Goal: Task Accomplishment & Management: Use online tool/utility

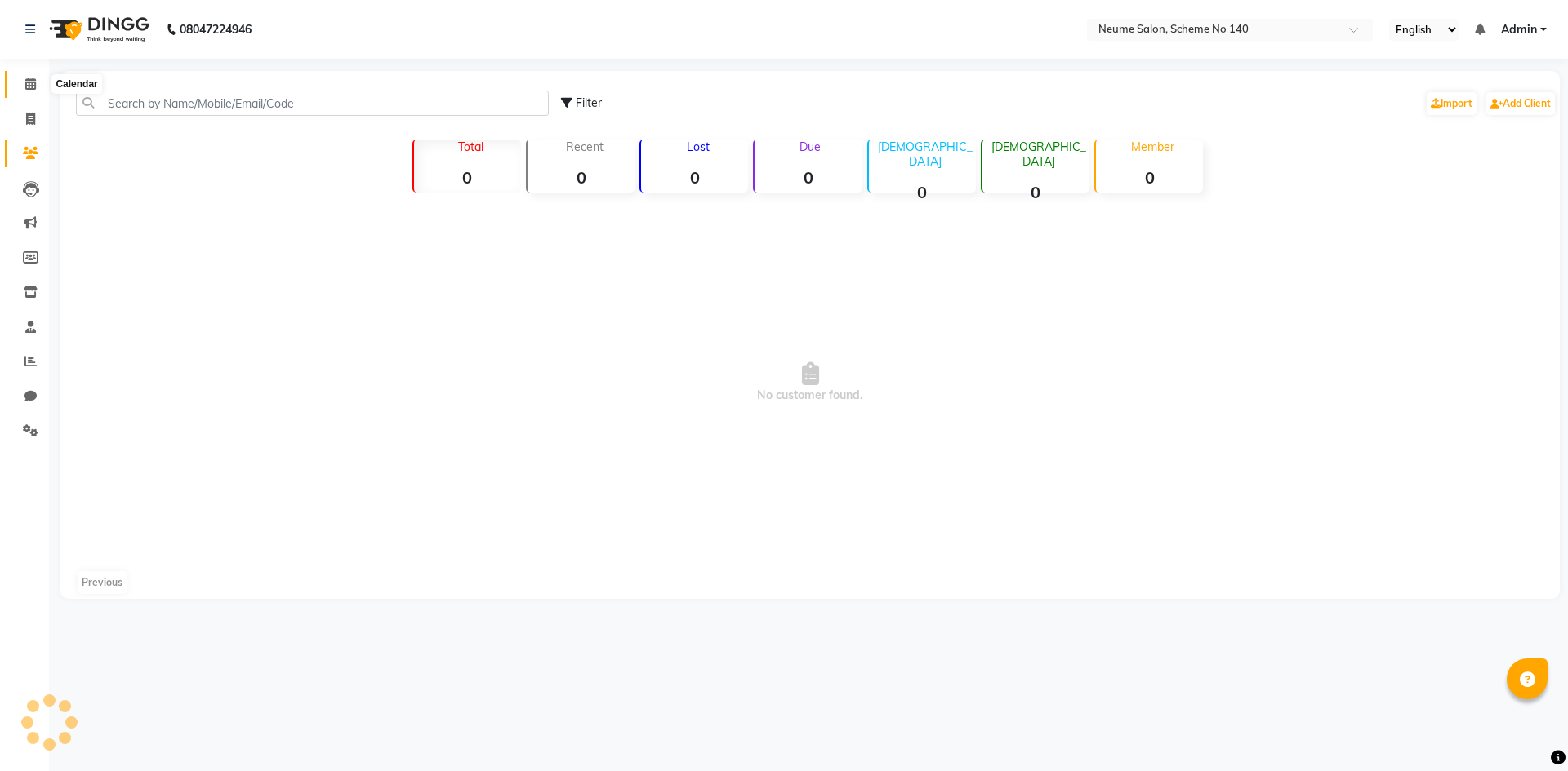
click at [21, 85] on span at bounding box center [30, 84] width 28 height 18
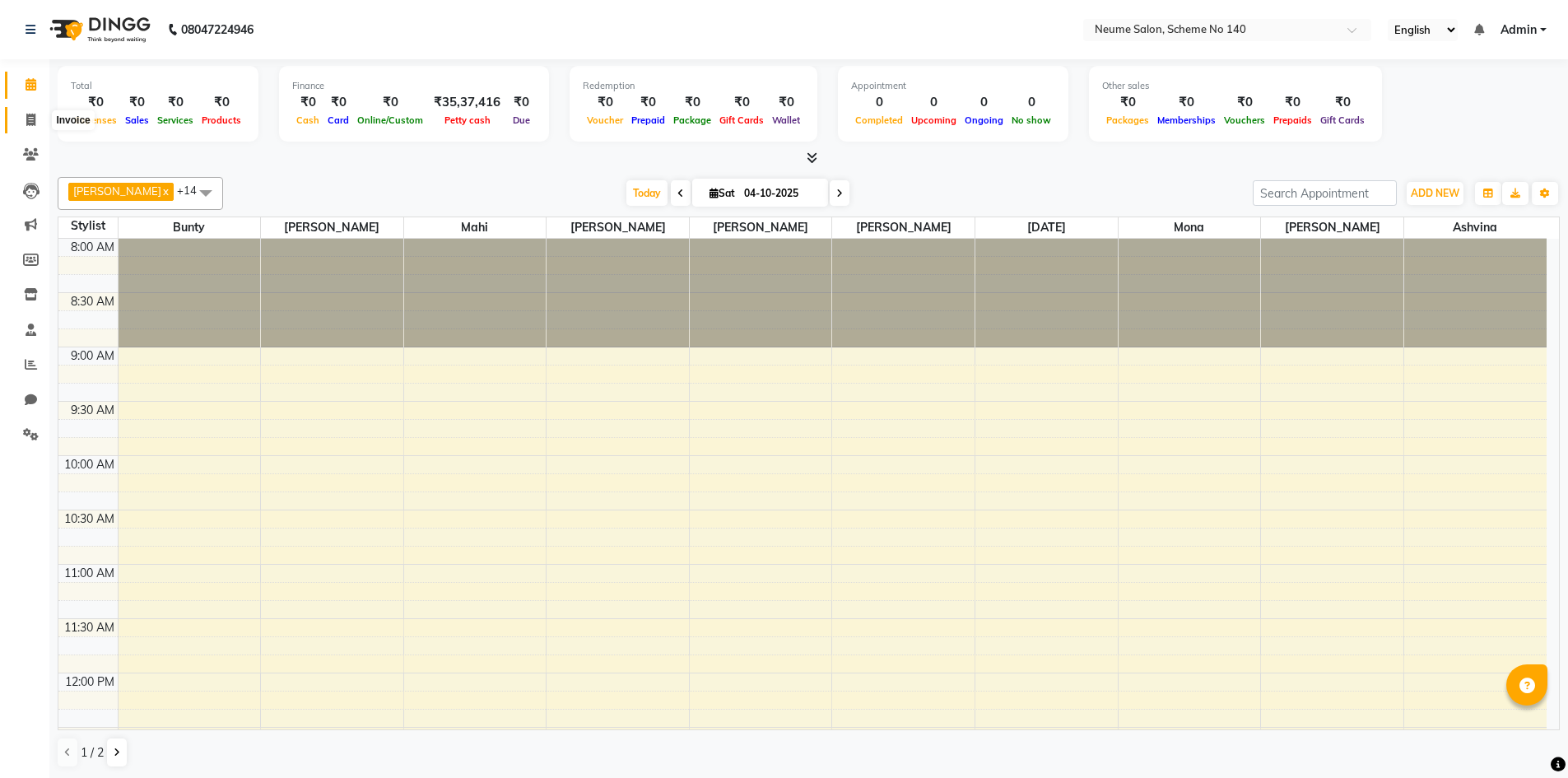
click at [33, 119] on icon at bounding box center [30, 120] width 9 height 13
select select "service"
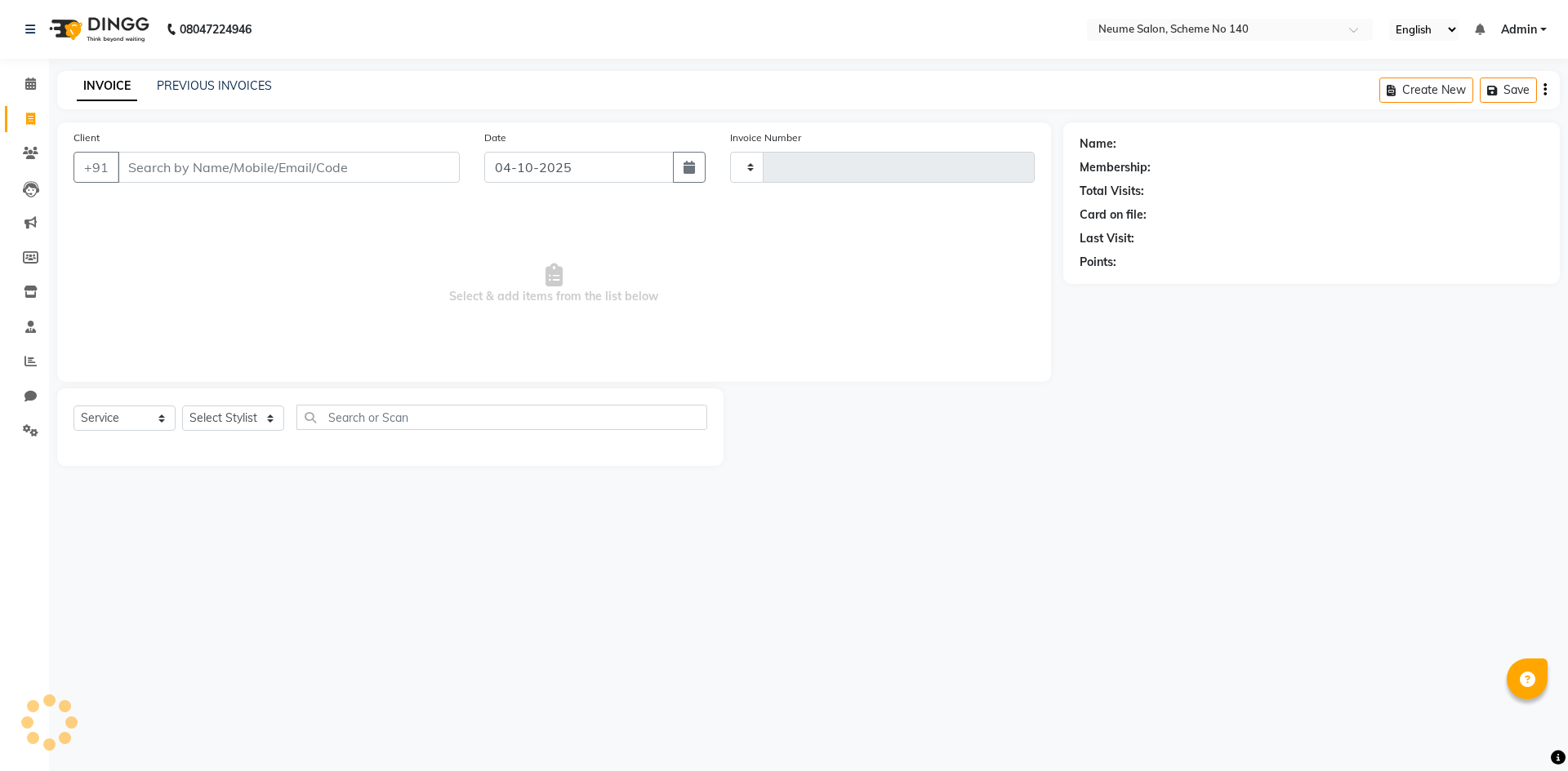
type input "3251"
select select "8098"
click at [186, 158] on input "Client" at bounding box center [288, 167] width 342 height 31
type input "s"
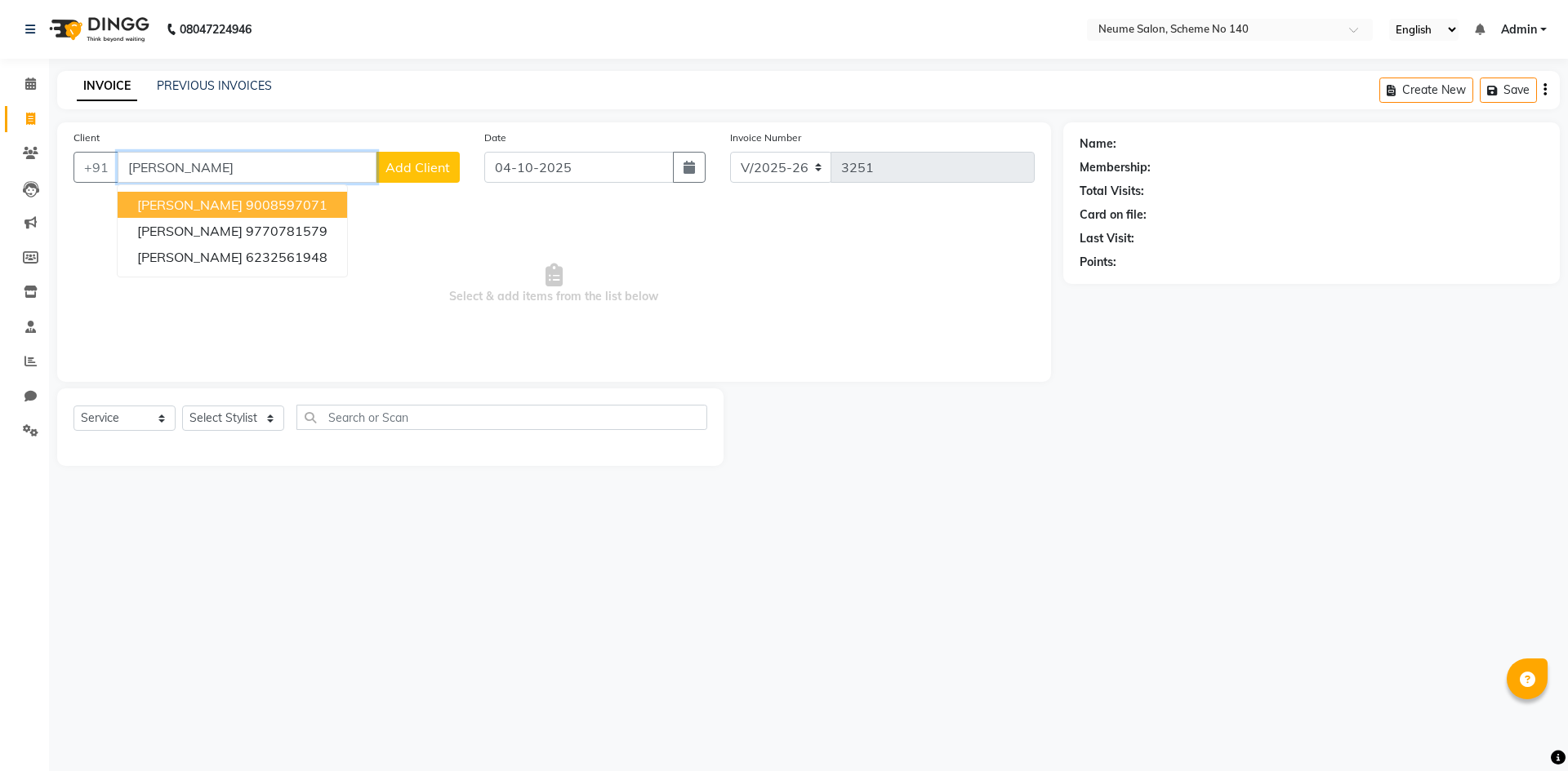
click at [248, 195] on button "[PERSON_NAME] 9008597071" at bounding box center [233, 204] width 230 height 26
type input "9008597071"
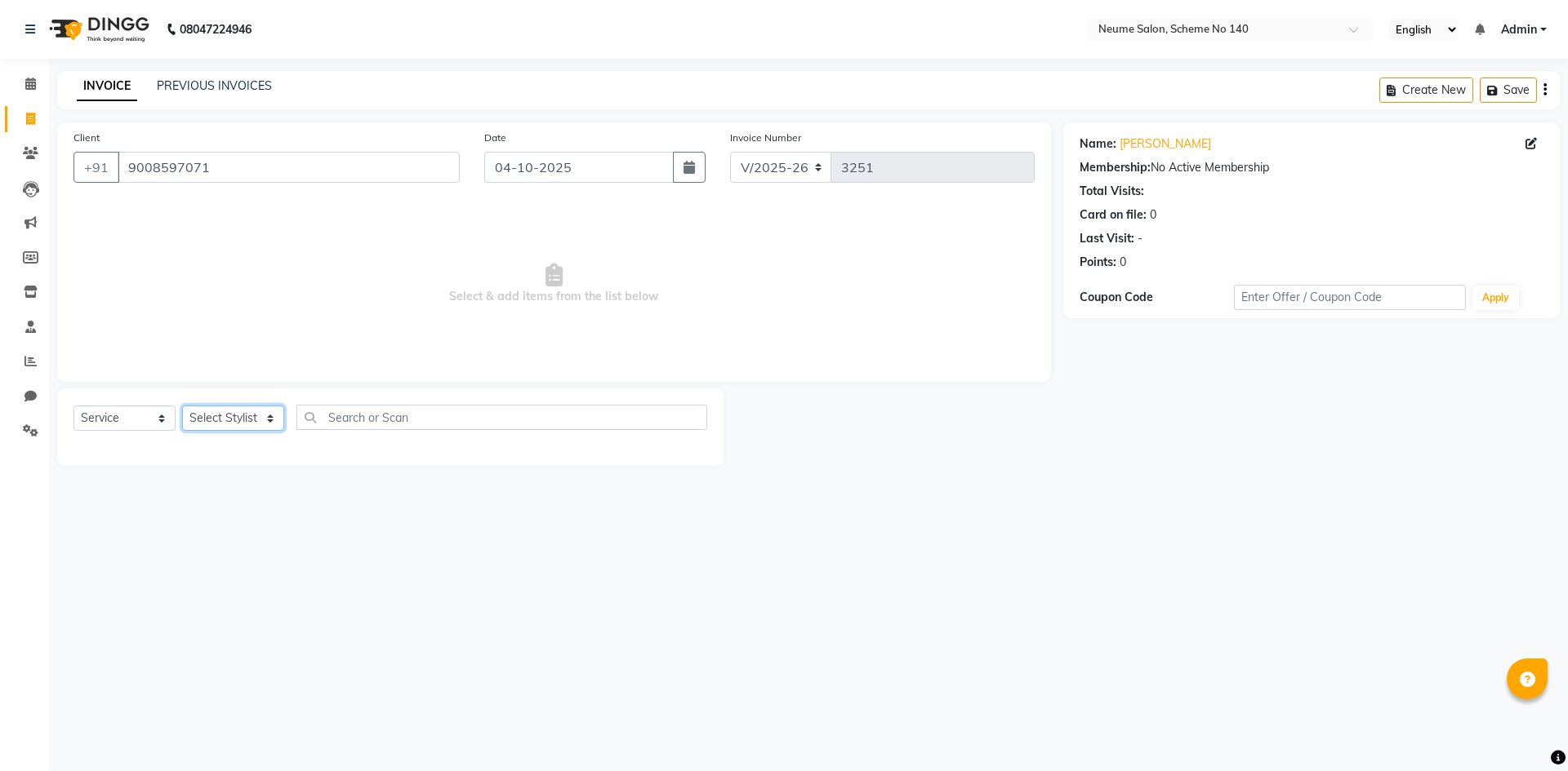
click at [255, 417] on select "Select Stylist [PERSON_NAME] Ashvina [PERSON_NAME] [DATE][PERSON_NAME] Mahi [PE…" at bounding box center [233, 419] width 102 height 25
select select "75330"
click at [182, 406] on select "Select Stylist [PERSON_NAME] Ashvina [PERSON_NAME] [DATE][PERSON_NAME] Mahi [PE…" at bounding box center [233, 419] width 102 height 25
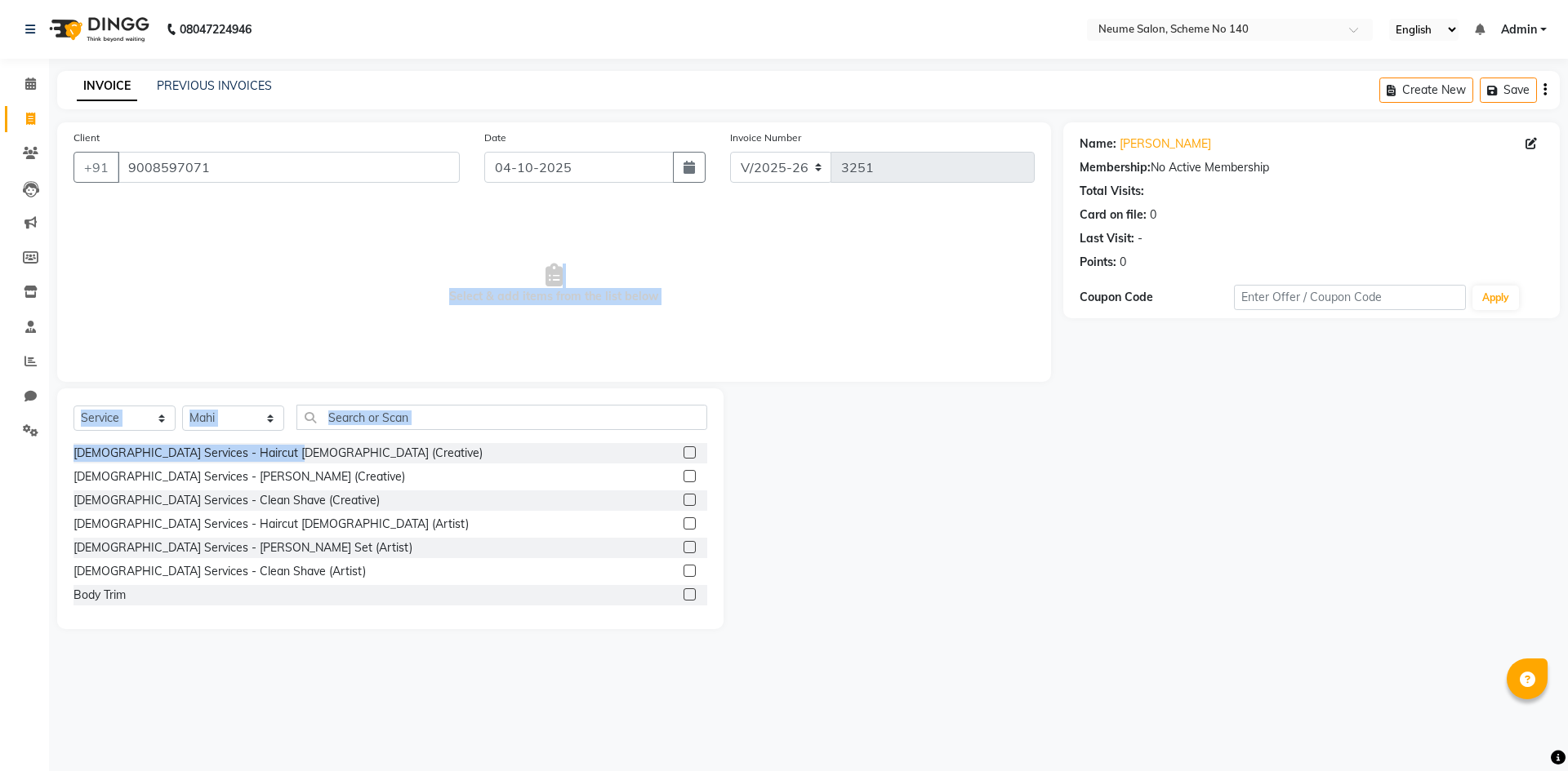
drag, startPoint x: 235, startPoint y: 244, endPoint x: 377, endPoint y: 451, distance: 251.0
click at [354, 455] on div "Client [PHONE_NUMBER] Date [DATE] Invoice Number V/2025 V/[PHONE_NUMBER] Select…" at bounding box center [553, 376] width 1018 height 507
click at [463, 423] on input "text" at bounding box center [502, 418] width 411 height 25
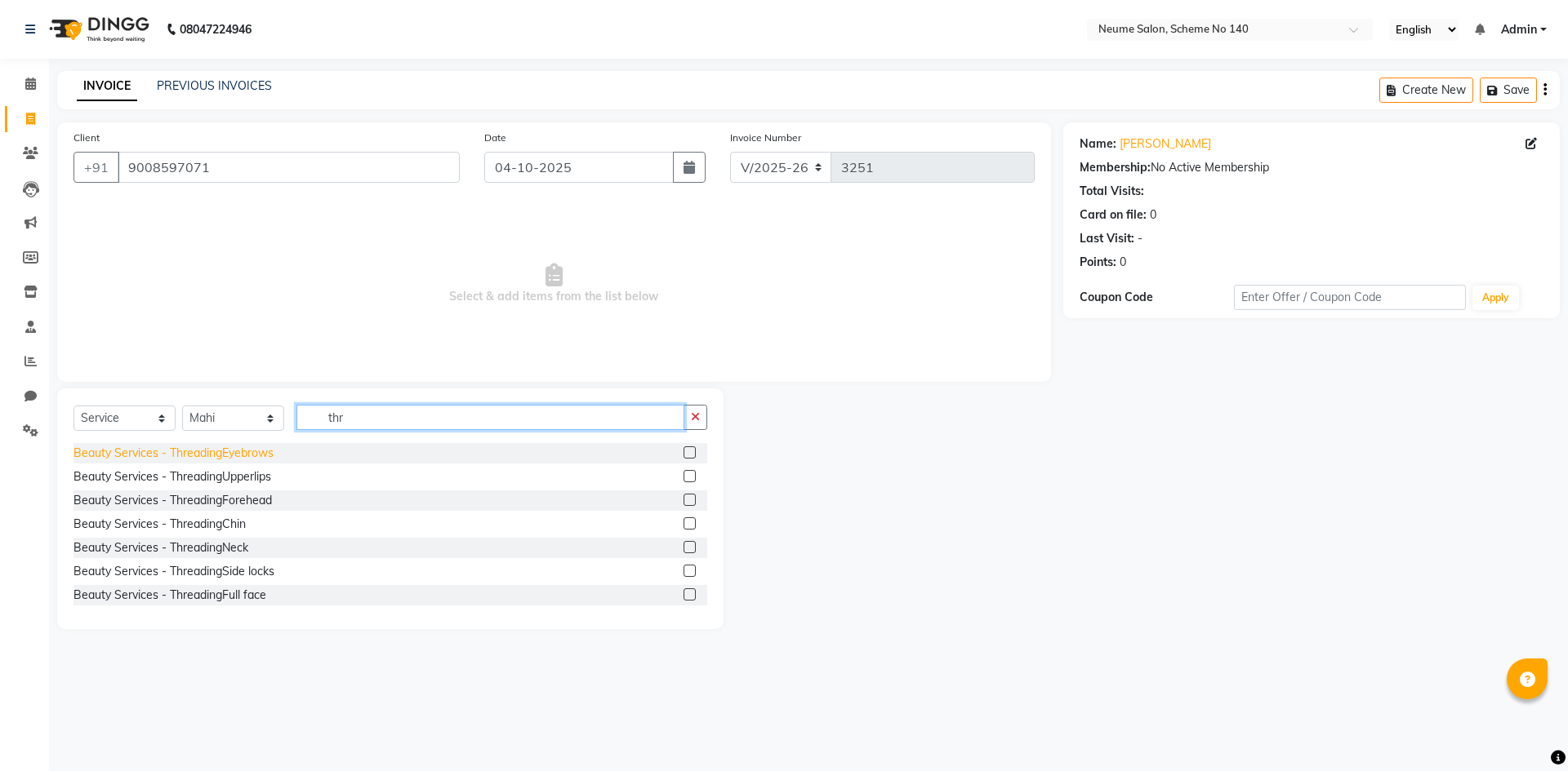
type input "thr"
click at [239, 458] on div "Beauty Services - ThreadingEyebrows" at bounding box center [172, 454] width 200 height 18
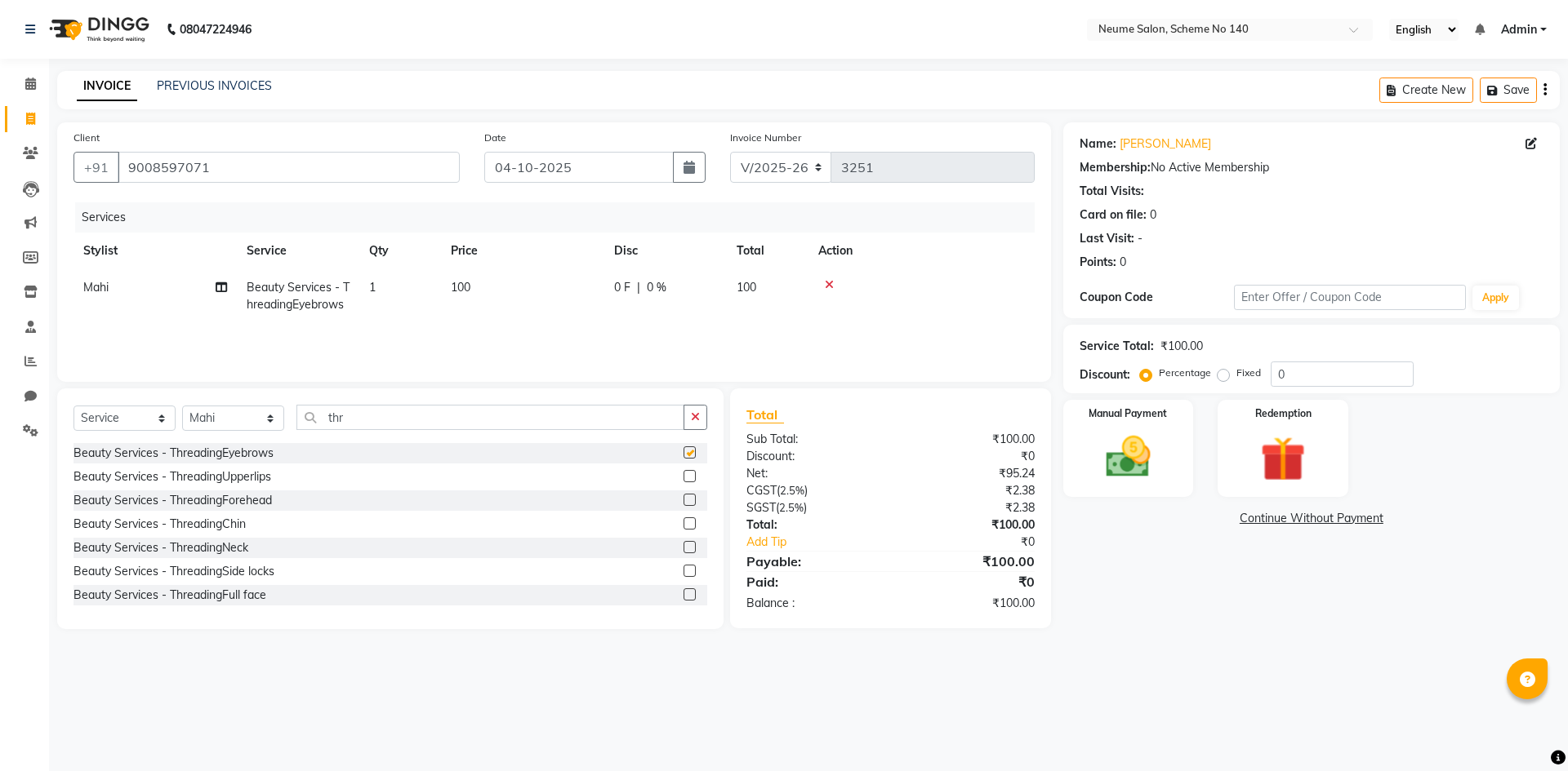
checkbox input "false"
drag, startPoint x: 1089, startPoint y: 444, endPoint x: 1103, endPoint y: 444, distance: 14.0
click at [1090, 444] on div "Manual Payment" at bounding box center [1127, 448] width 135 height 100
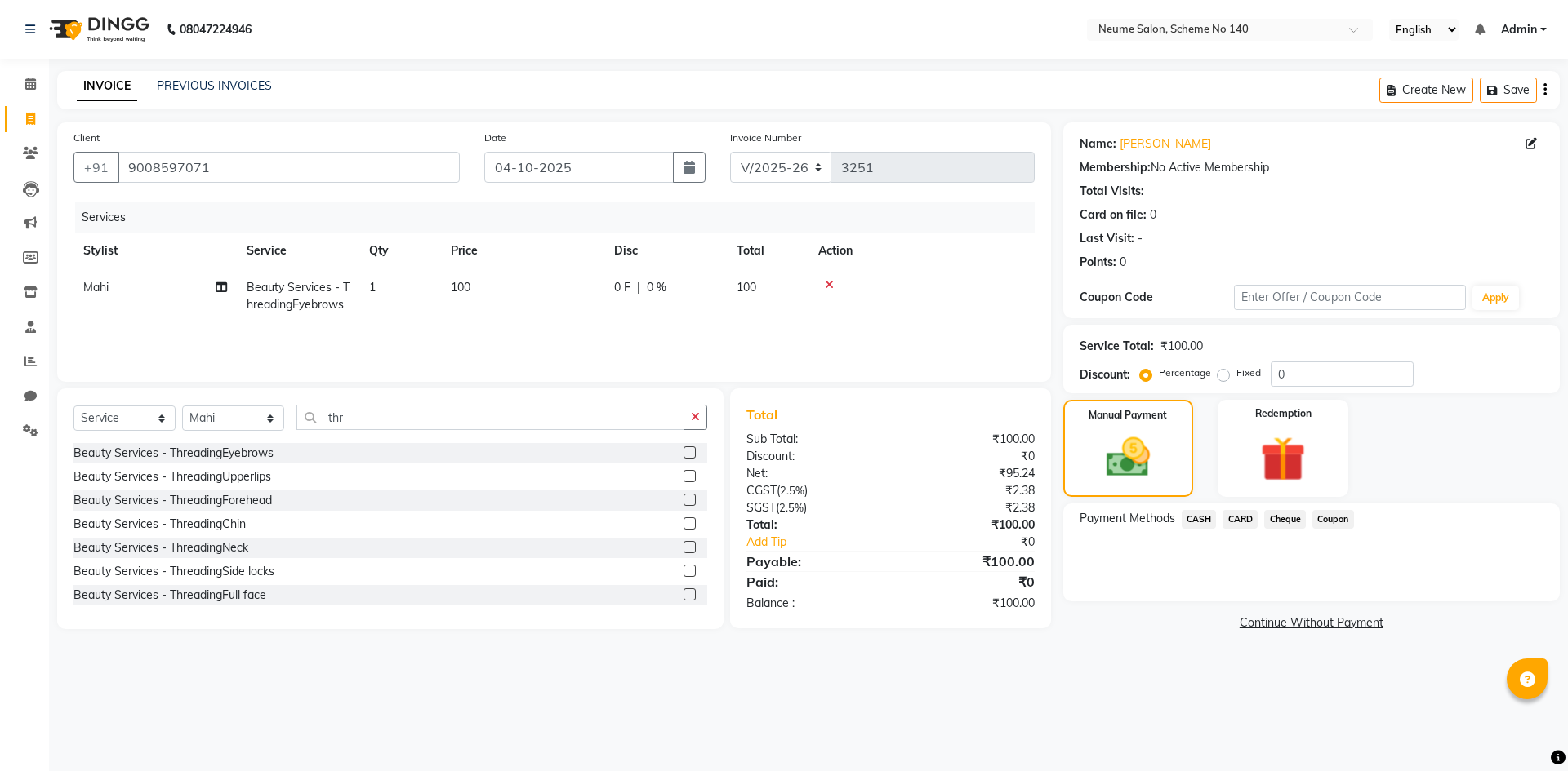
click at [1205, 519] on span "CASH" at bounding box center [1199, 519] width 35 height 18
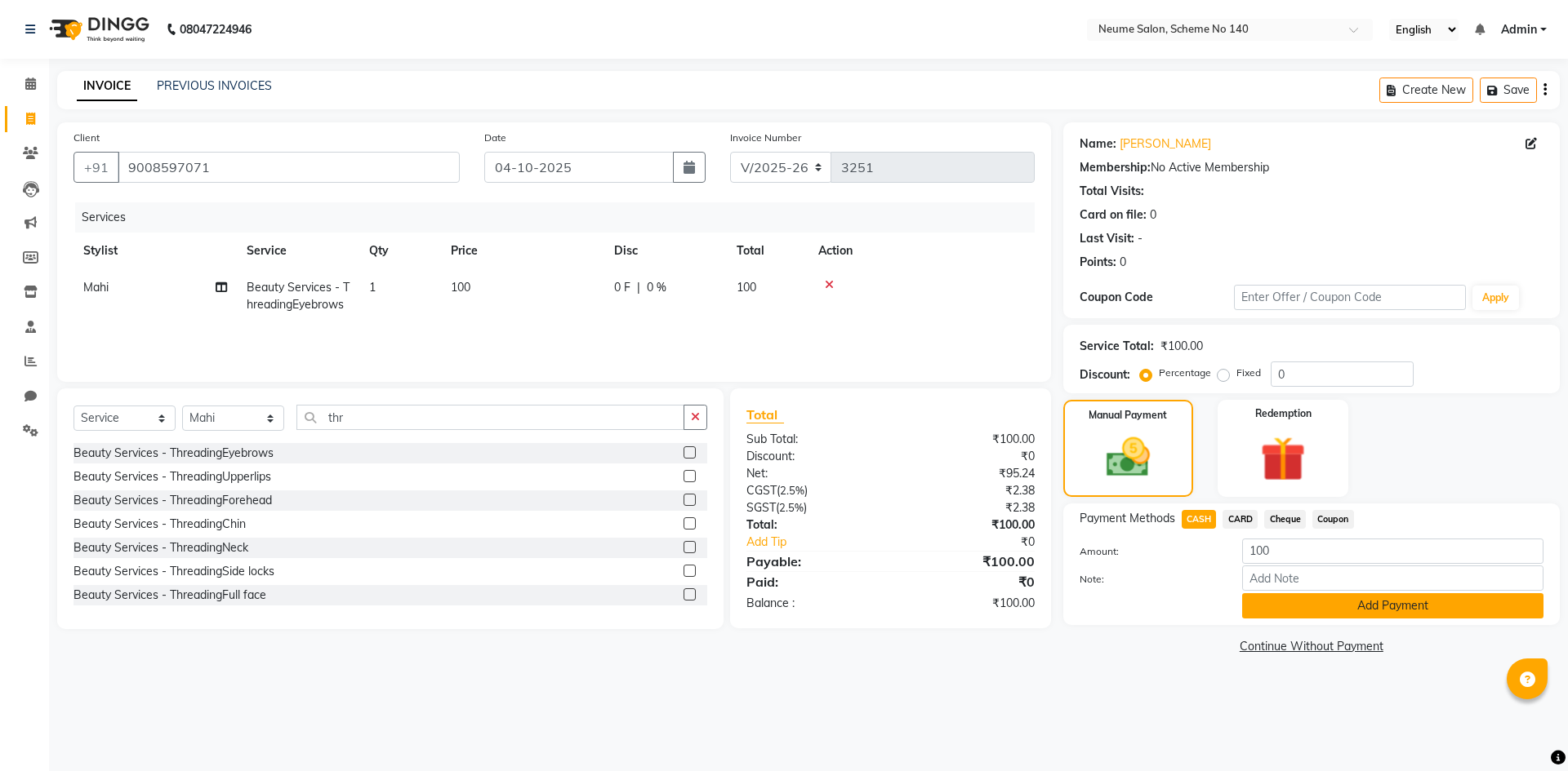
click at [1292, 606] on button "Add Payment" at bounding box center [1392, 606] width 301 height 25
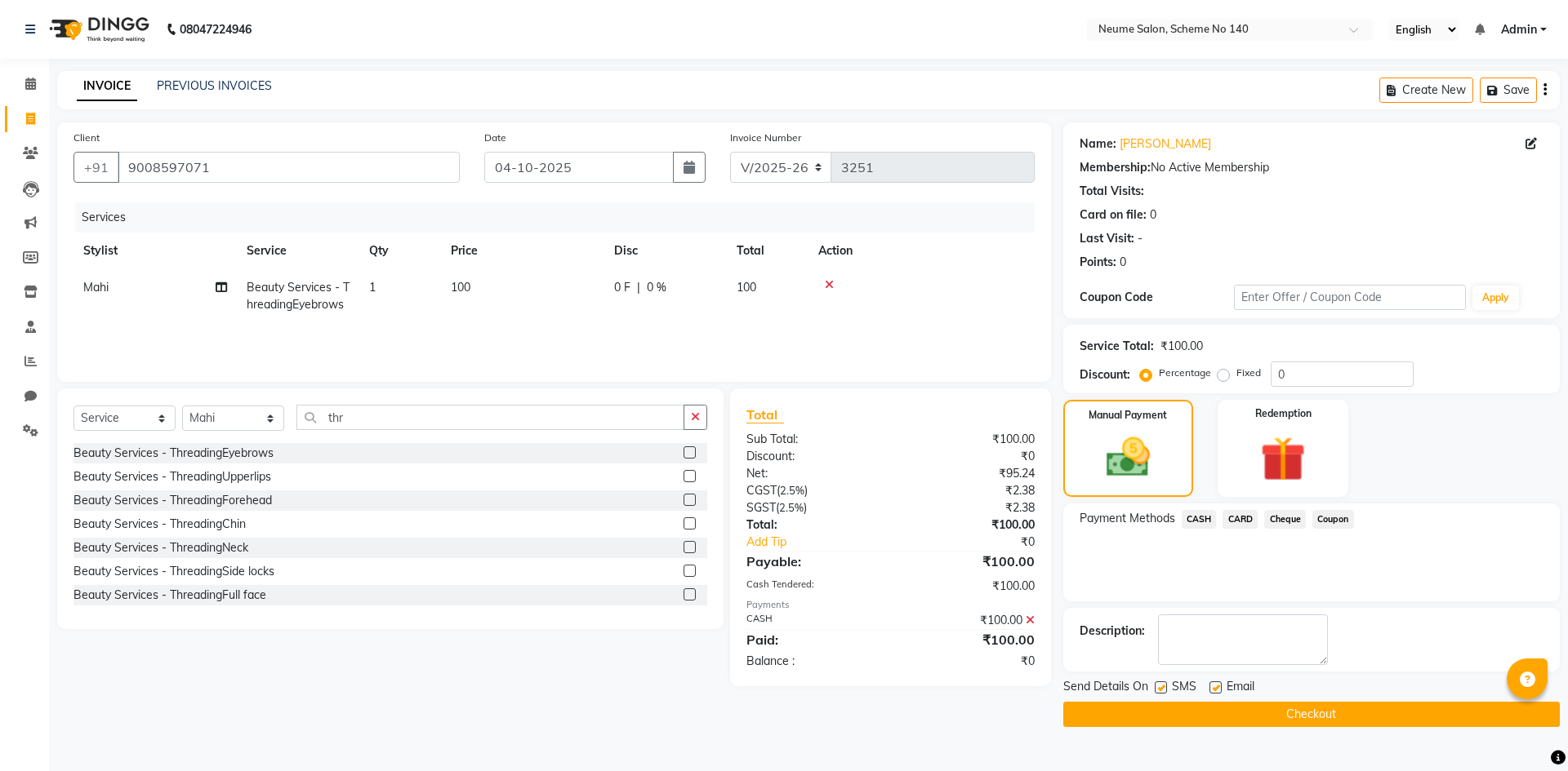
click at [1119, 708] on button "Checkout" at bounding box center [1312, 715] width 497 height 25
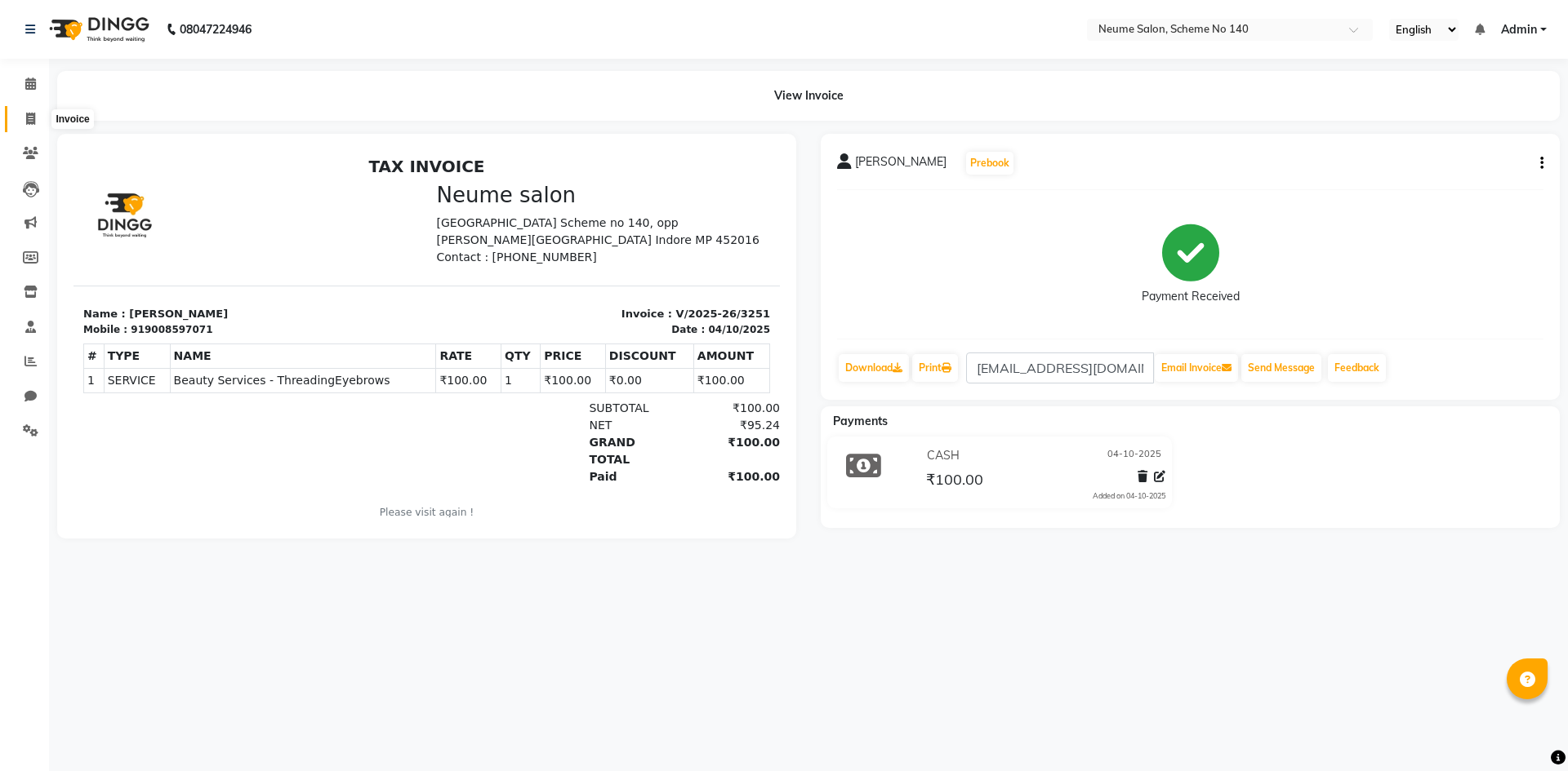
click at [25, 116] on span at bounding box center [30, 119] width 28 height 18
select select "service"
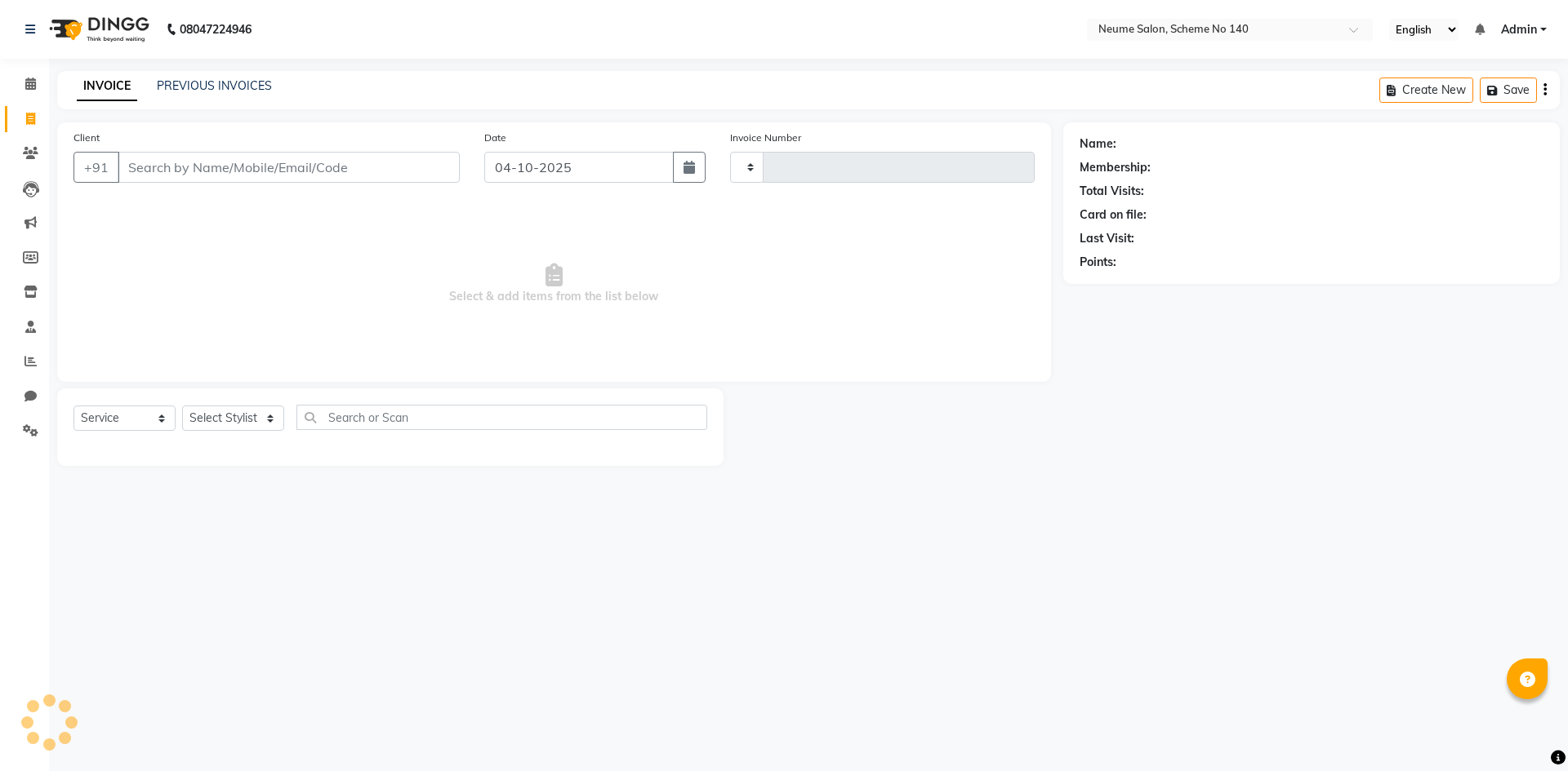
type input "3252"
select select "8098"
click at [333, 179] on input "Client" at bounding box center [288, 167] width 342 height 31
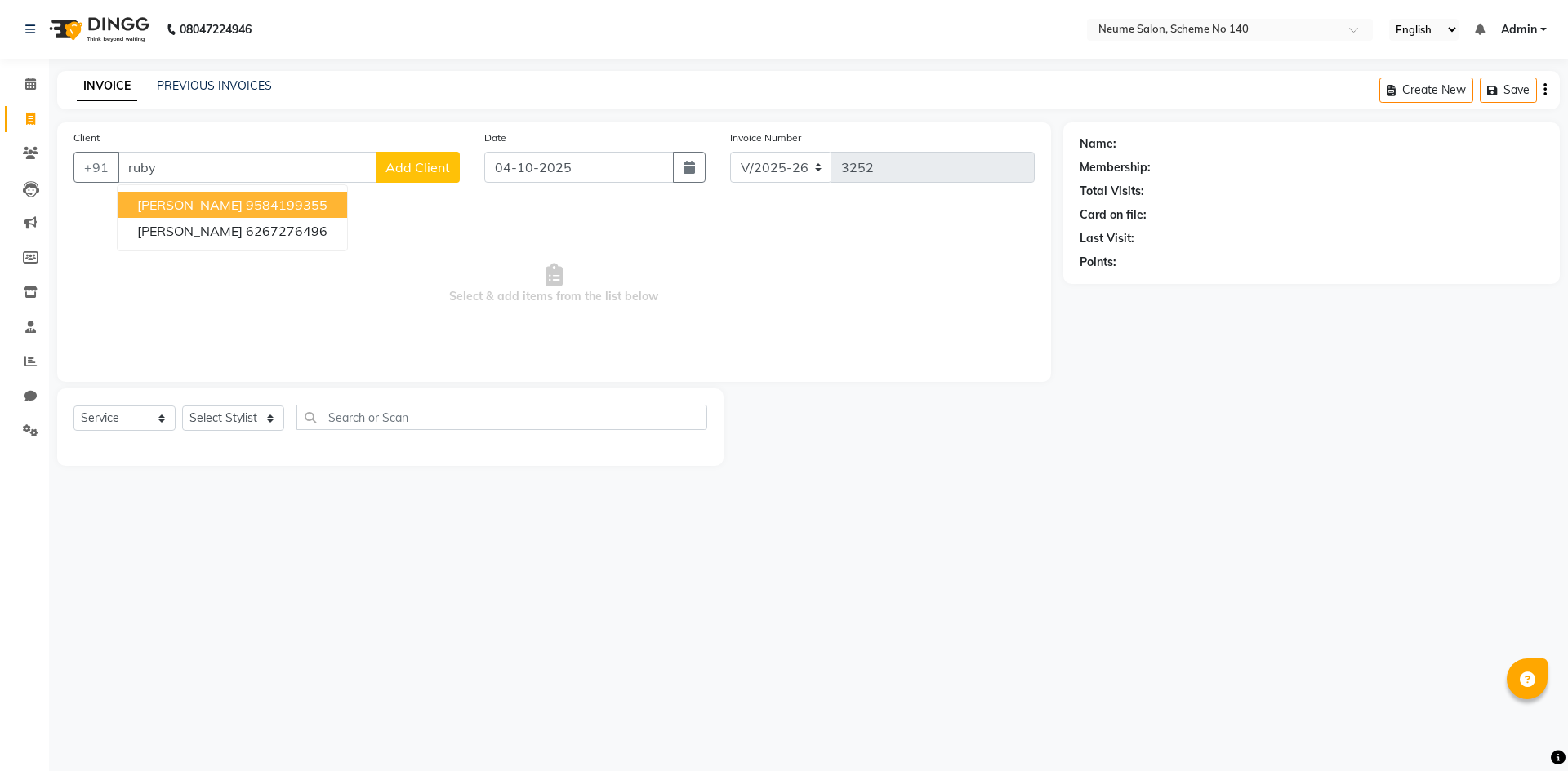
click at [202, 210] on span "[PERSON_NAME]" at bounding box center [190, 204] width 105 height 17
type input "9584199355"
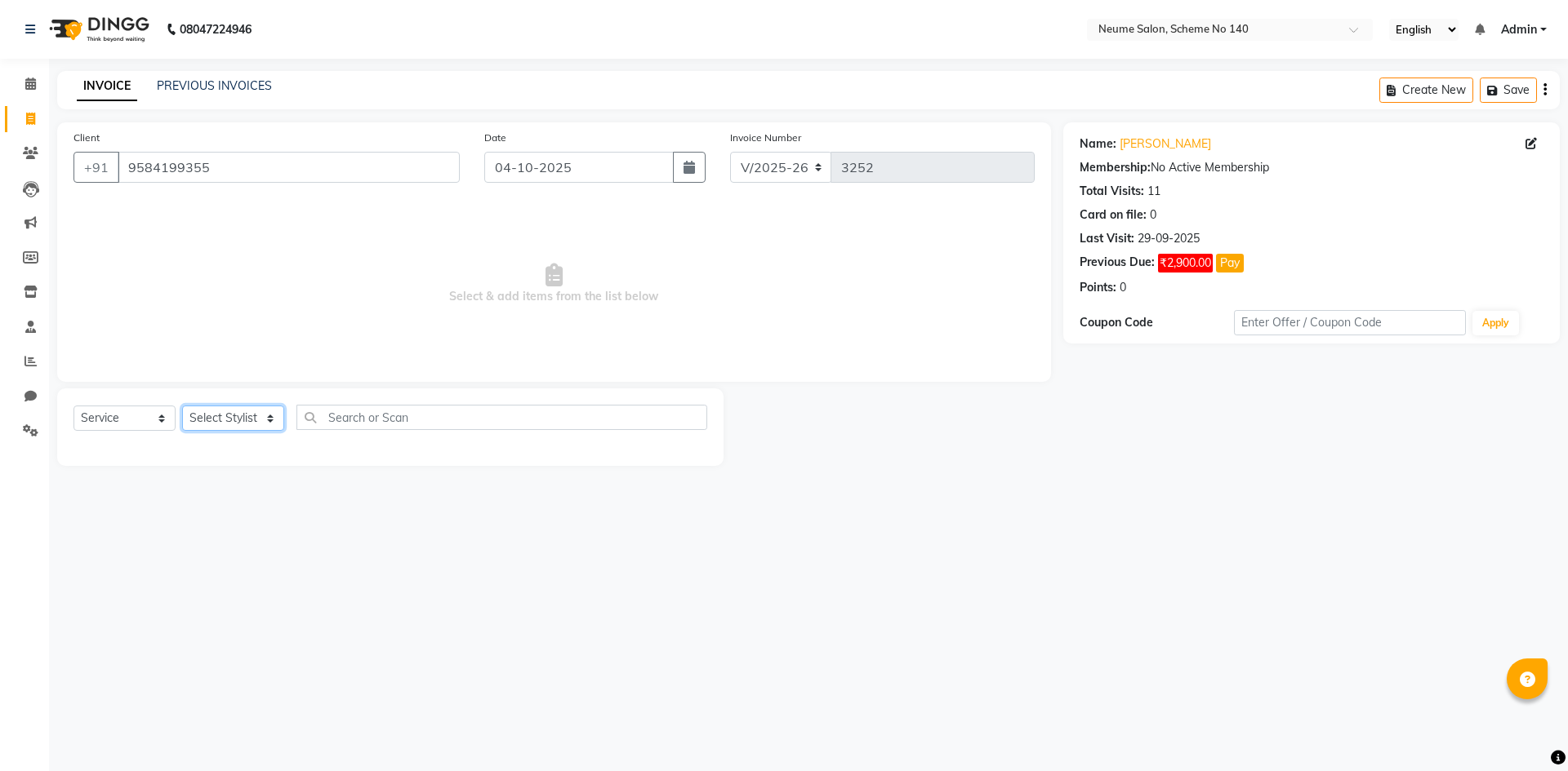
click at [248, 417] on select "Select Stylist [PERSON_NAME] Ashvina [PERSON_NAME] [DATE][PERSON_NAME] Mahi [PE…" at bounding box center [233, 419] width 102 height 25
select select "75330"
click at [182, 406] on select "Select Stylist [PERSON_NAME] Ashvina [PERSON_NAME] [DATE][PERSON_NAME] Mahi [PE…" at bounding box center [233, 419] width 102 height 25
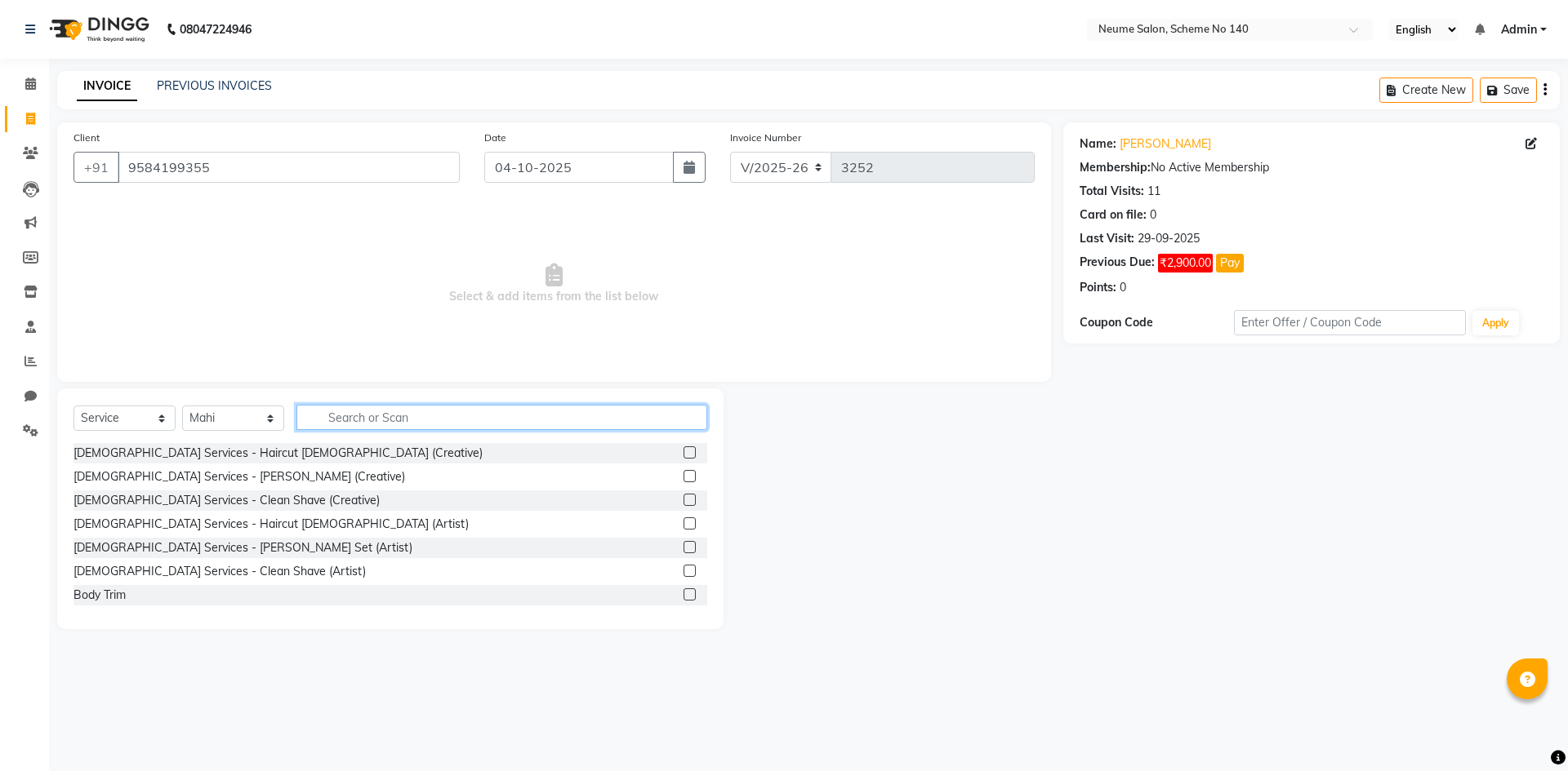
click at [320, 422] on input "text" at bounding box center [502, 418] width 411 height 25
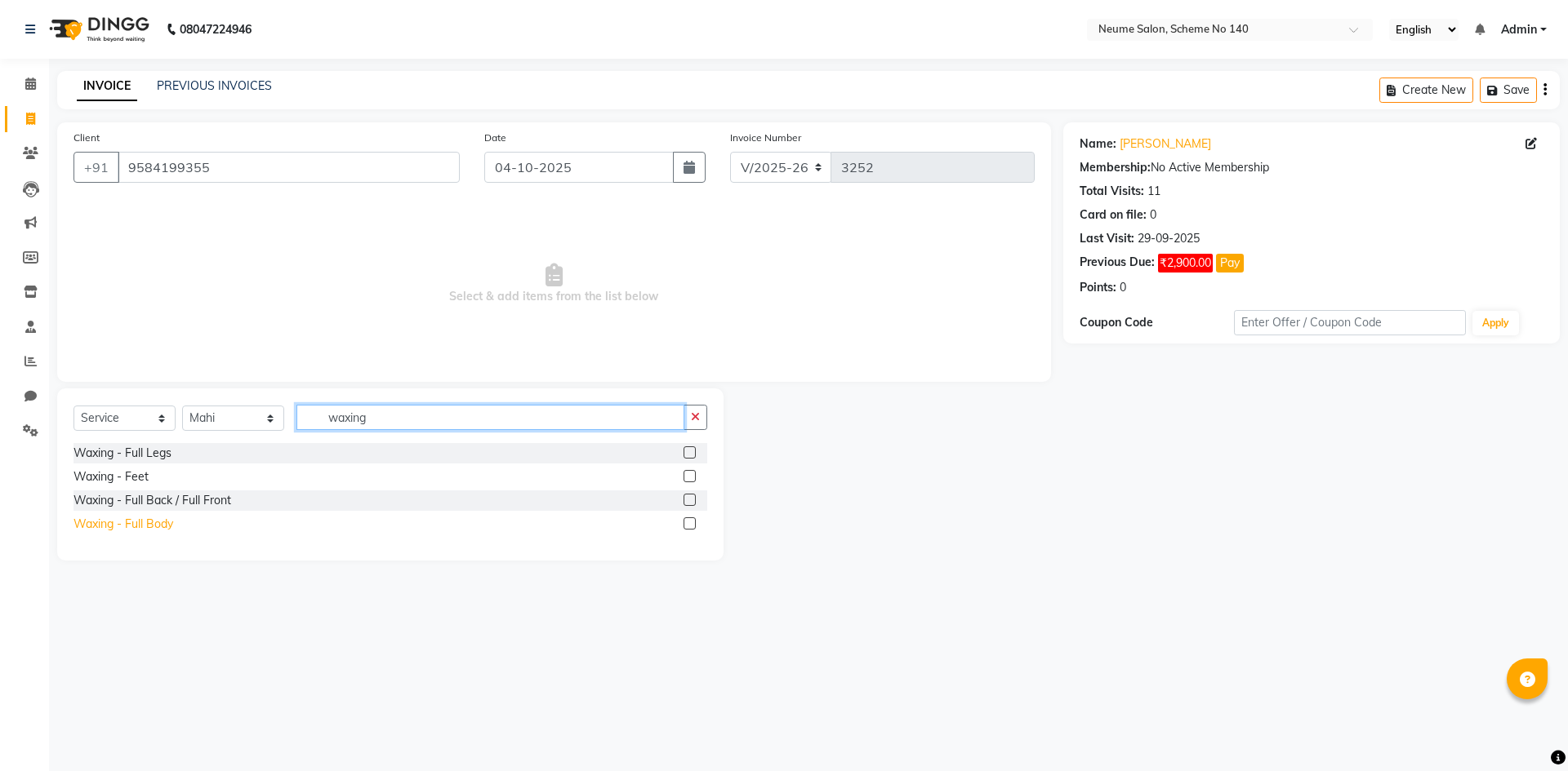
type input "waxing"
click at [151, 527] on div "Waxing - Full Body" at bounding box center [123, 525] width 99 height 18
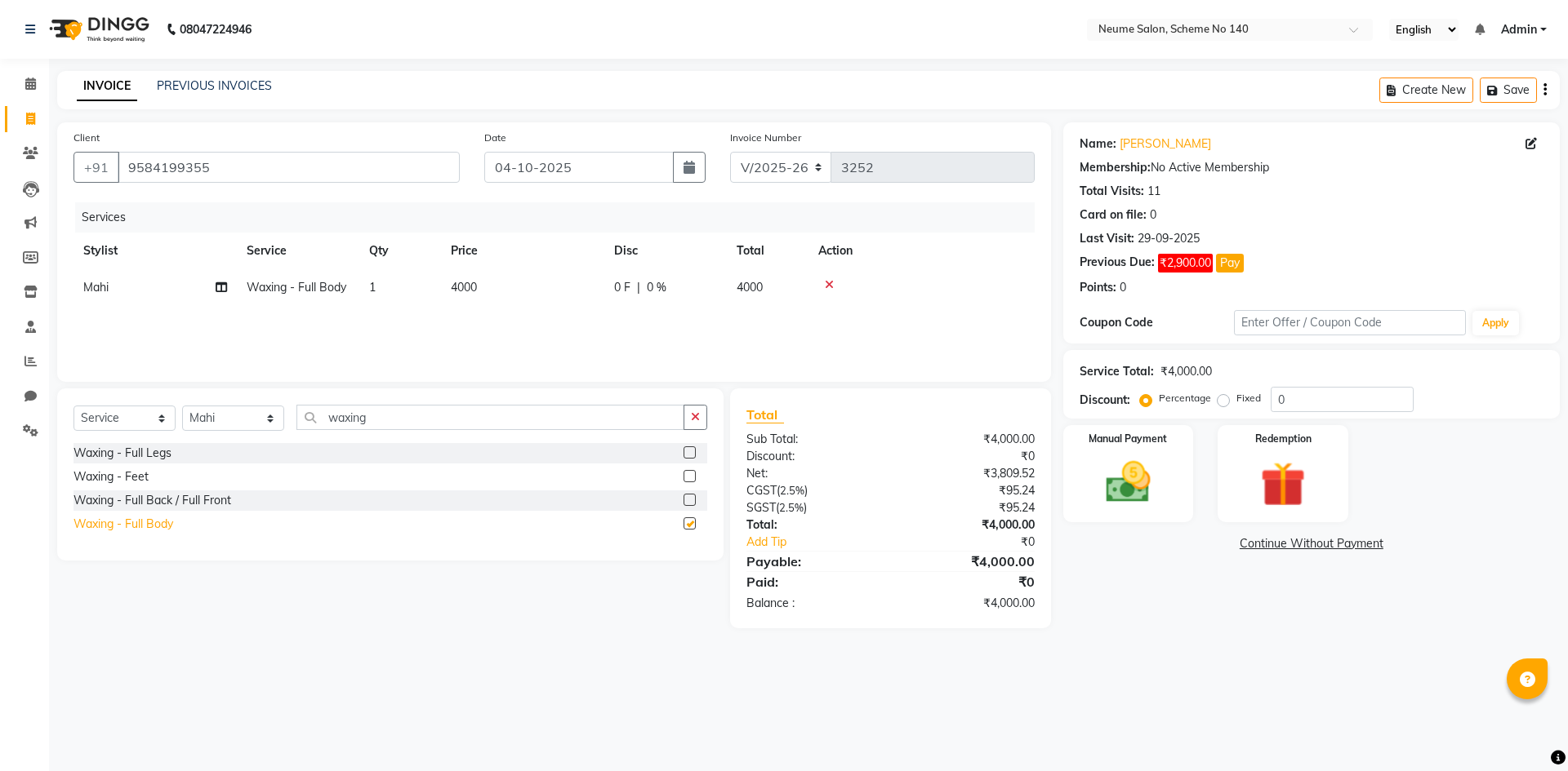
checkbox input "false"
click at [750, 281] on span "4000" at bounding box center [749, 287] width 26 height 15
select select "75330"
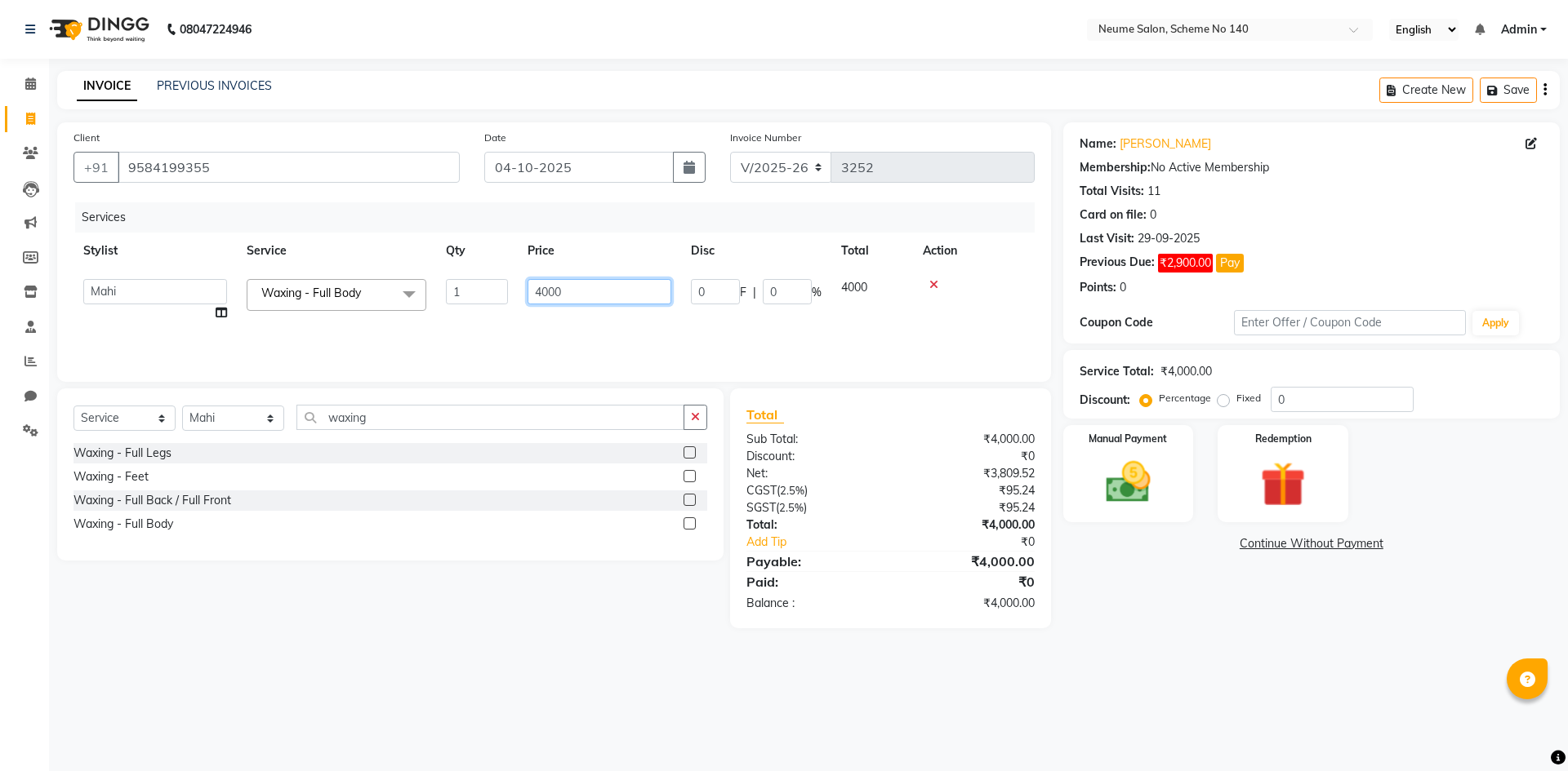
click at [559, 289] on input "4000" at bounding box center [600, 292] width 144 height 25
type input "4"
type input "2300"
drag, startPoint x: 1121, startPoint y: 494, endPoint x: 1132, endPoint y: 503, distance: 14.2
click at [1122, 494] on img at bounding box center [1128, 482] width 76 height 54
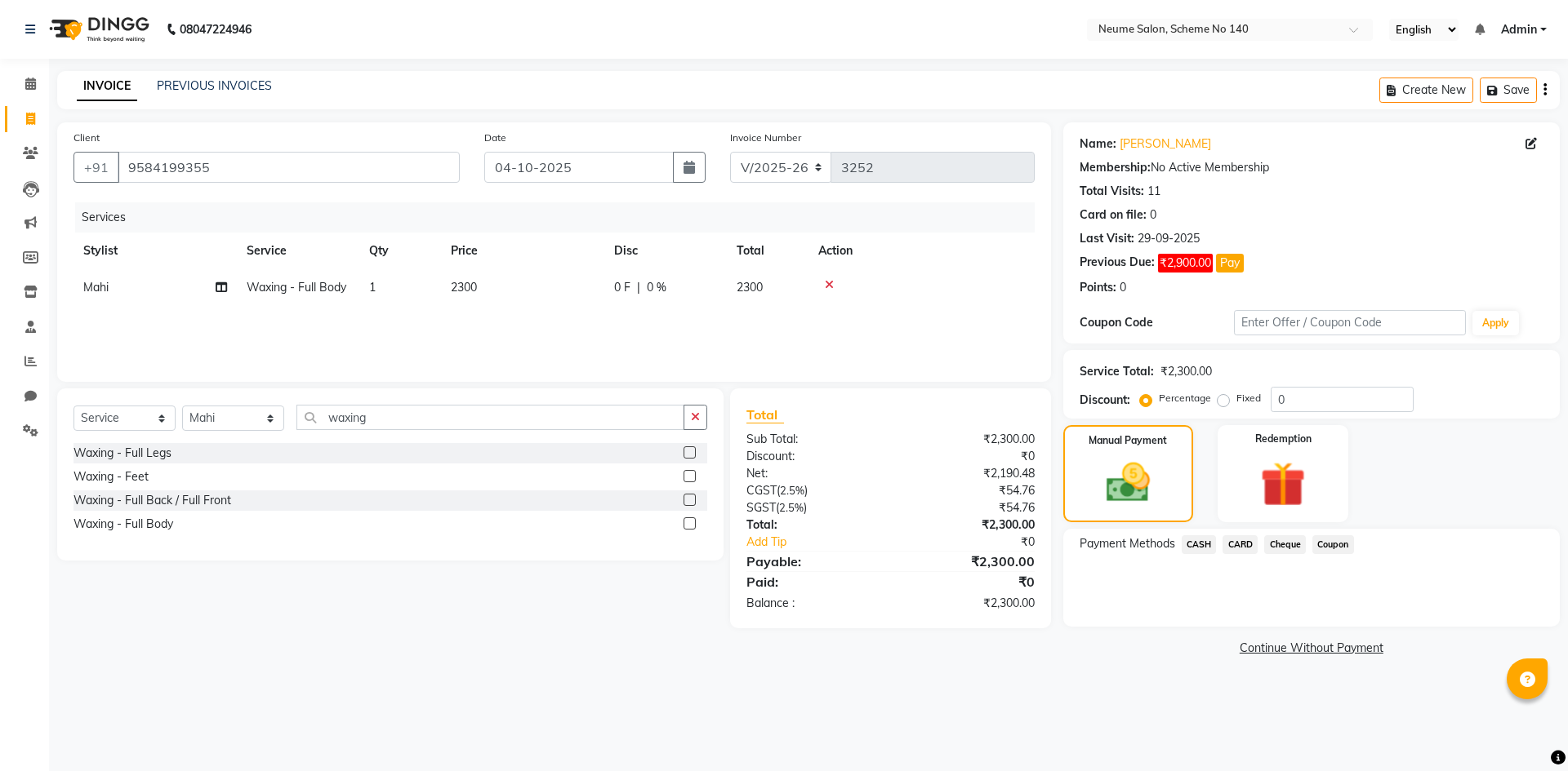
click at [1189, 549] on span "CASH" at bounding box center [1199, 544] width 35 height 18
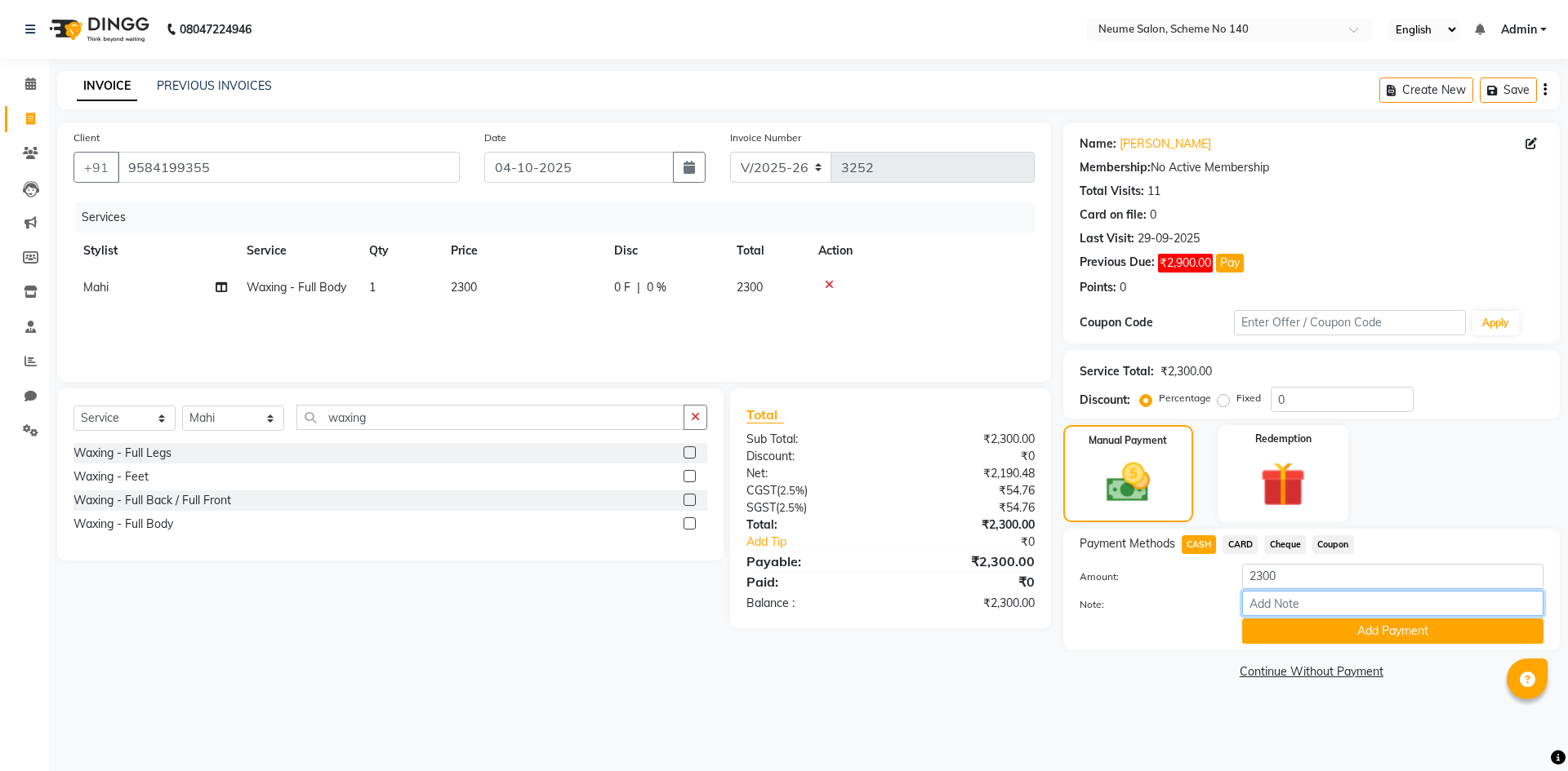
click at [1280, 602] on input "Note:" at bounding box center [1392, 604] width 301 height 25
type input "800 deu"
drag, startPoint x: 1268, startPoint y: 558, endPoint x: 1273, endPoint y: 577, distance: 19.6
click at [1268, 562] on div "Payment Methods CASH CARD Cheque Coupon Amount: 2300 Note: 800 deu Add Payment" at bounding box center [1311, 590] width 464 height 109
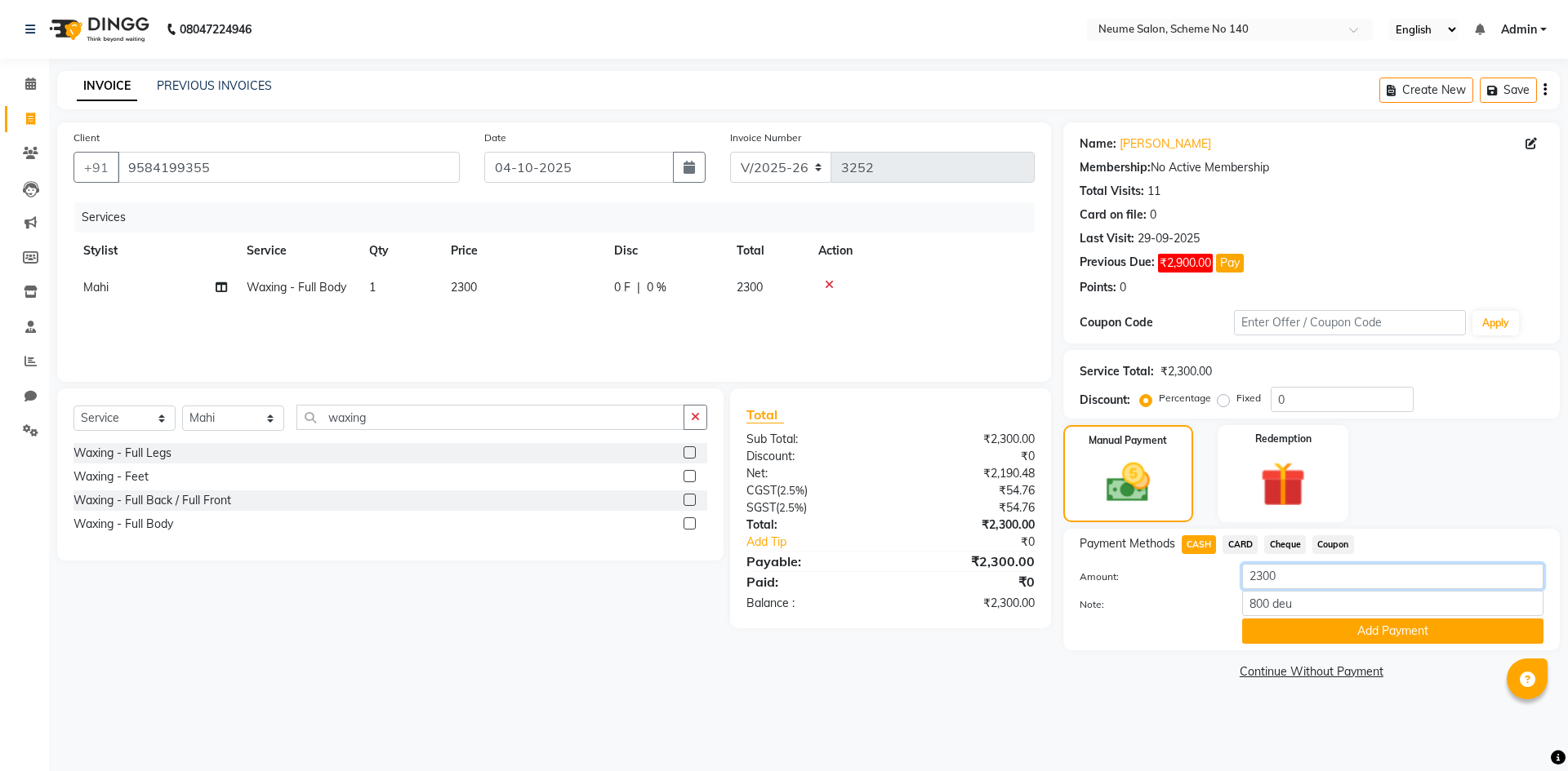
click at [1276, 579] on input "2300" at bounding box center [1392, 576] width 301 height 25
click at [1299, 624] on button "Add Payment" at bounding box center [1392, 631] width 301 height 25
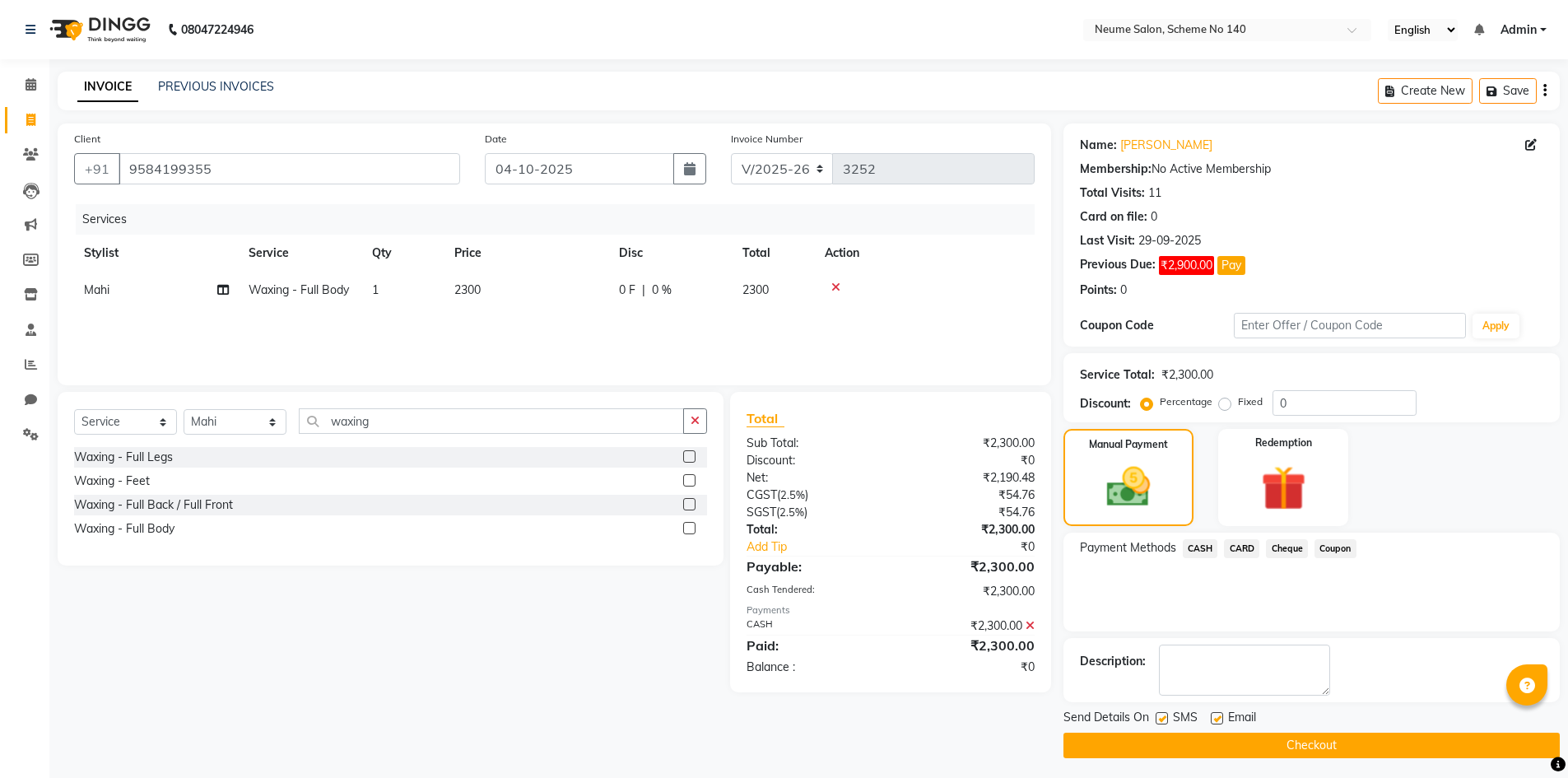
click at [1220, 736] on button "Checkout" at bounding box center [1312, 746] width 497 height 26
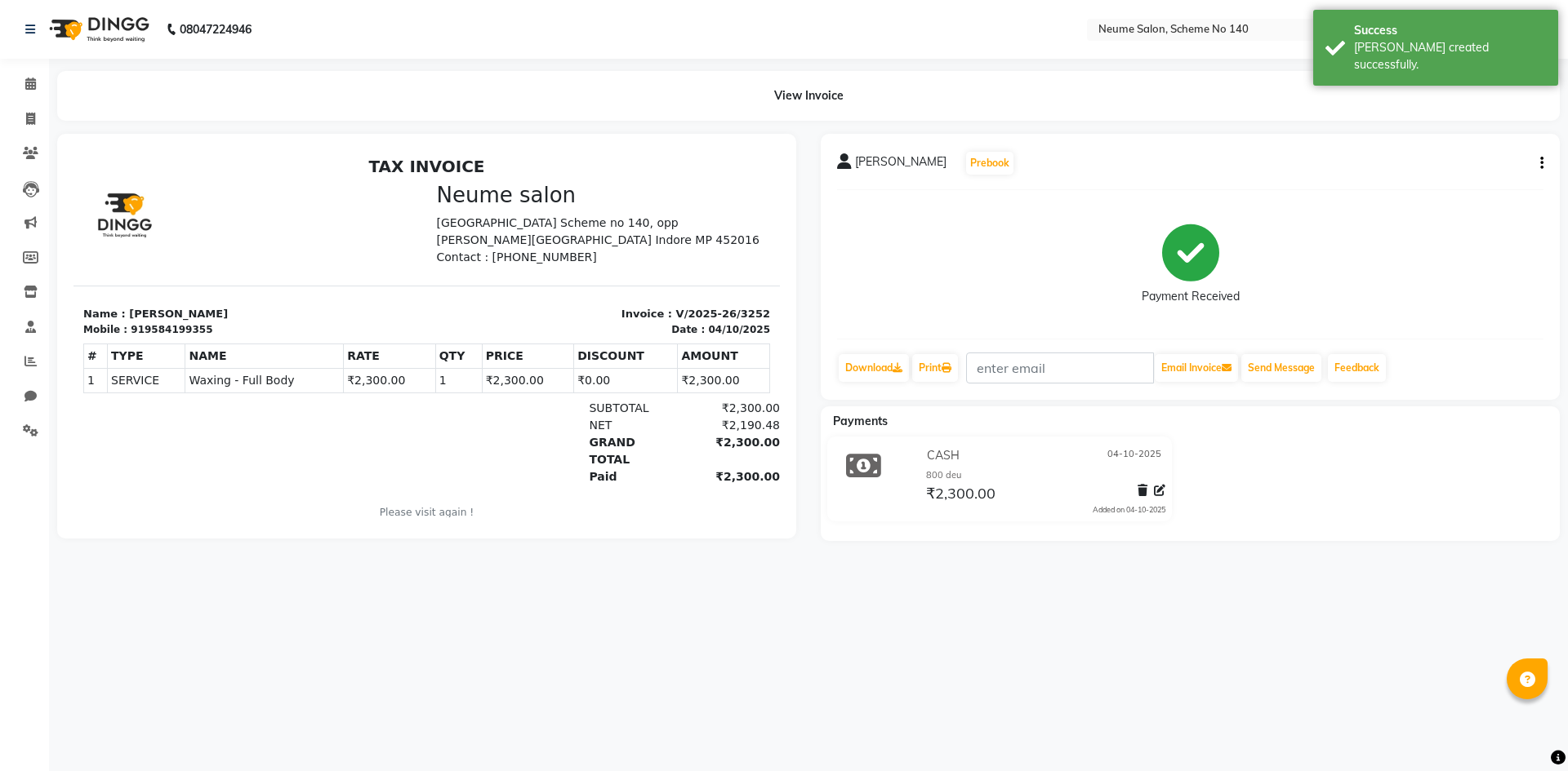
drag, startPoint x: 689, startPoint y: 528, endPoint x: 1020, endPoint y: 729, distance: 387.2
click at [1020, 729] on div "08047224946 Select Location × Neume Salon, Scheme No 140 English ENGLISH Españo…" at bounding box center [784, 386] width 1568 height 771
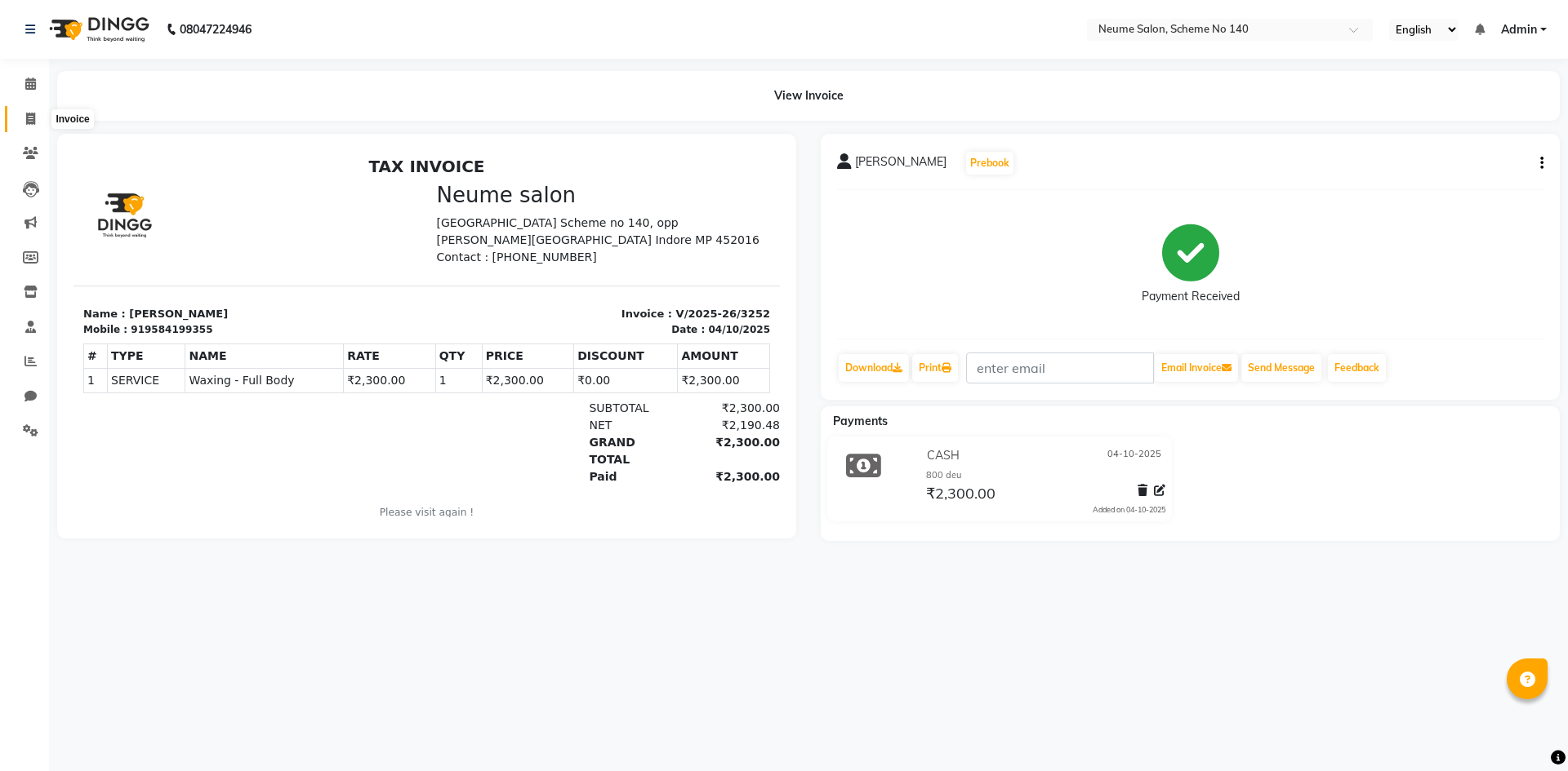
click at [33, 116] on icon at bounding box center [30, 119] width 9 height 13
select select "service"
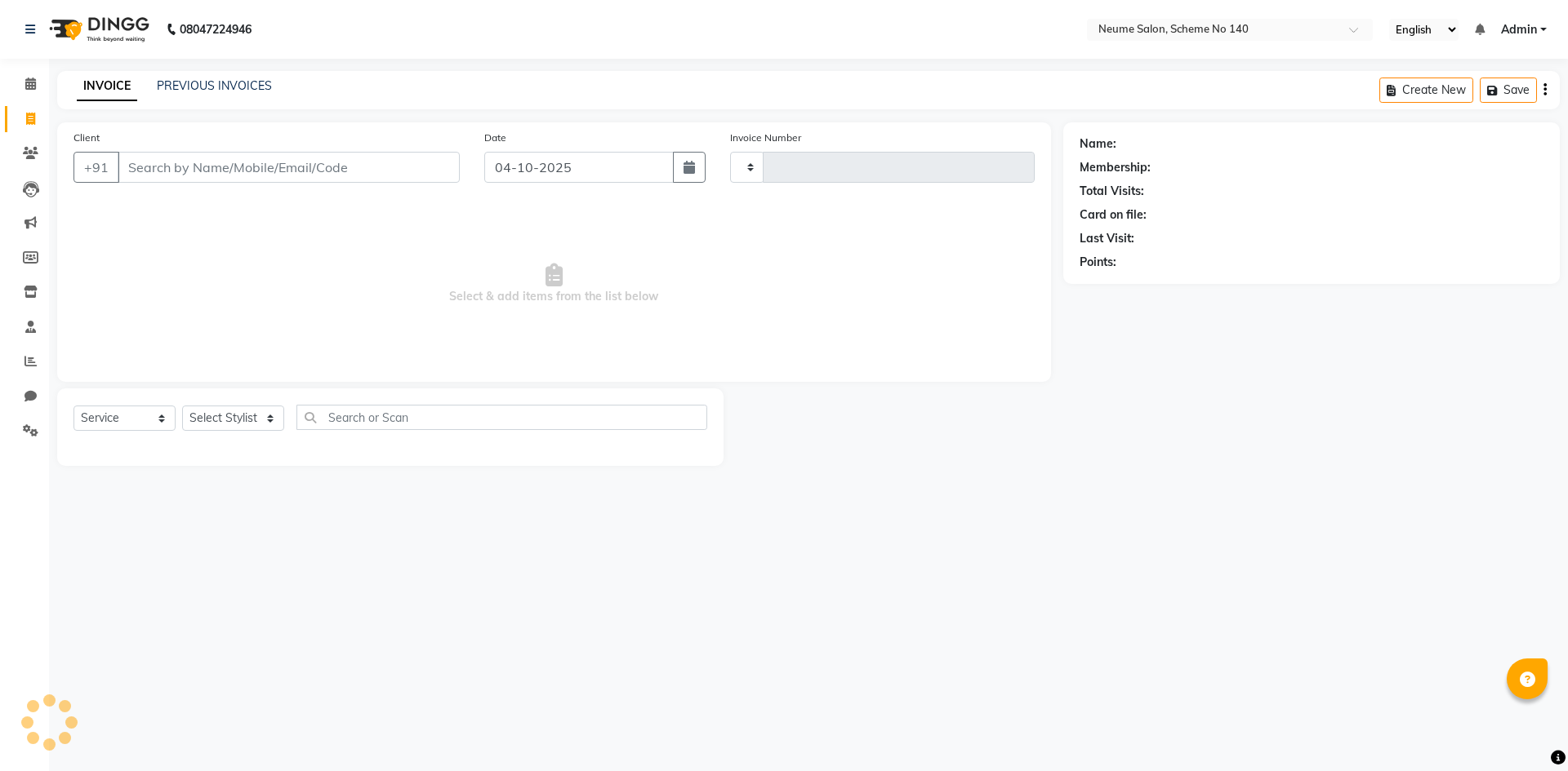
type input "3253"
select select "8098"
click at [164, 173] on input "Client" at bounding box center [288, 167] width 342 height 31
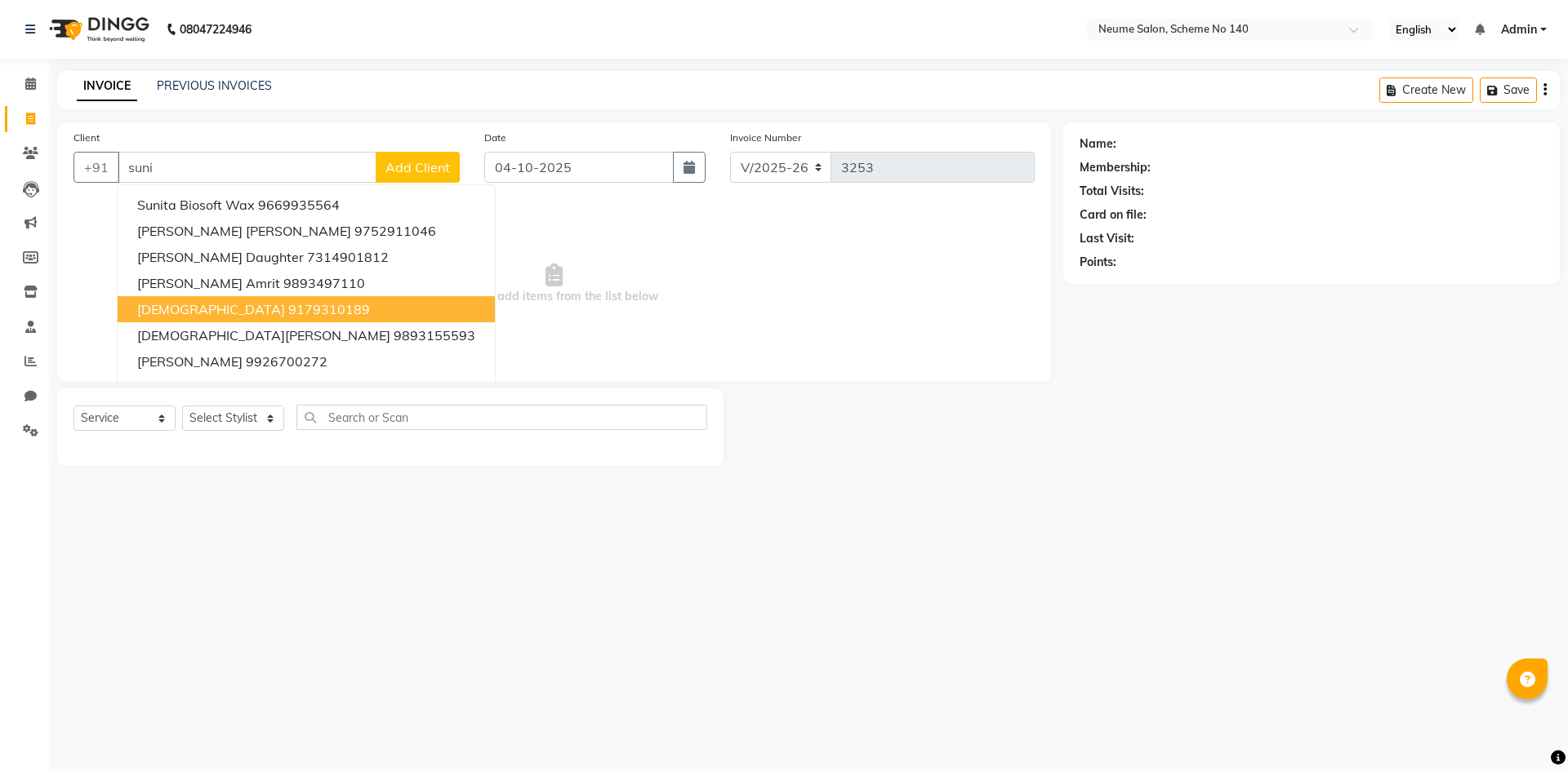
click at [203, 317] on button "Sunita 9179310189" at bounding box center [306, 309] width 377 height 26
type input "9179310189"
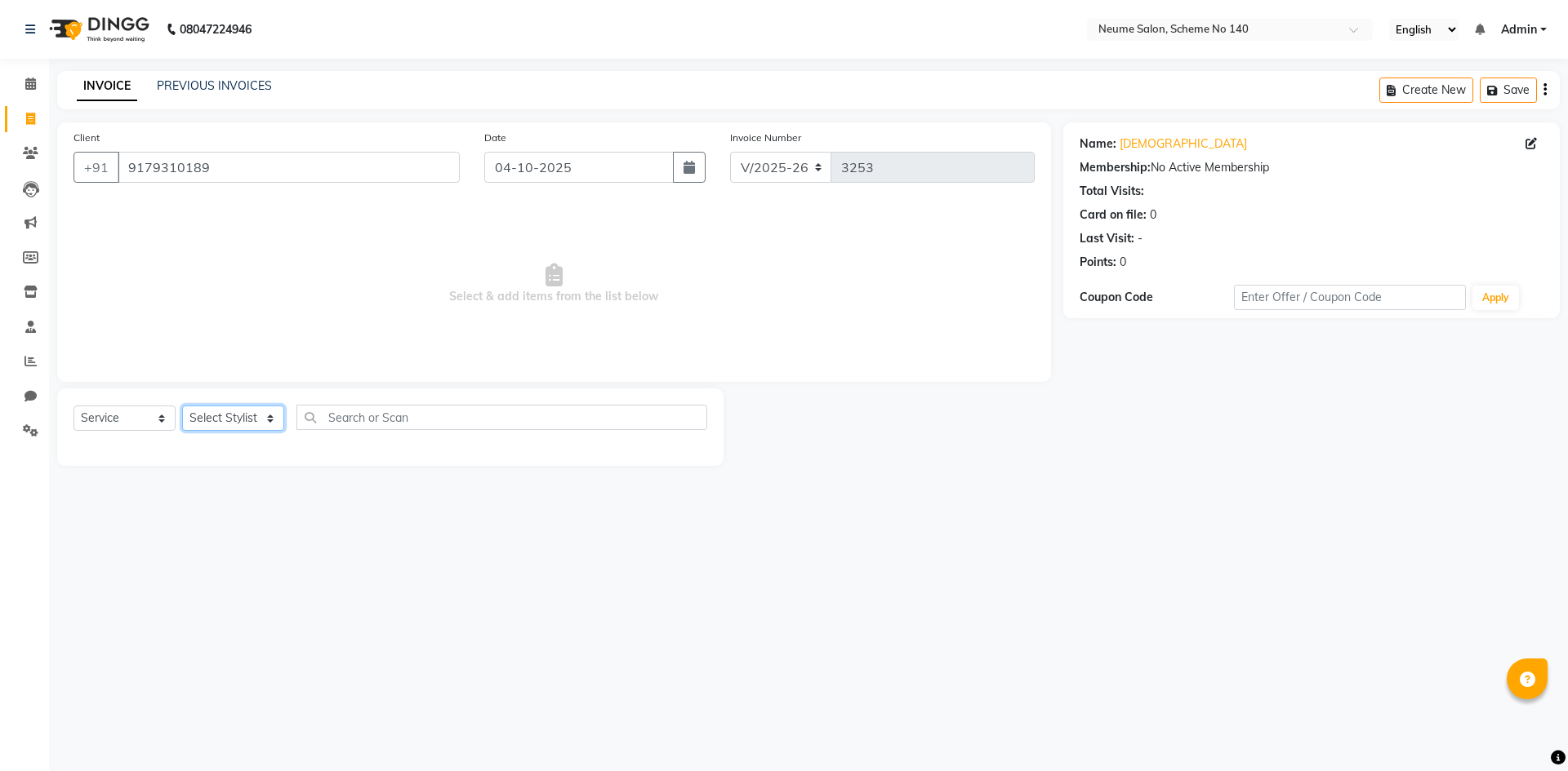
click at [266, 421] on select "Select Stylist [PERSON_NAME] Ashvina [PERSON_NAME] [DATE][PERSON_NAME] Mahi [PE…" at bounding box center [233, 419] width 102 height 25
select select "75332"
click at [182, 406] on select "Select Stylist [PERSON_NAME] Ashvina [PERSON_NAME] [DATE][PERSON_NAME] Mahi [PE…" at bounding box center [233, 419] width 102 height 25
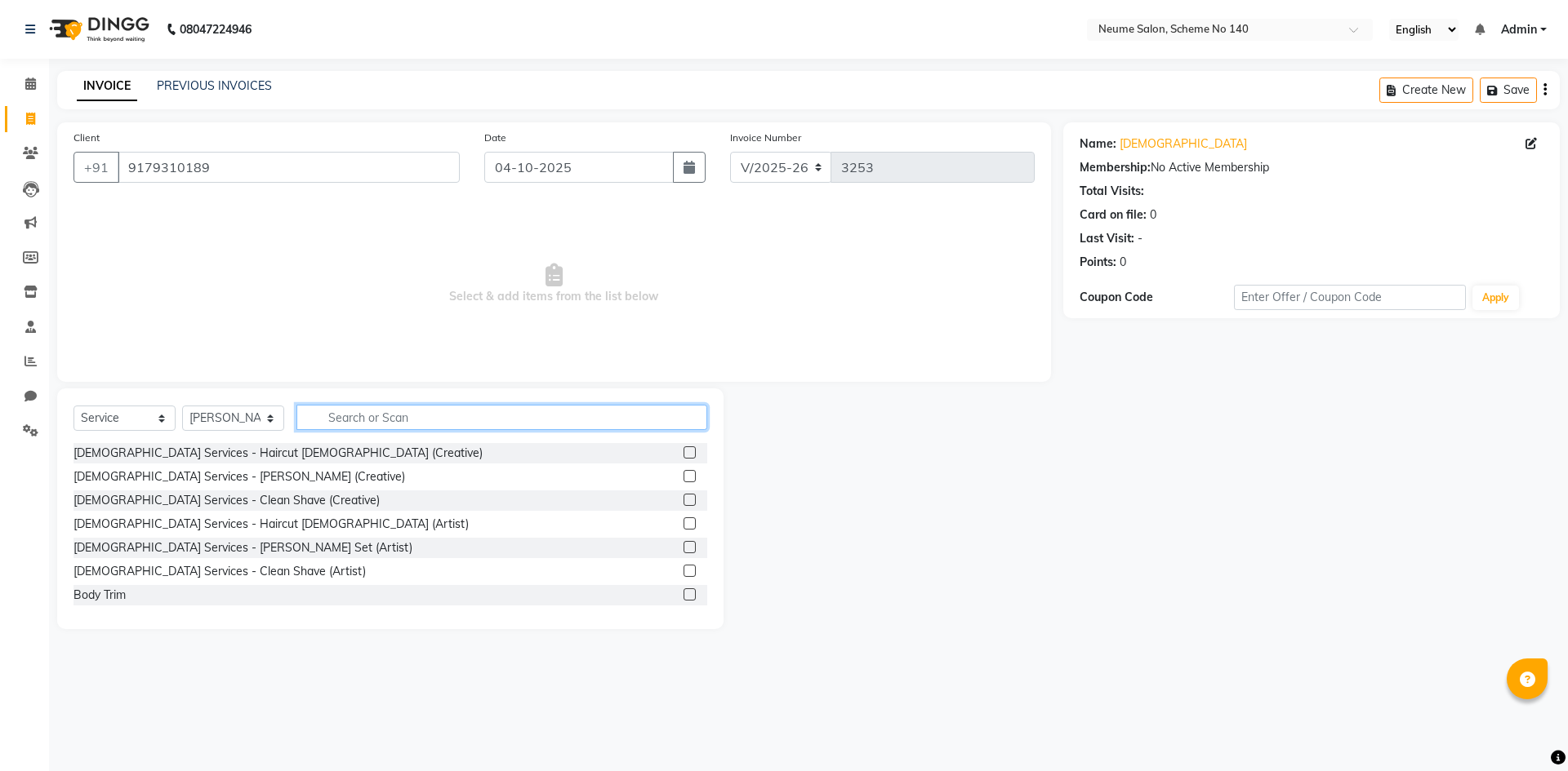
click at [373, 416] on input "text" at bounding box center [502, 418] width 411 height 25
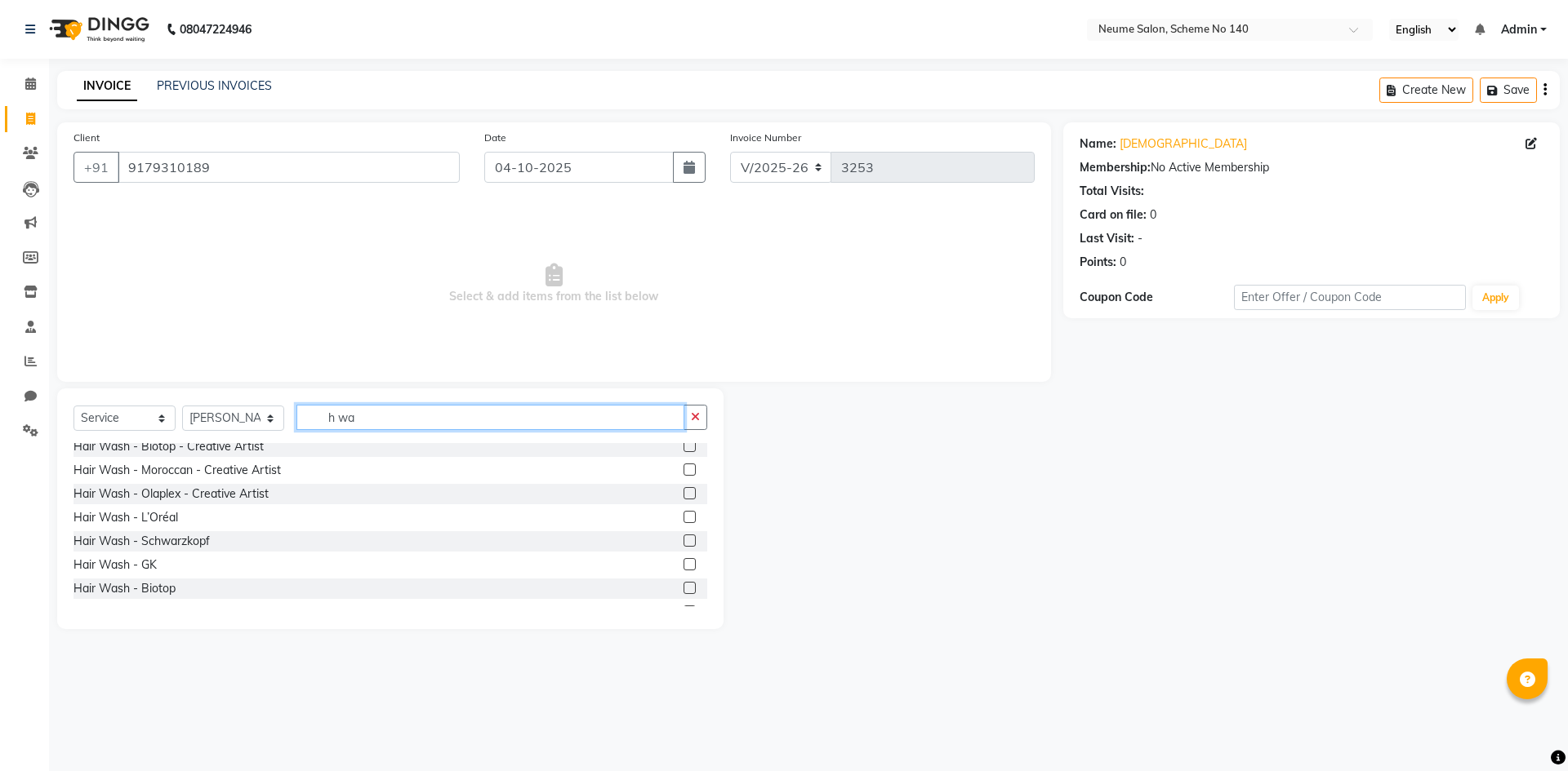
scroll to position [82, 0]
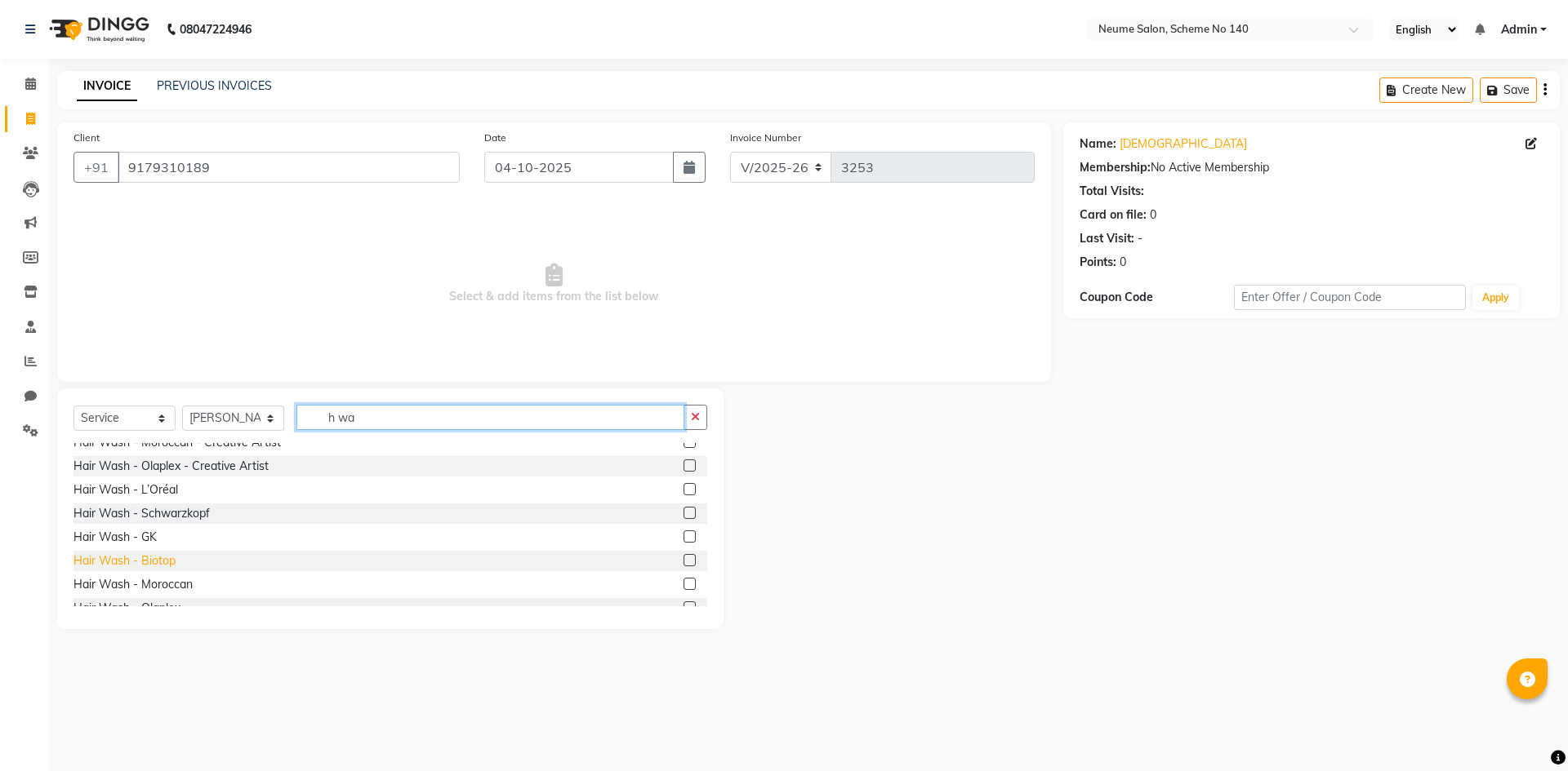
type input "h wa"
click at [153, 555] on div "Hair Wash - Biotop" at bounding box center [124, 562] width 102 height 18
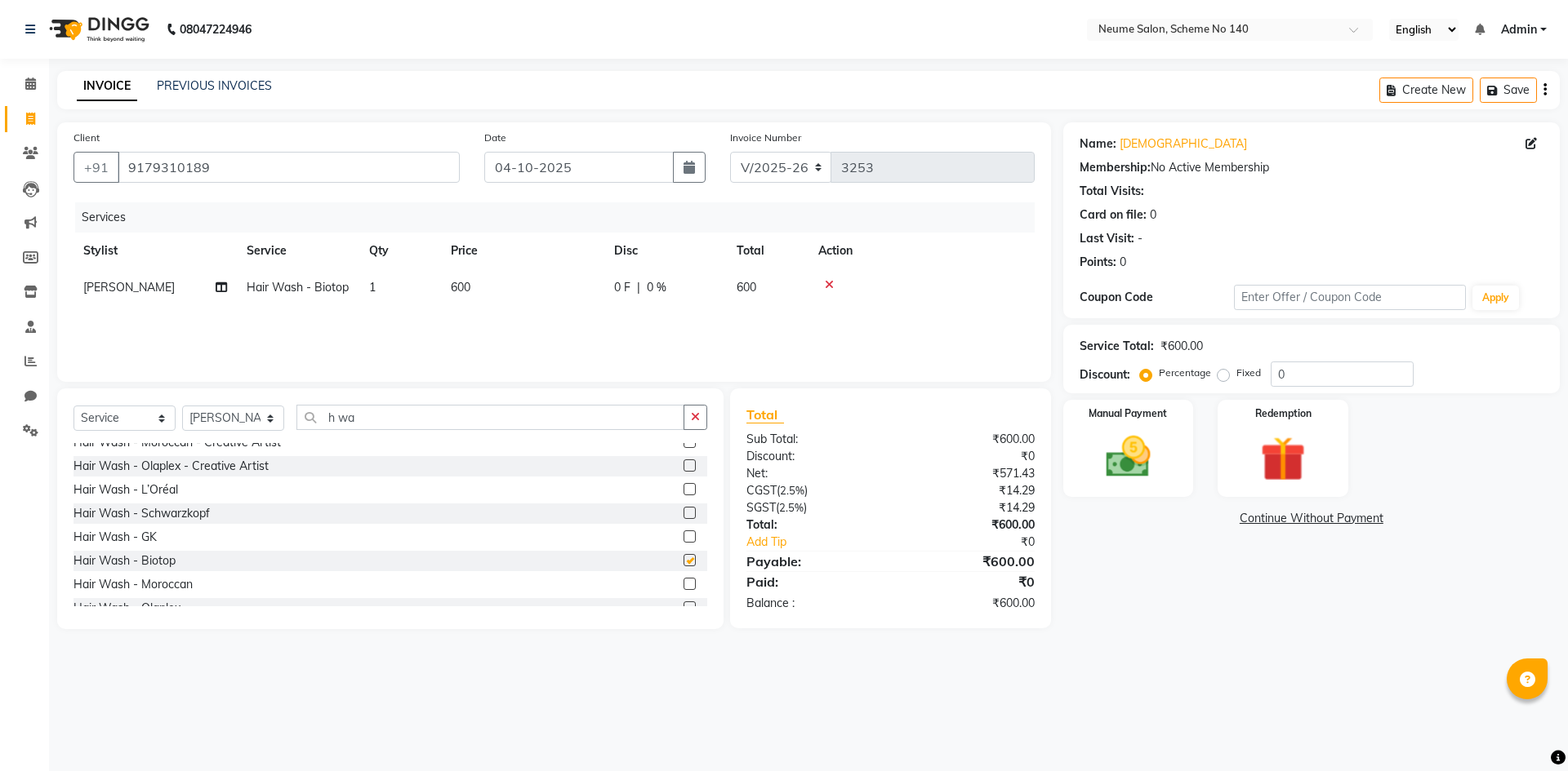
checkbox input "false"
drag, startPoint x: 859, startPoint y: 560, endPoint x: 752, endPoint y: 468, distance: 141.1
drag, startPoint x: 752, startPoint y: 468, endPoint x: 1164, endPoint y: 443, distance: 412.8
click at [1164, 442] on img at bounding box center [1128, 457] width 76 height 54
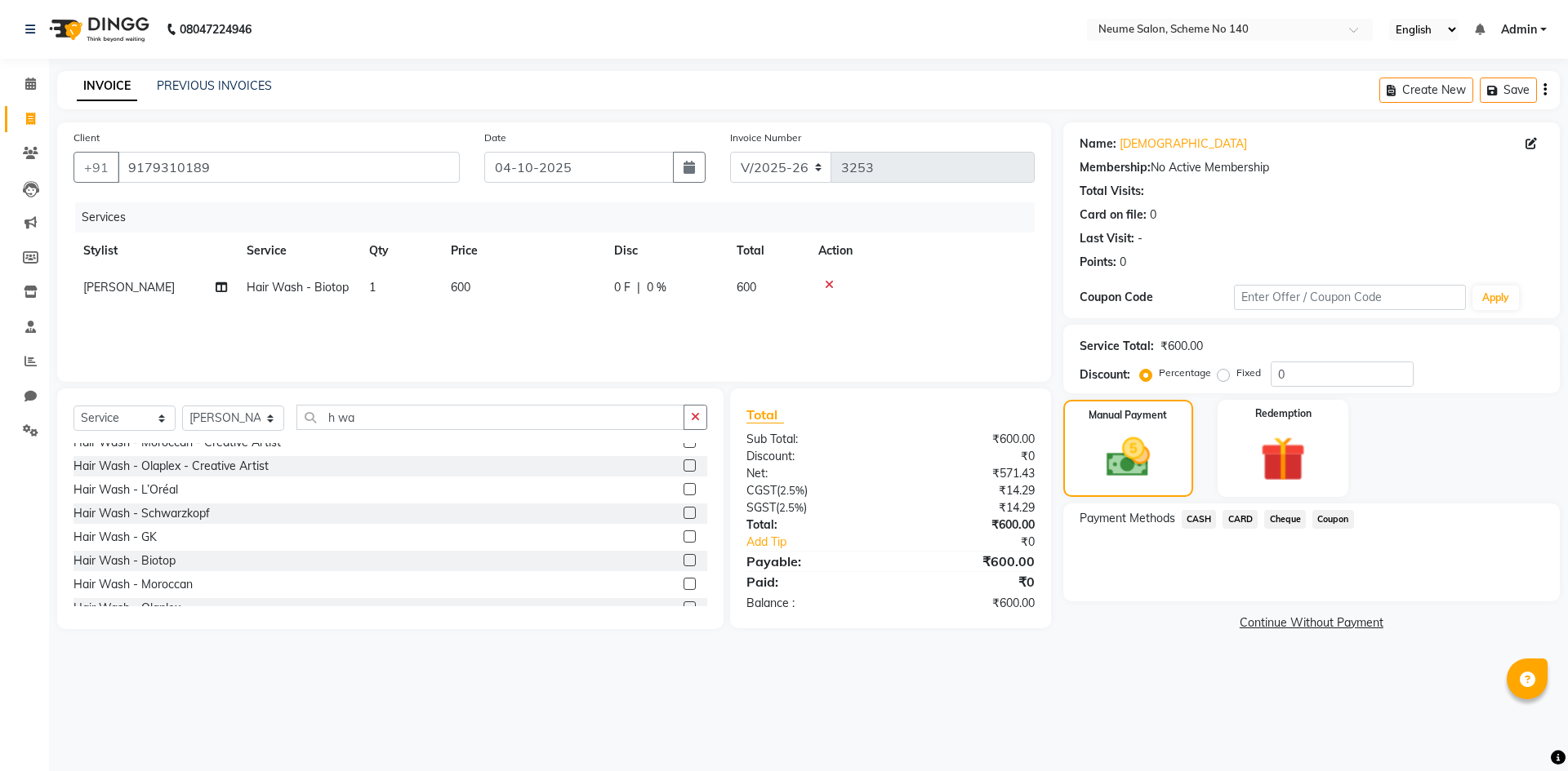
click at [1241, 523] on span "CARD" at bounding box center [1240, 519] width 35 height 18
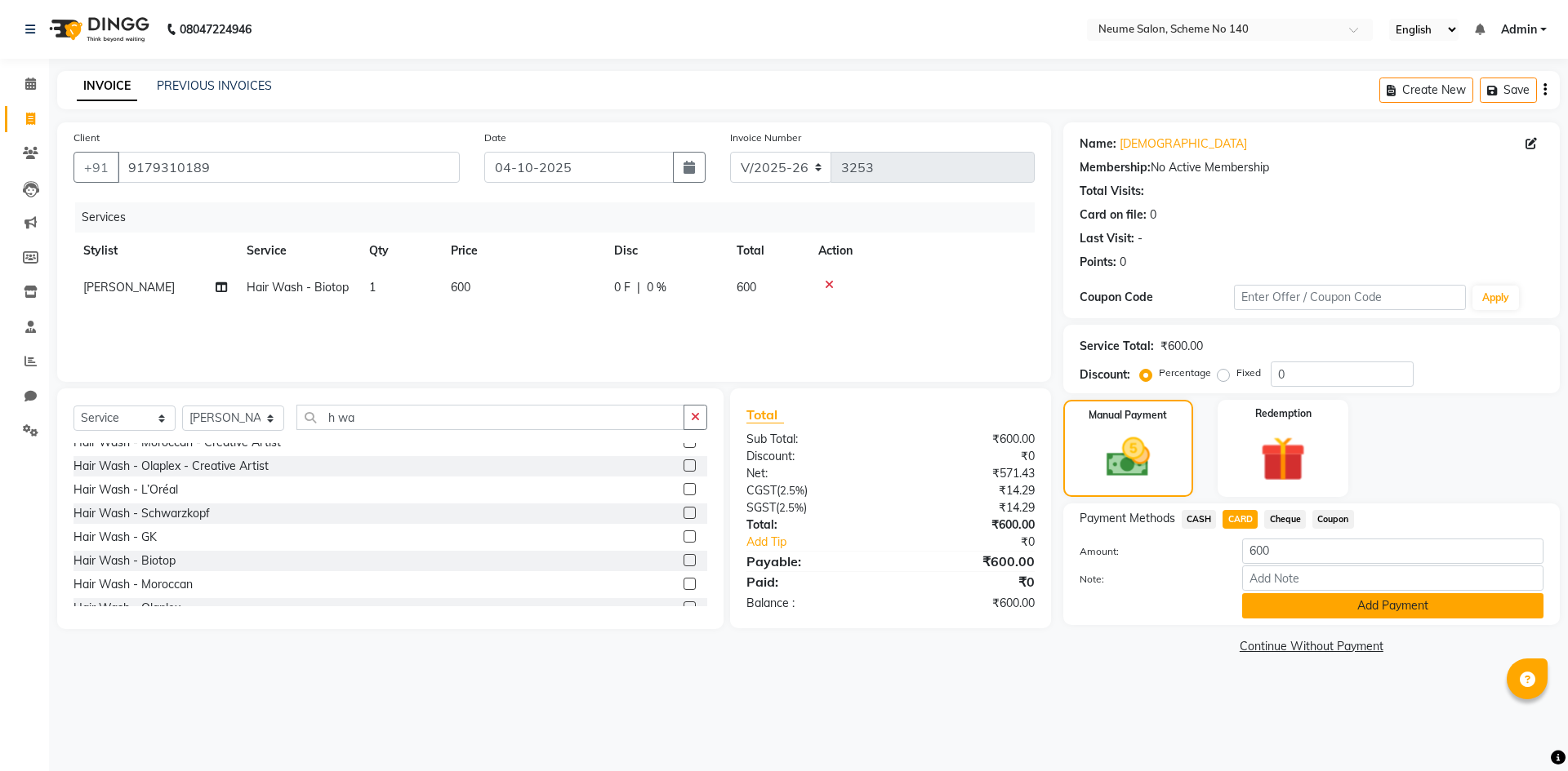
click at [1281, 609] on button "Add Payment" at bounding box center [1392, 606] width 301 height 25
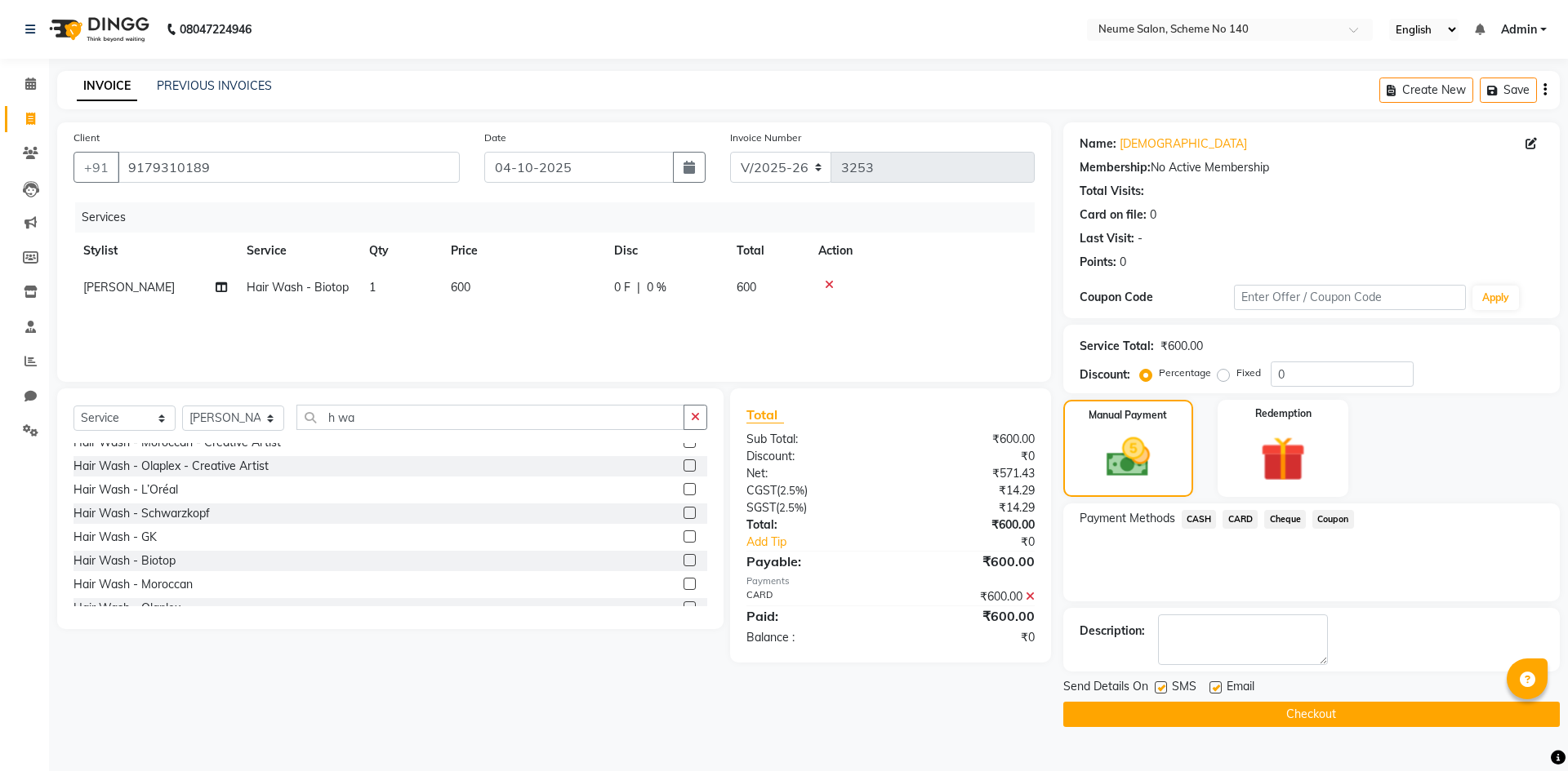
click at [1292, 713] on button "Checkout" at bounding box center [1312, 715] width 497 height 25
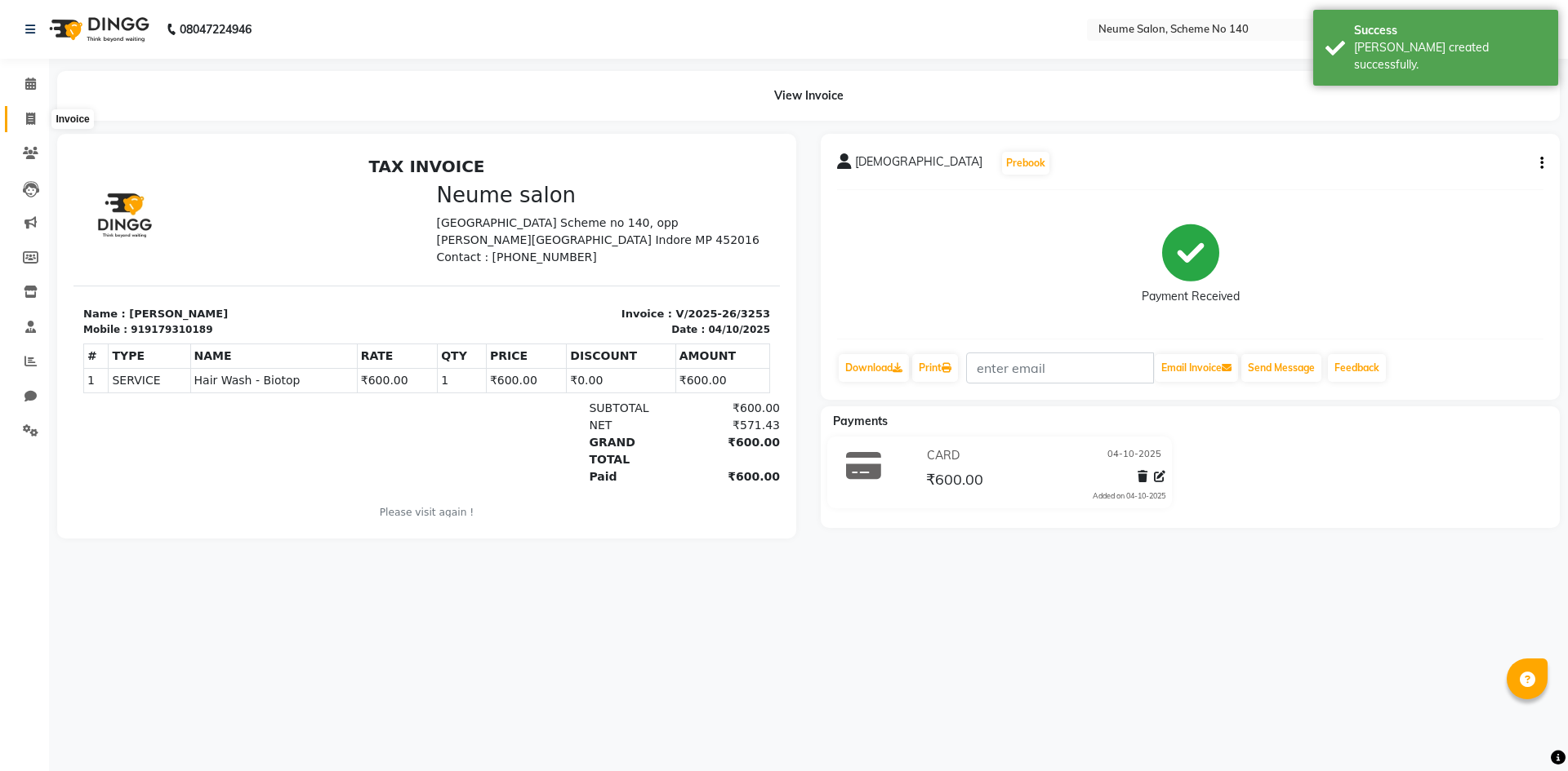
click at [33, 113] on icon at bounding box center [30, 119] width 9 height 13
select select "8098"
select select "service"
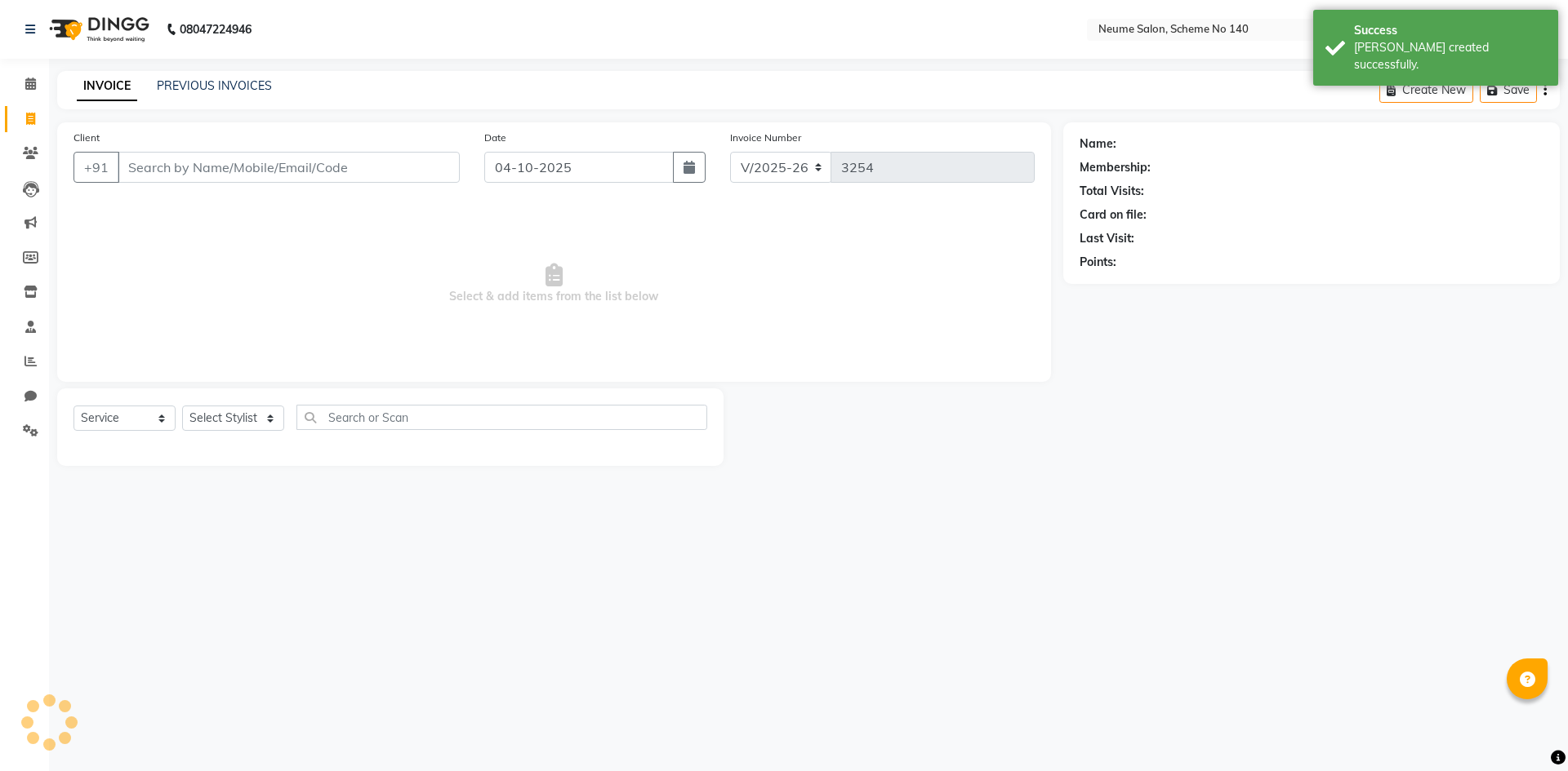
click at [180, 166] on input "Client" at bounding box center [288, 167] width 342 height 31
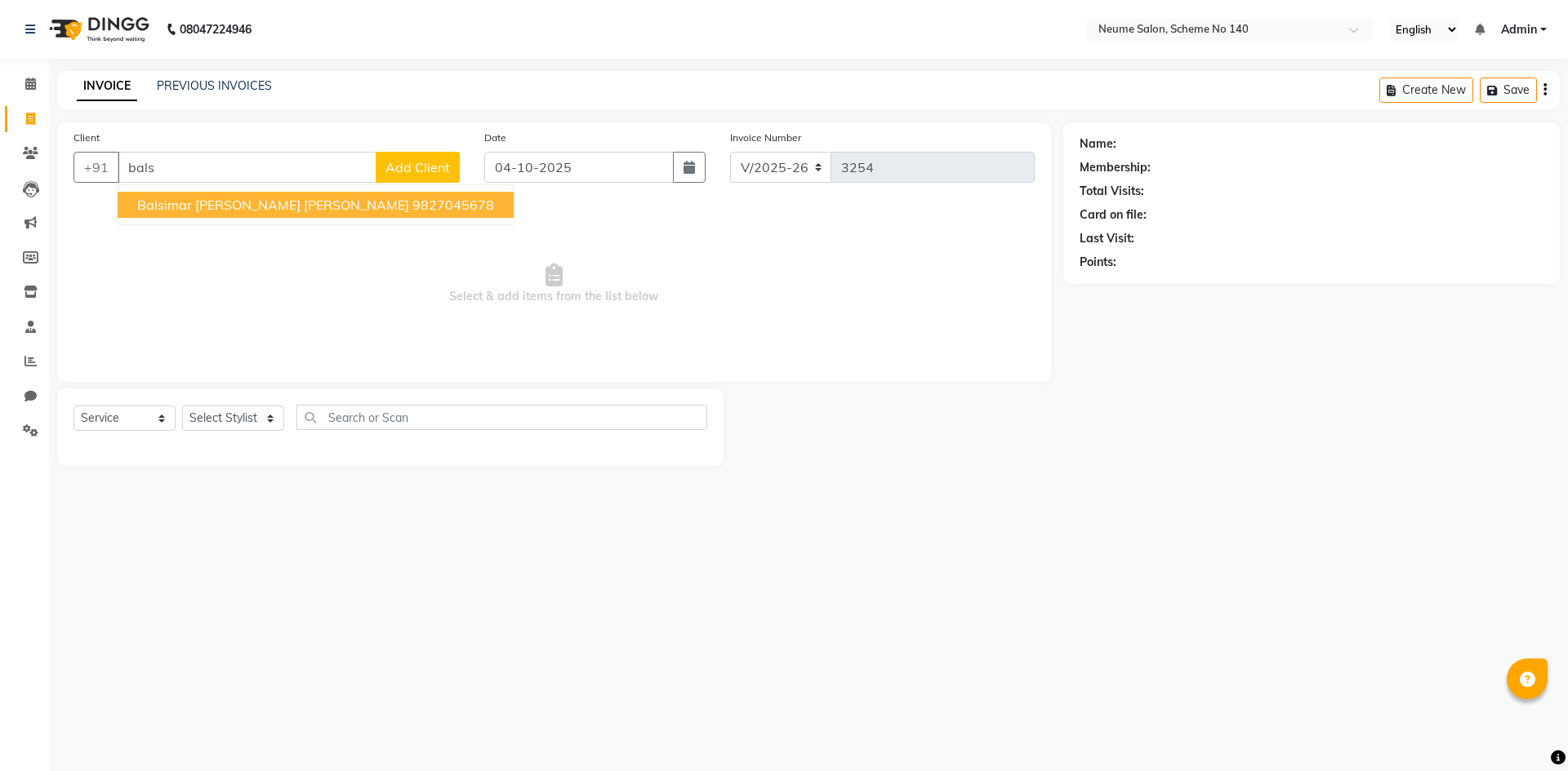
click at [176, 209] on span "Balsimar [PERSON_NAME] [PERSON_NAME]" at bounding box center [273, 204] width 272 height 17
type input "9827045678"
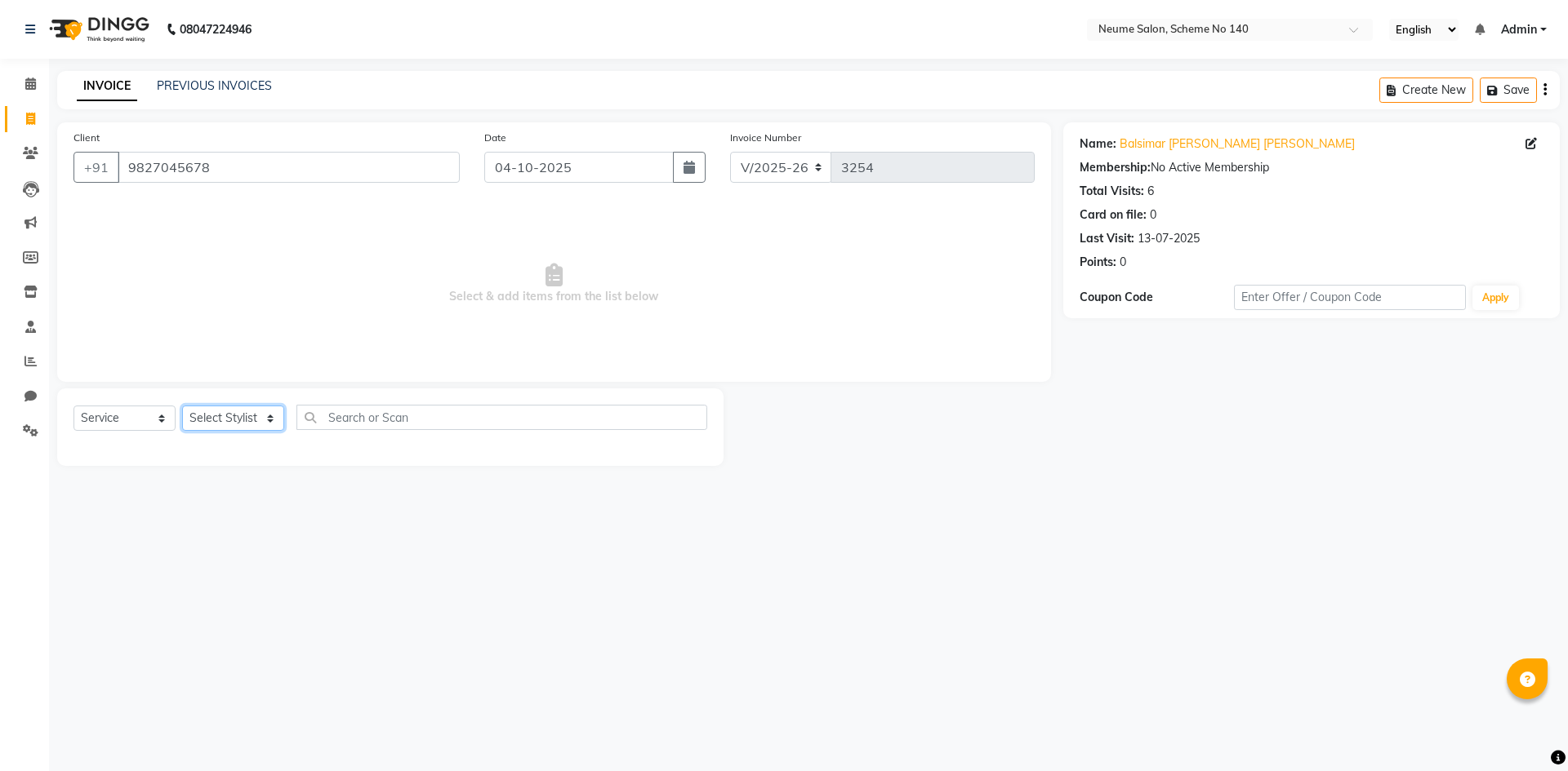
click at [245, 424] on select "Select Stylist [PERSON_NAME] Ashvina [PERSON_NAME] [DATE][PERSON_NAME] Mahi [PE…" at bounding box center [233, 419] width 102 height 25
select select "90991"
click at [182, 406] on select "Select Stylist [PERSON_NAME] Ashvina [PERSON_NAME] [DATE][PERSON_NAME] Mahi [PE…" at bounding box center [233, 419] width 102 height 25
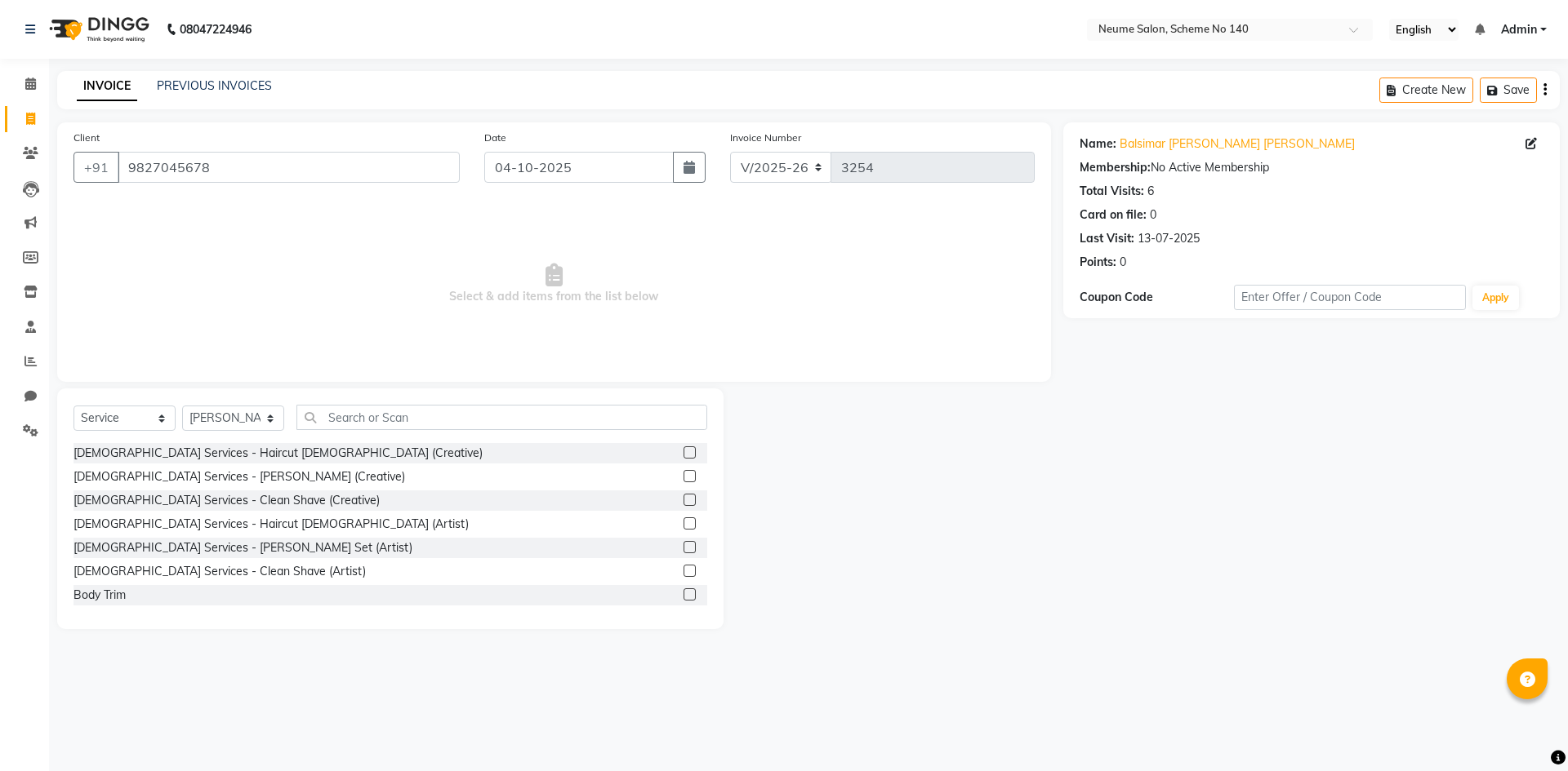
click at [339, 401] on div "Select Service Product Membership Package Voucher Prepaid Gift Card Select Styl…" at bounding box center [391, 508] width 666 height 240
click at [341, 407] on input "text" at bounding box center [502, 418] width 411 height 25
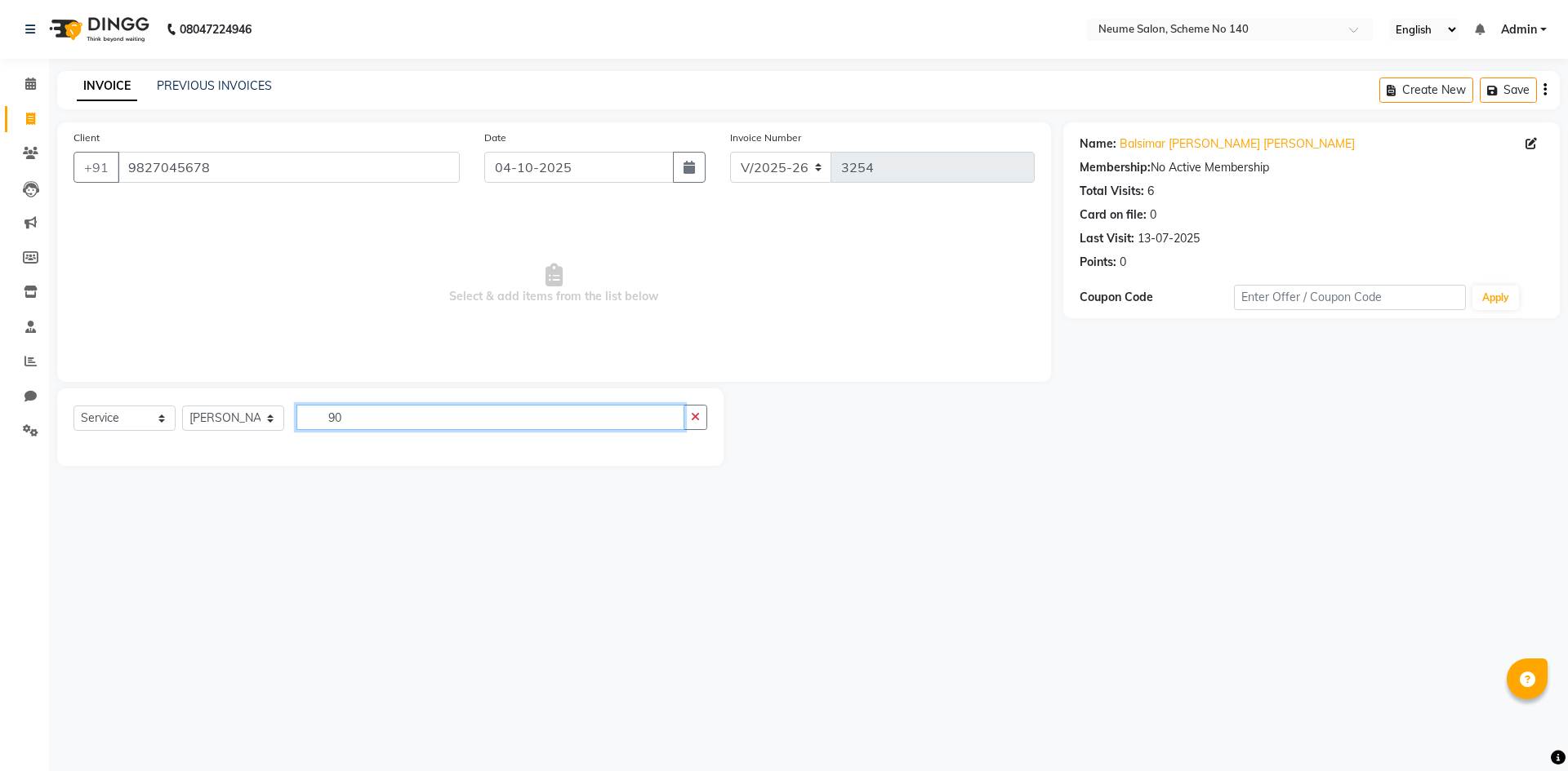
type input "9"
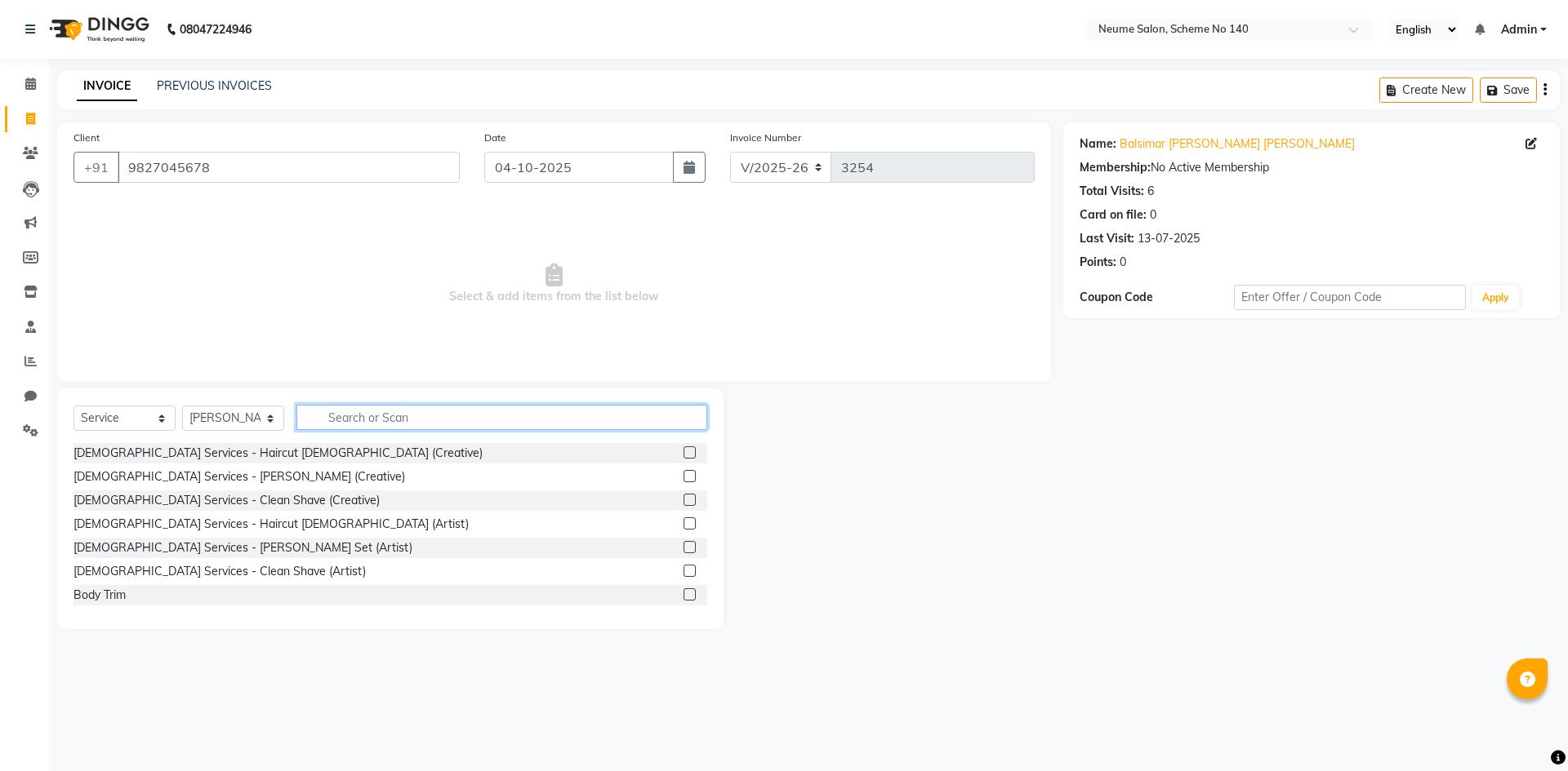
click at [408, 419] on input "text" at bounding box center [502, 418] width 411 height 25
click at [398, 418] on input "text" at bounding box center [502, 418] width 411 height 25
click at [377, 414] on input "text" at bounding box center [502, 418] width 411 height 25
click at [350, 409] on input "text" at bounding box center [502, 418] width 411 height 25
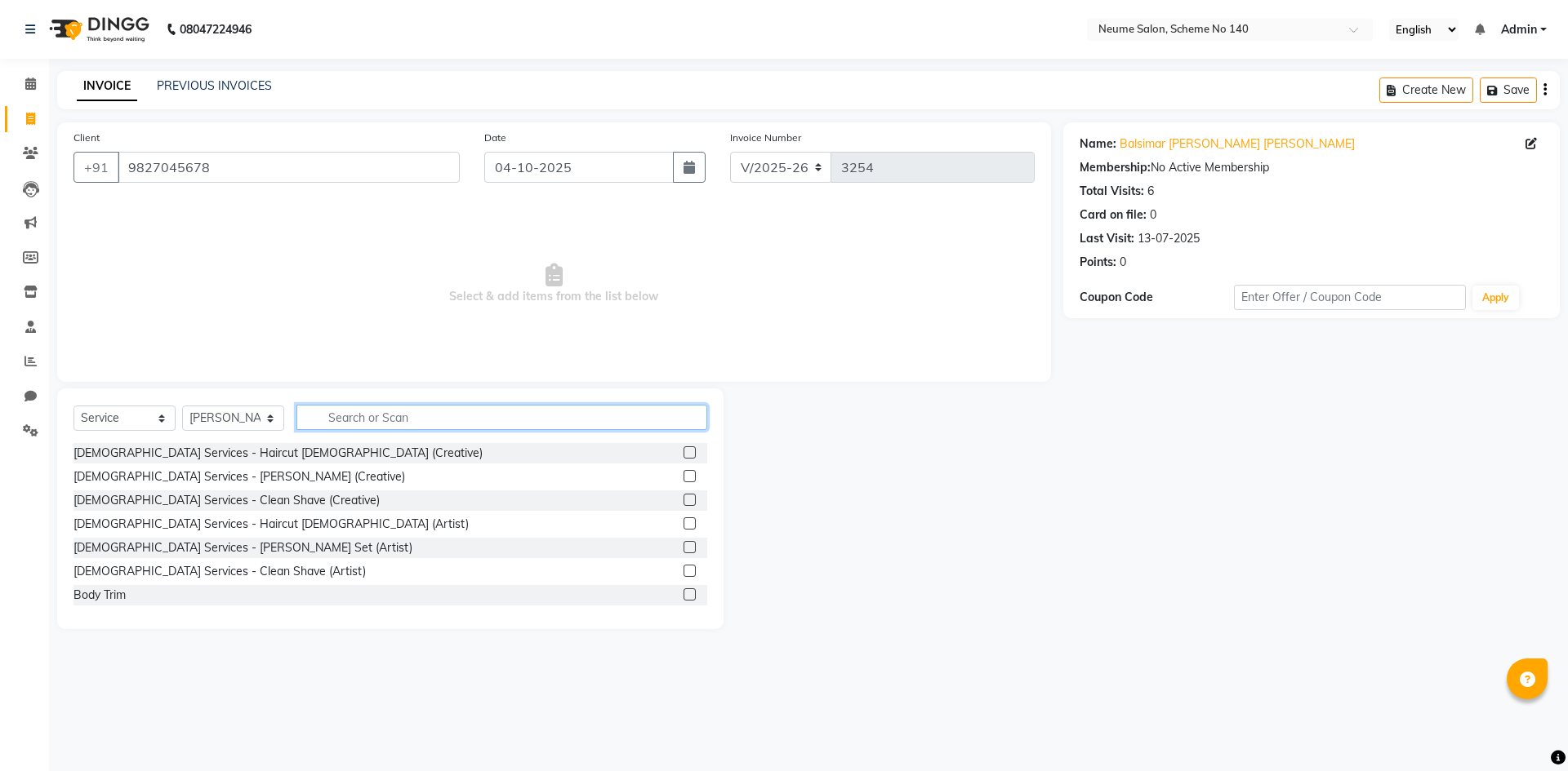
click at [354, 420] on input "text" at bounding box center [502, 418] width 411 height 25
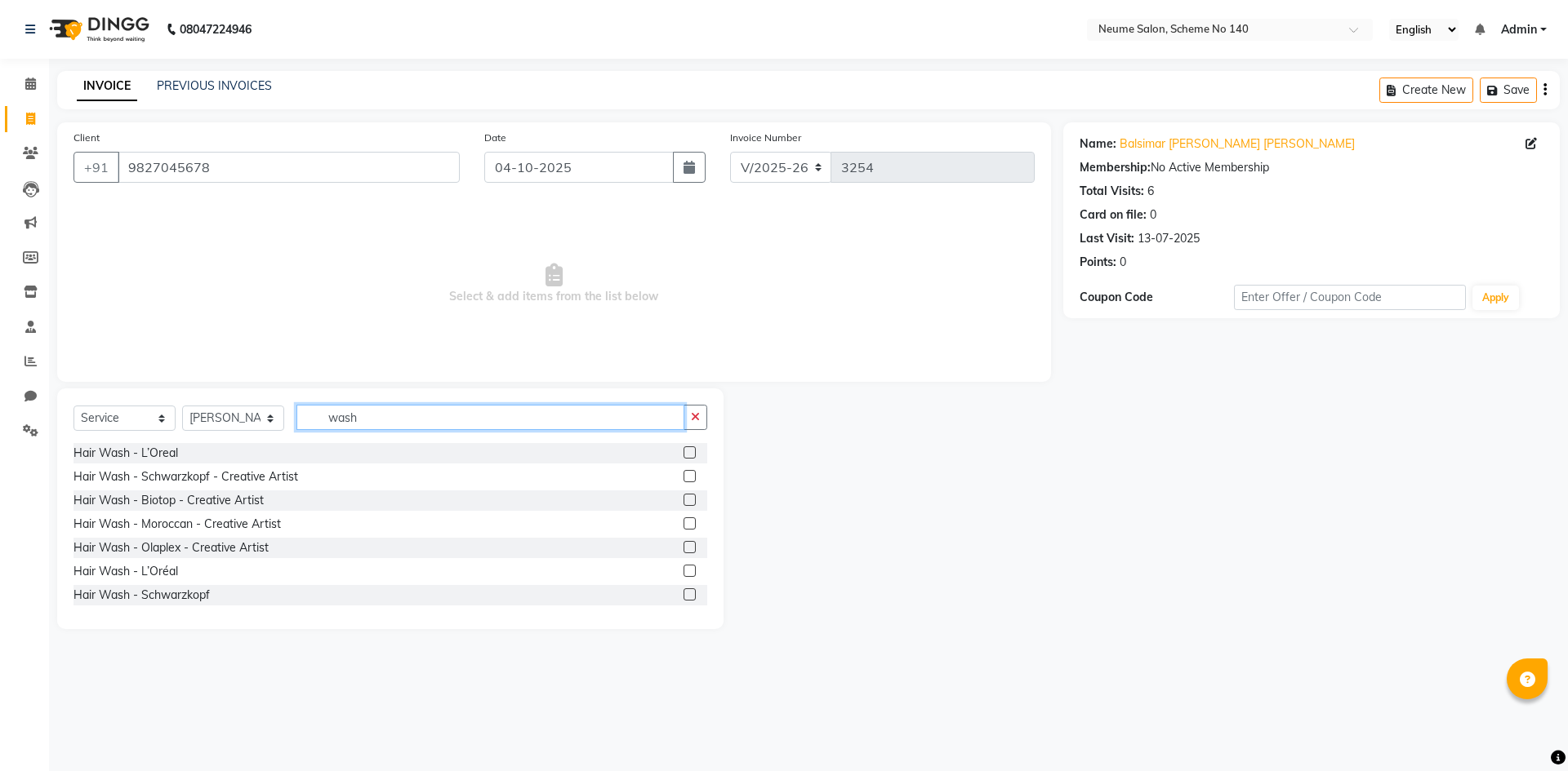
type input "wash"
click at [286, 447] on div "Hair Wash - L’Oreal" at bounding box center [390, 453] width 634 height 20
click at [174, 449] on div "Hair Wash - L’Oreal" at bounding box center [125, 454] width 104 height 18
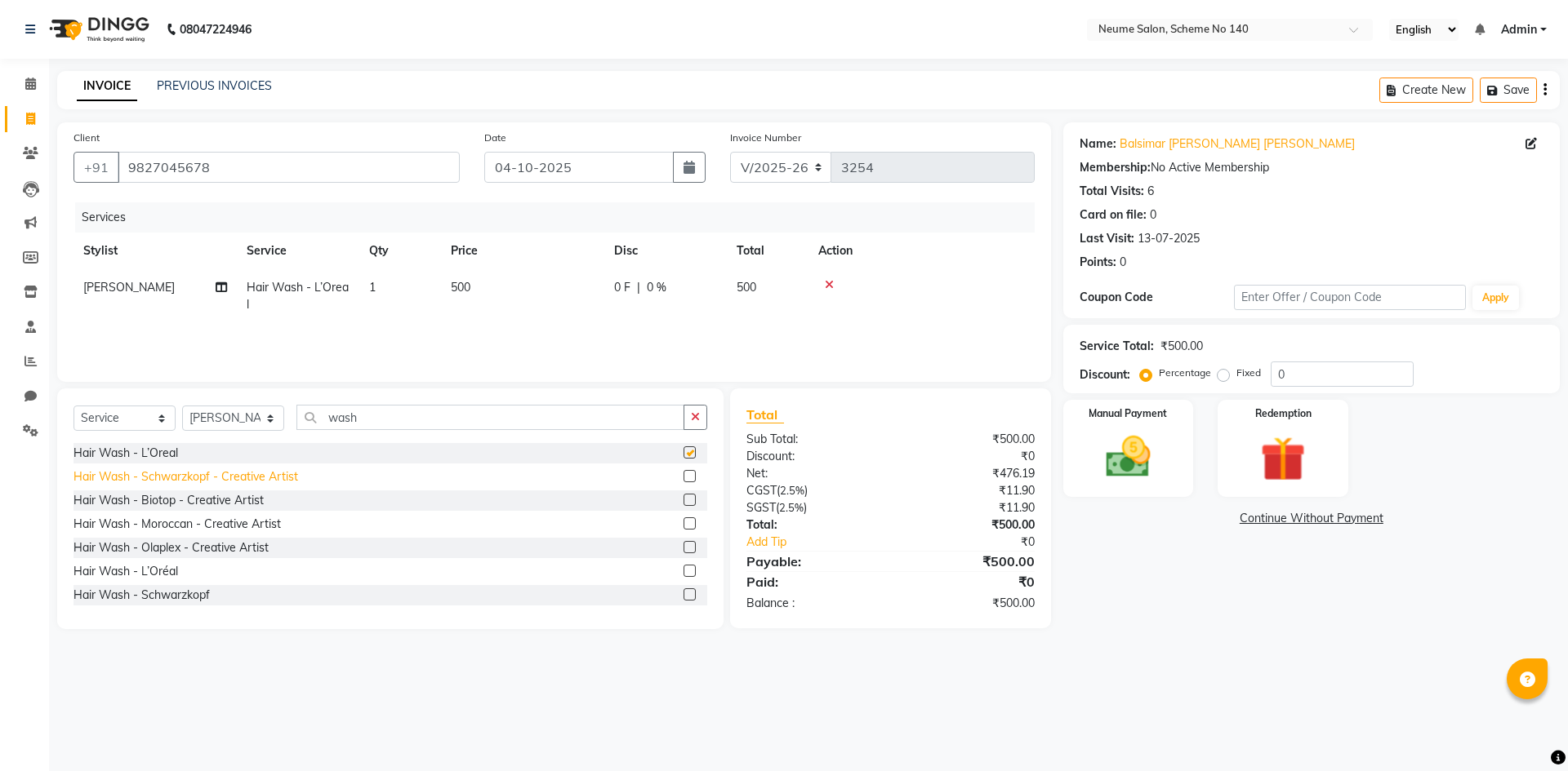
checkbox input "false"
click at [704, 420] on button "button" at bounding box center [695, 418] width 23 height 25
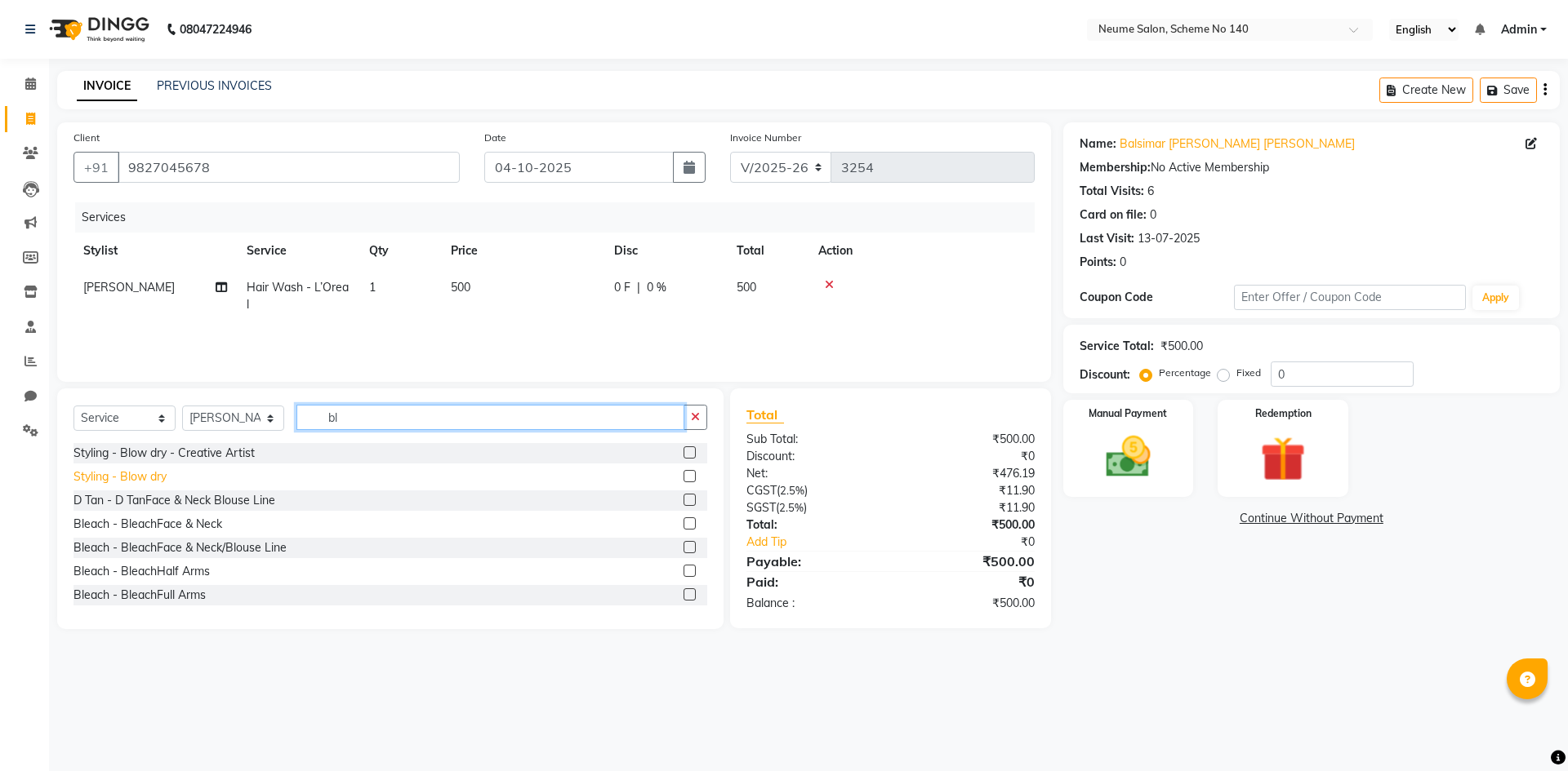
type input "bl"
click at [118, 470] on div "Styling - Blow dry" at bounding box center [120, 477] width 93 height 18
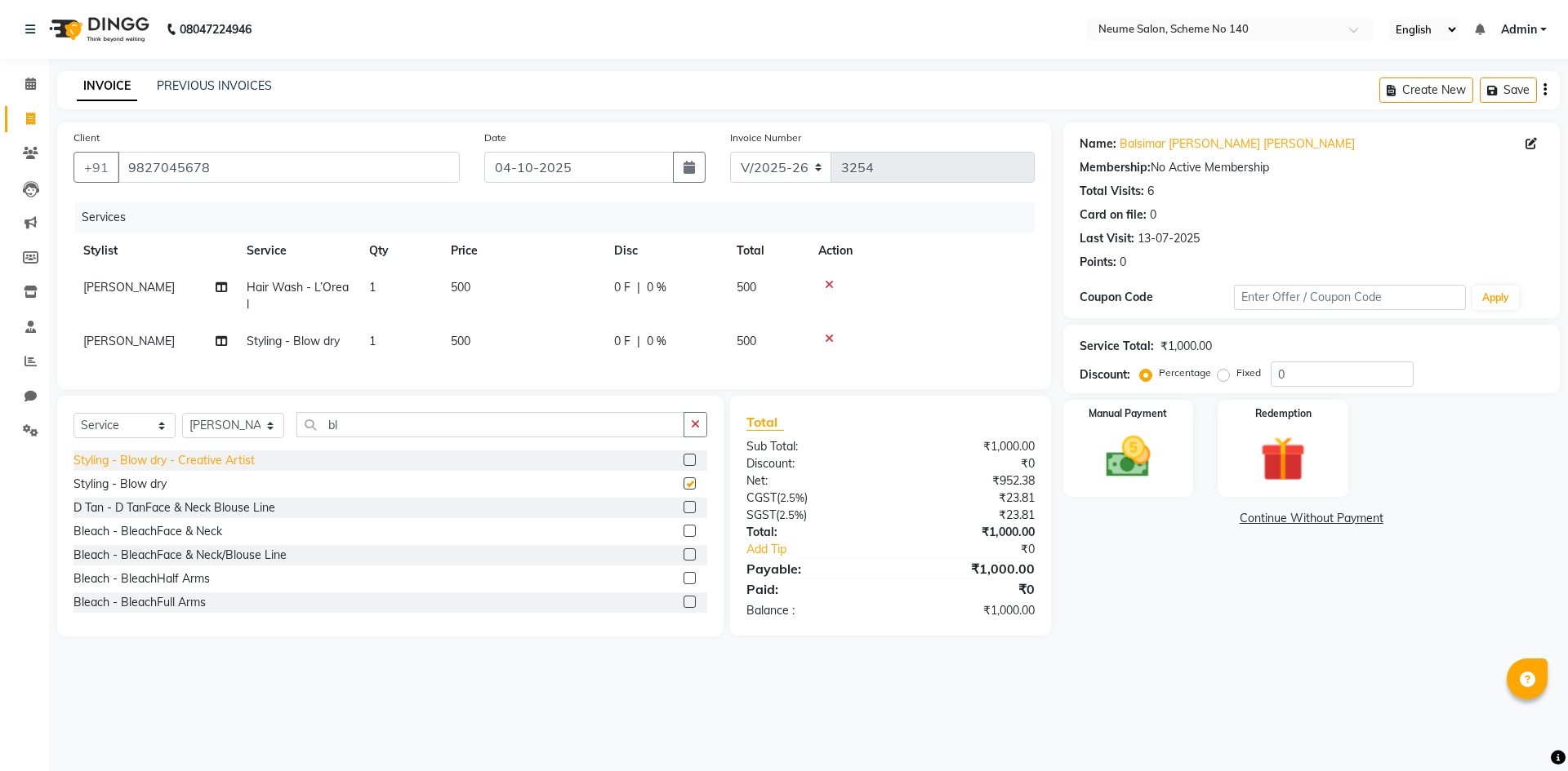
checkbox input "false"
click at [755, 287] on span "500" at bounding box center [746, 287] width 19 height 15
select select "90991"
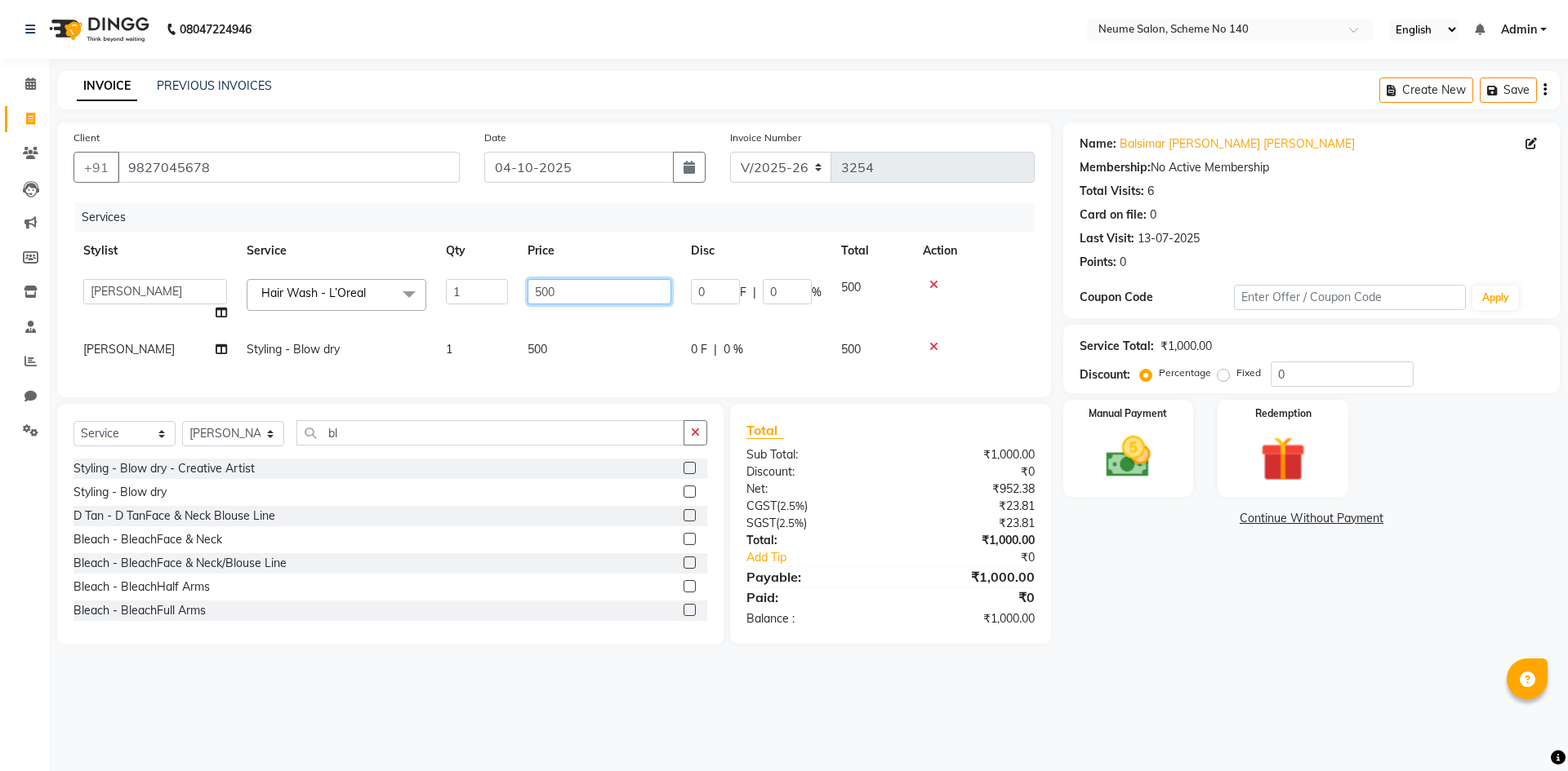
click at [540, 284] on input "500" at bounding box center [600, 292] width 144 height 25
type input "400"
click at [1166, 462] on div "Manual Payment" at bounding box center [1127, 448] width 135 height 100
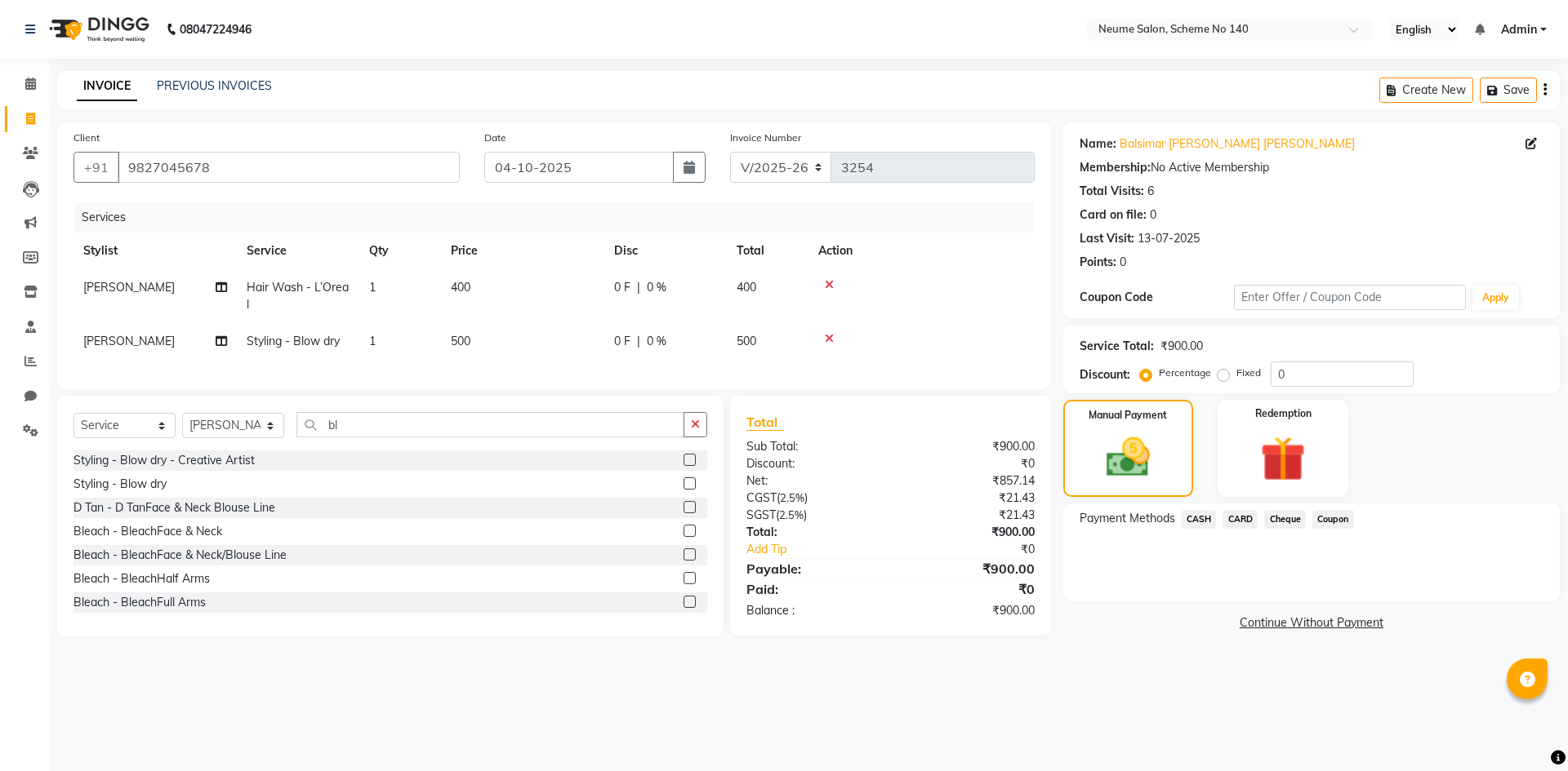
click at [1199, 515] on span "CASH" at bounding box center [1199, 519] width 35 height 18
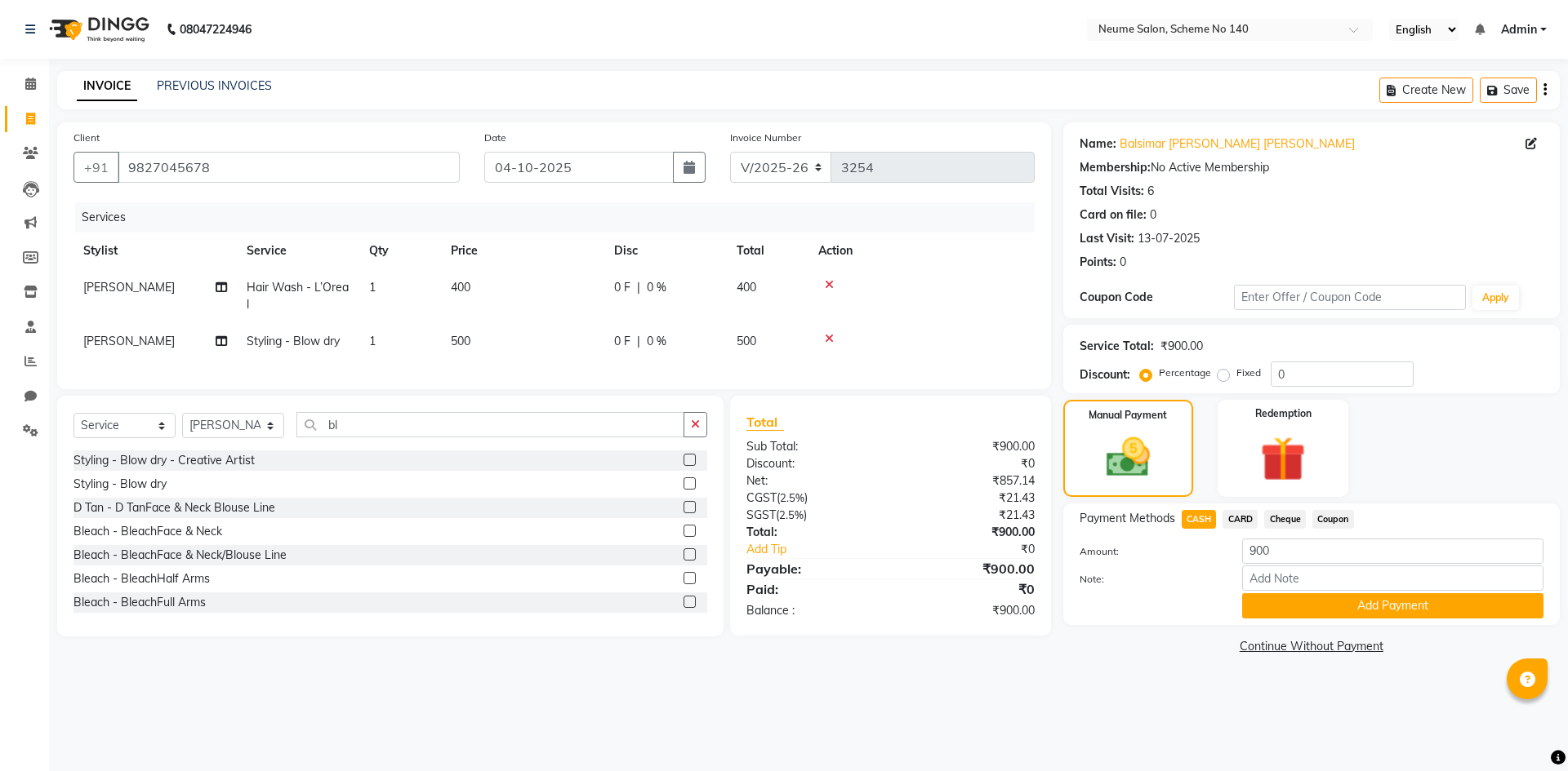
click at [1266, 595] on button "Add Payment" at bounding box center [1392, 606] width 301 height 25
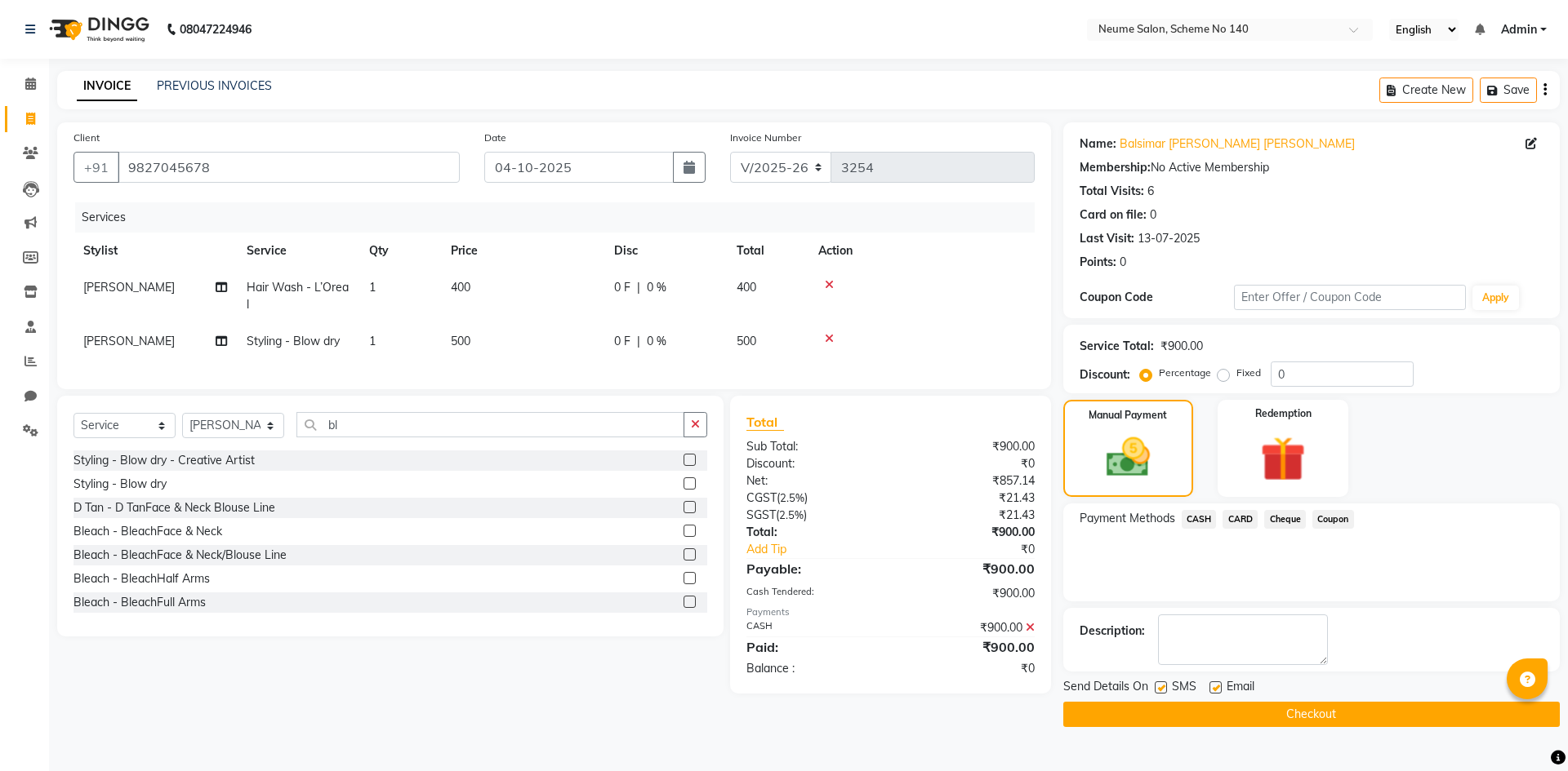
click at [1095, 709] on button "Checkout" at bounding box center [1312, 715] width 497 height 25
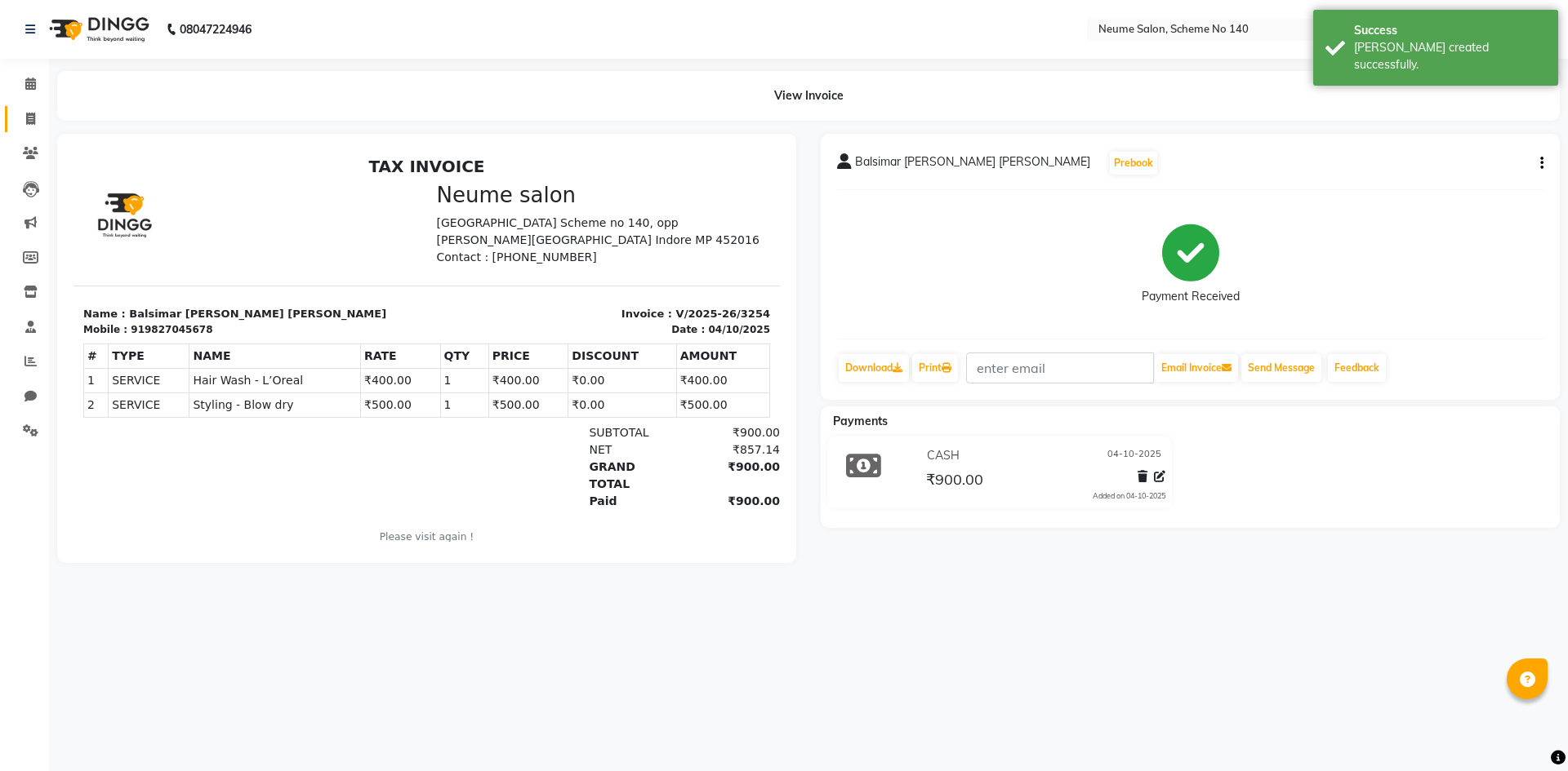
click at [33, 129] on link "Invoice" at bounding box center [24, 120] width 39 height 27
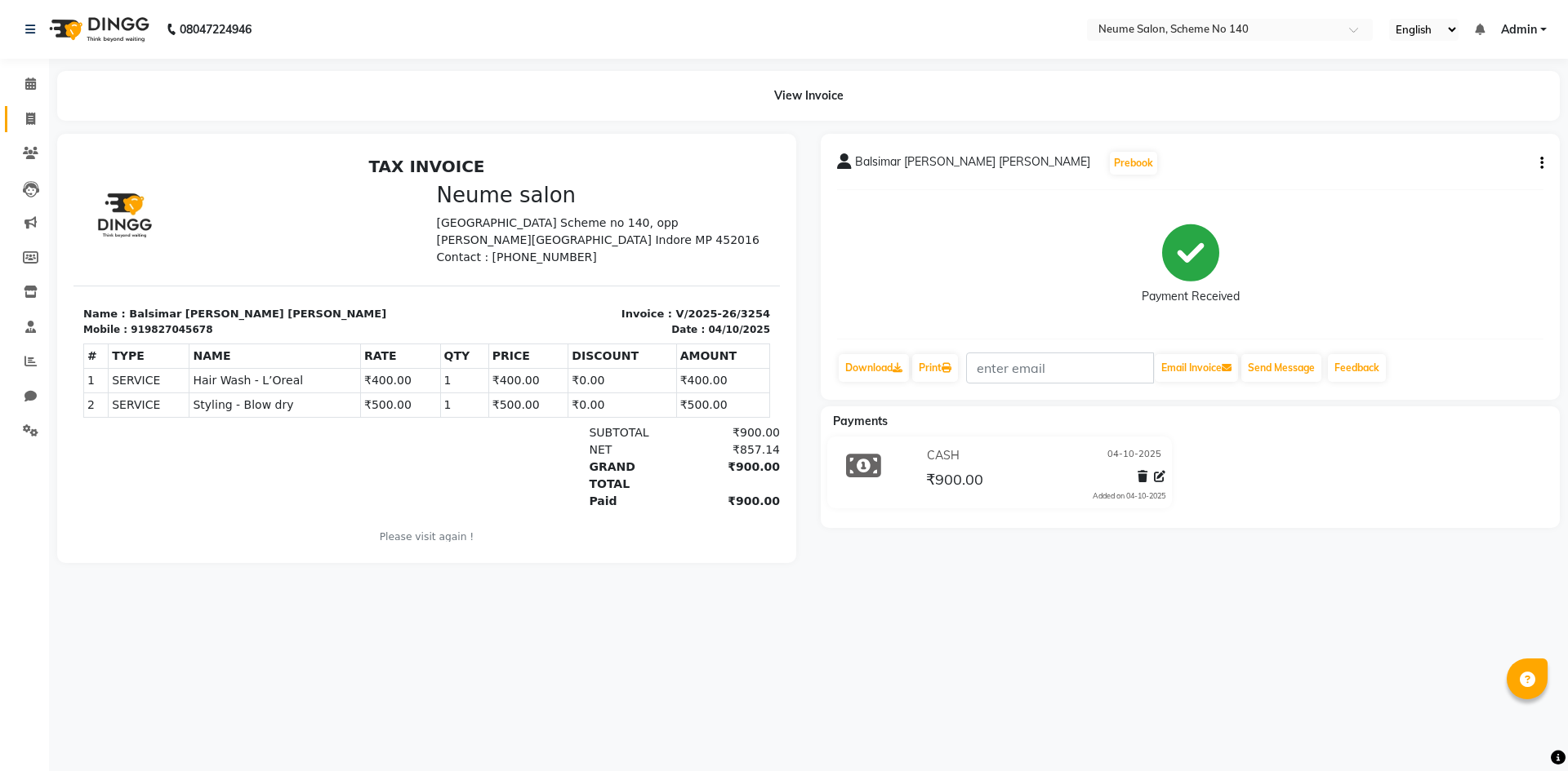
select select "8098"
select select "service"
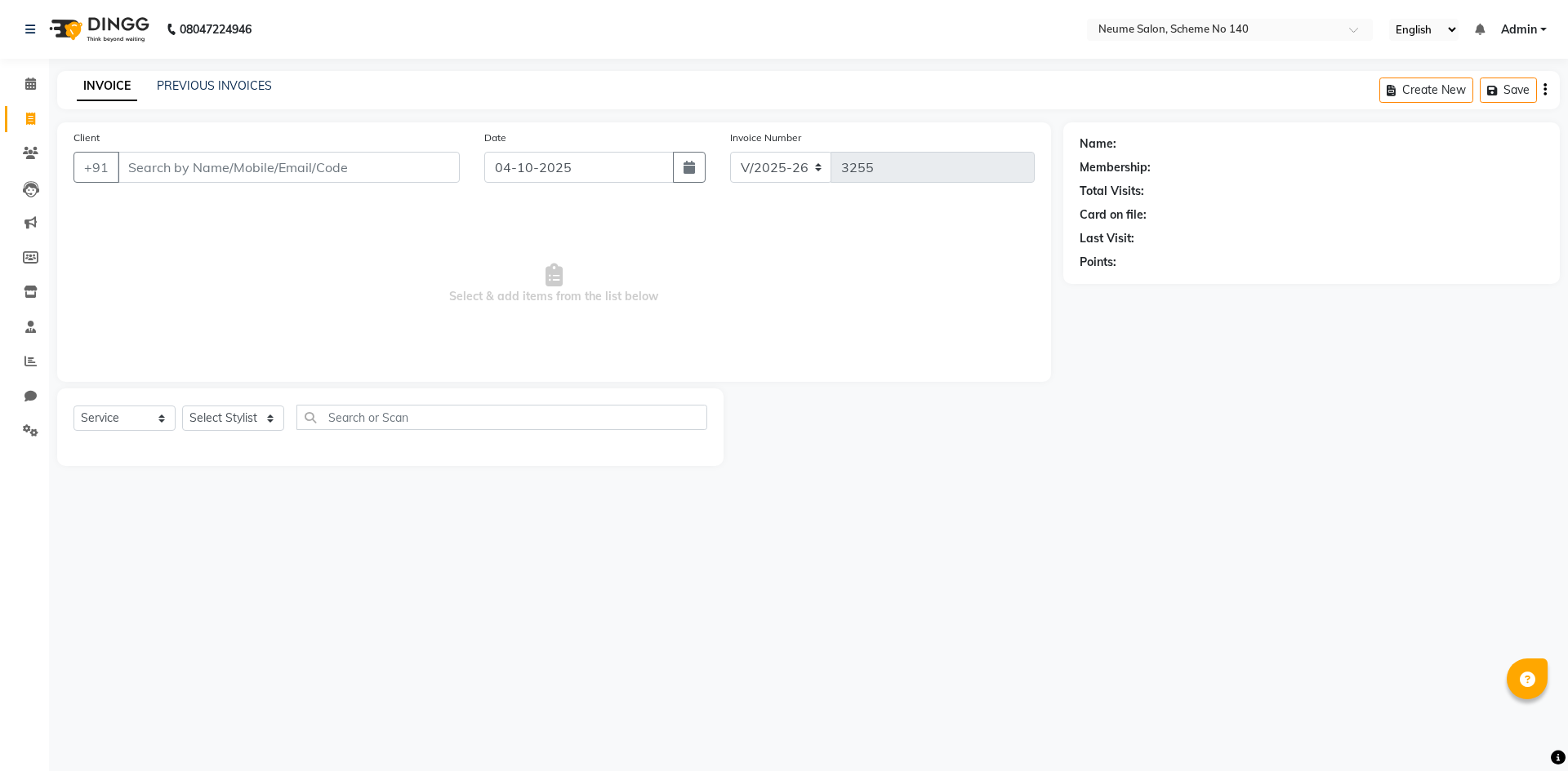
click at [167, 174] on input "Client" at bounding box center [288, 167] width 342 height 31
click at [149, 144] on div "Client +91" at bounding box center [267, 162] width 411 height 67
click at [154, 164] on input "Client" at bounding box center [288, 167] width 342 height 31
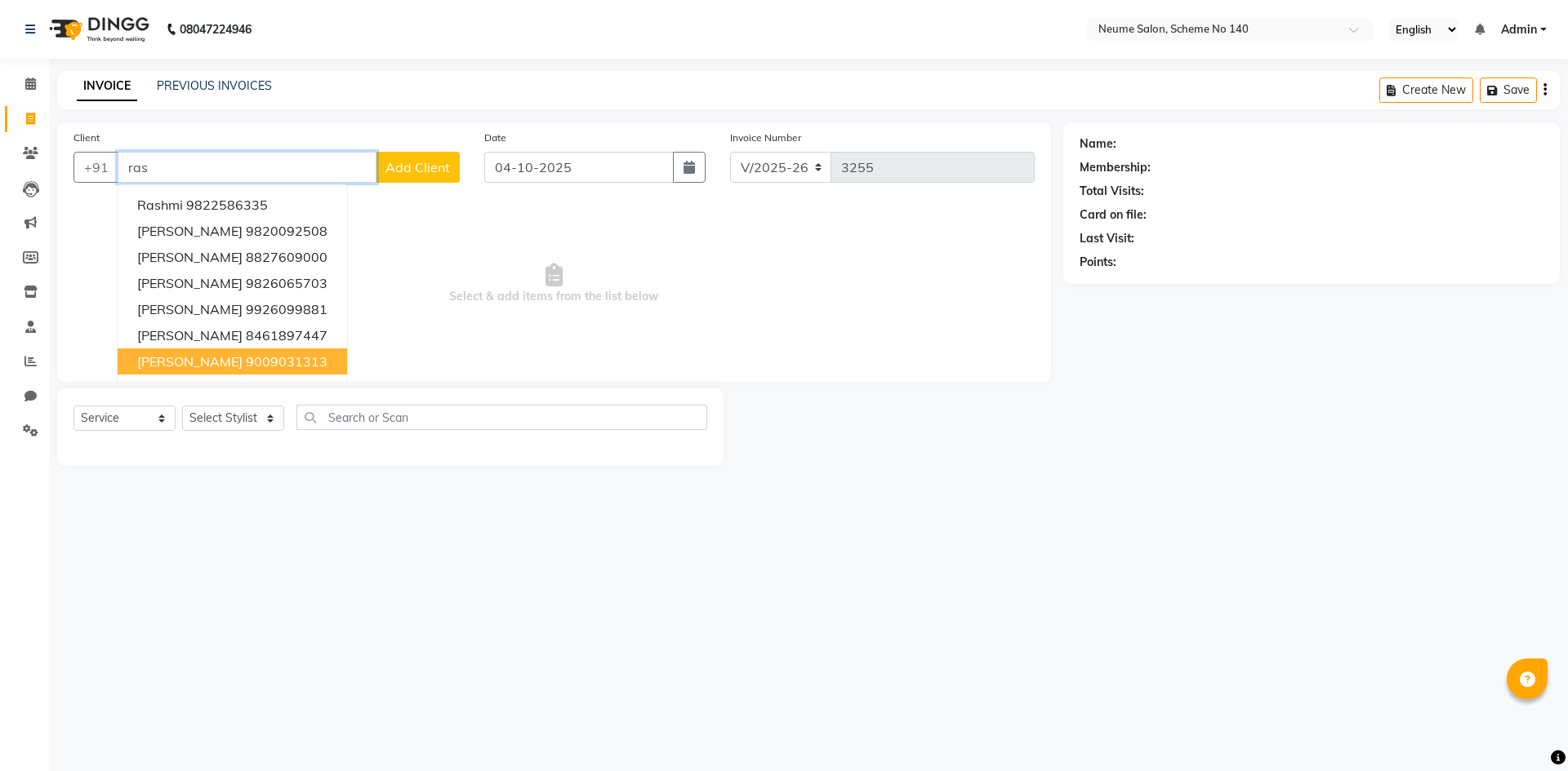
click at [245, 358] on ngb-highlight "9009031313" at bounding box center [286, 361] width 82 height 17
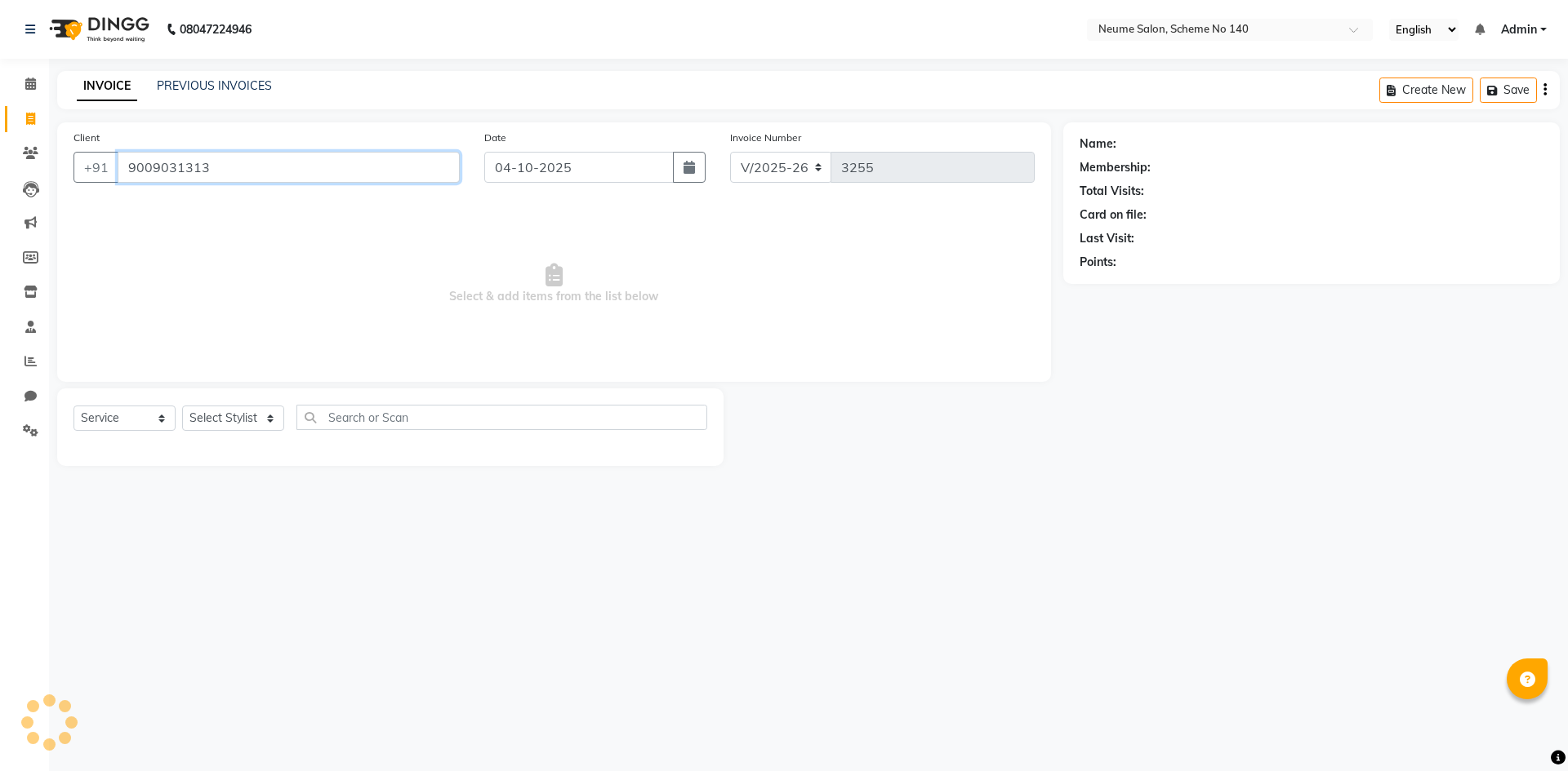
type input "9009031313"
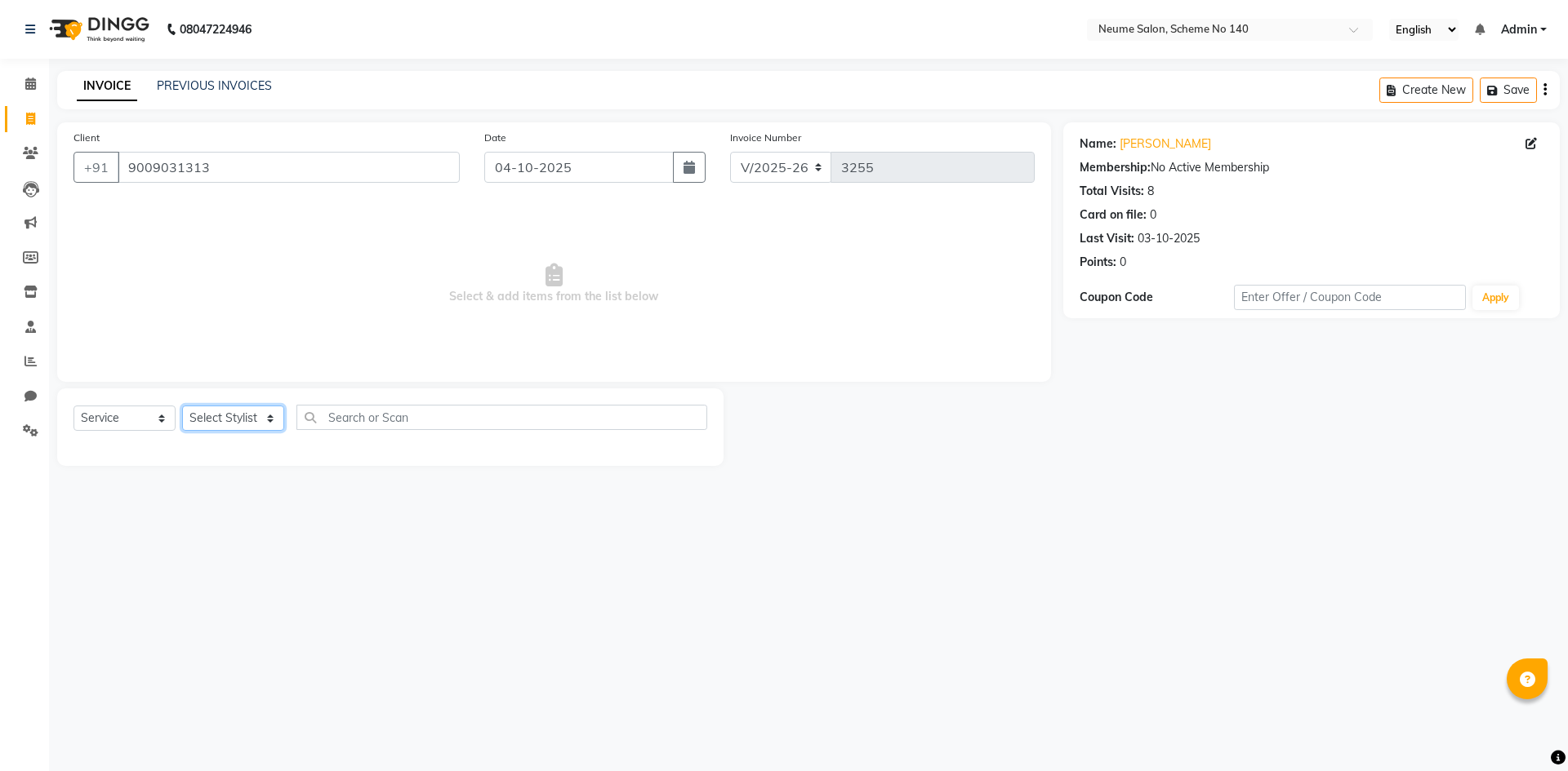
click at [225, 426] on select "Select Stylist [PERSON_NAME] Ashvina [PERSON_NAME] [DATE][PERSON_NAME] Mahi [PE…" at bounding box center [233, 419] width 102 height 25
select select "75325"
click at [182, 406] on select "Select Stylist [PERSON_NAME] Ashvina [PERSON_NAME] [DATE][PERSON_NAME] Mahi [PE…" at bounding box center [233, 419] width 102 height 25
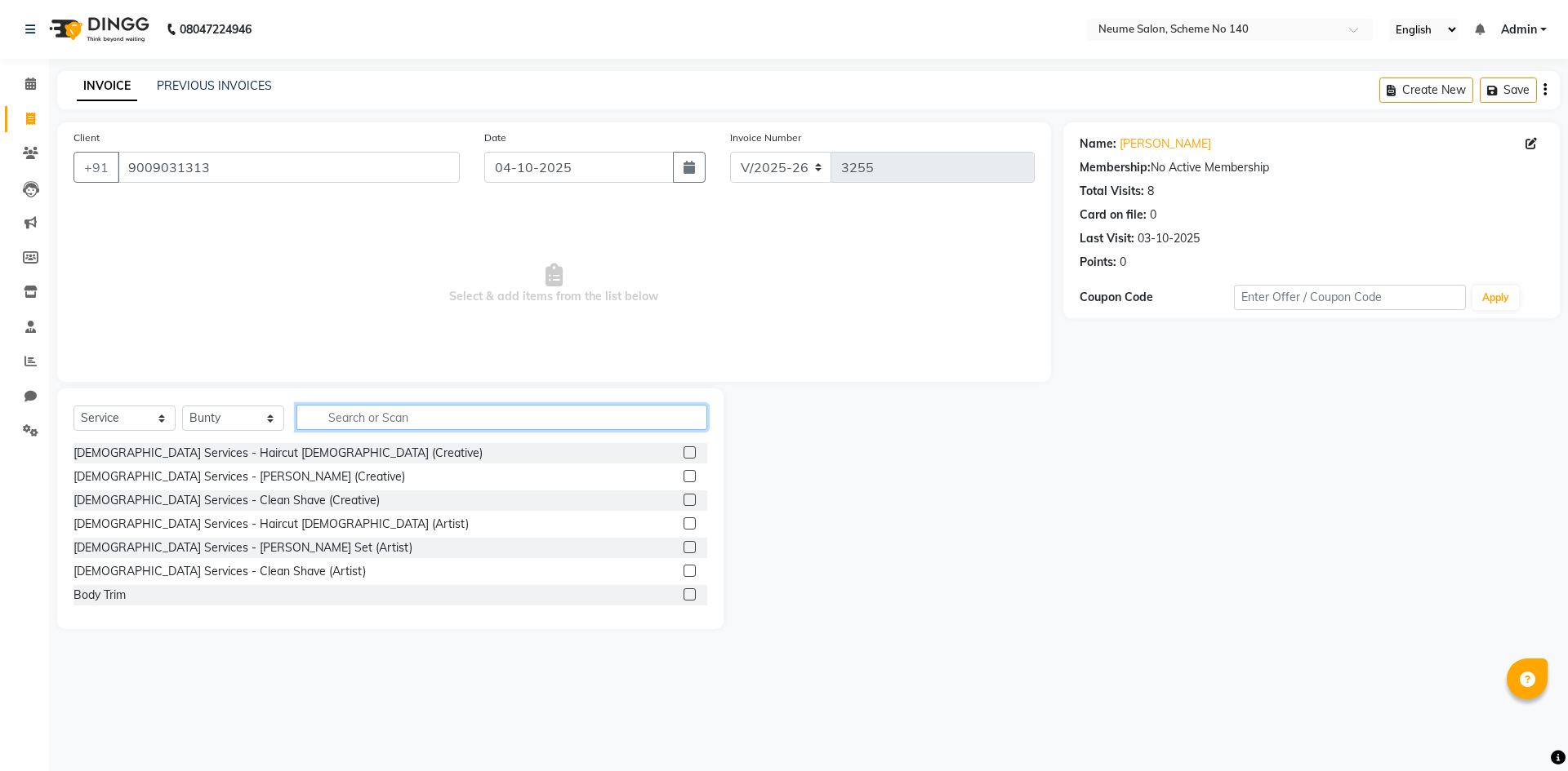
click at [331, 410] on input "text" at bounding box center [502, 418] width 411 height 25
type input "g"
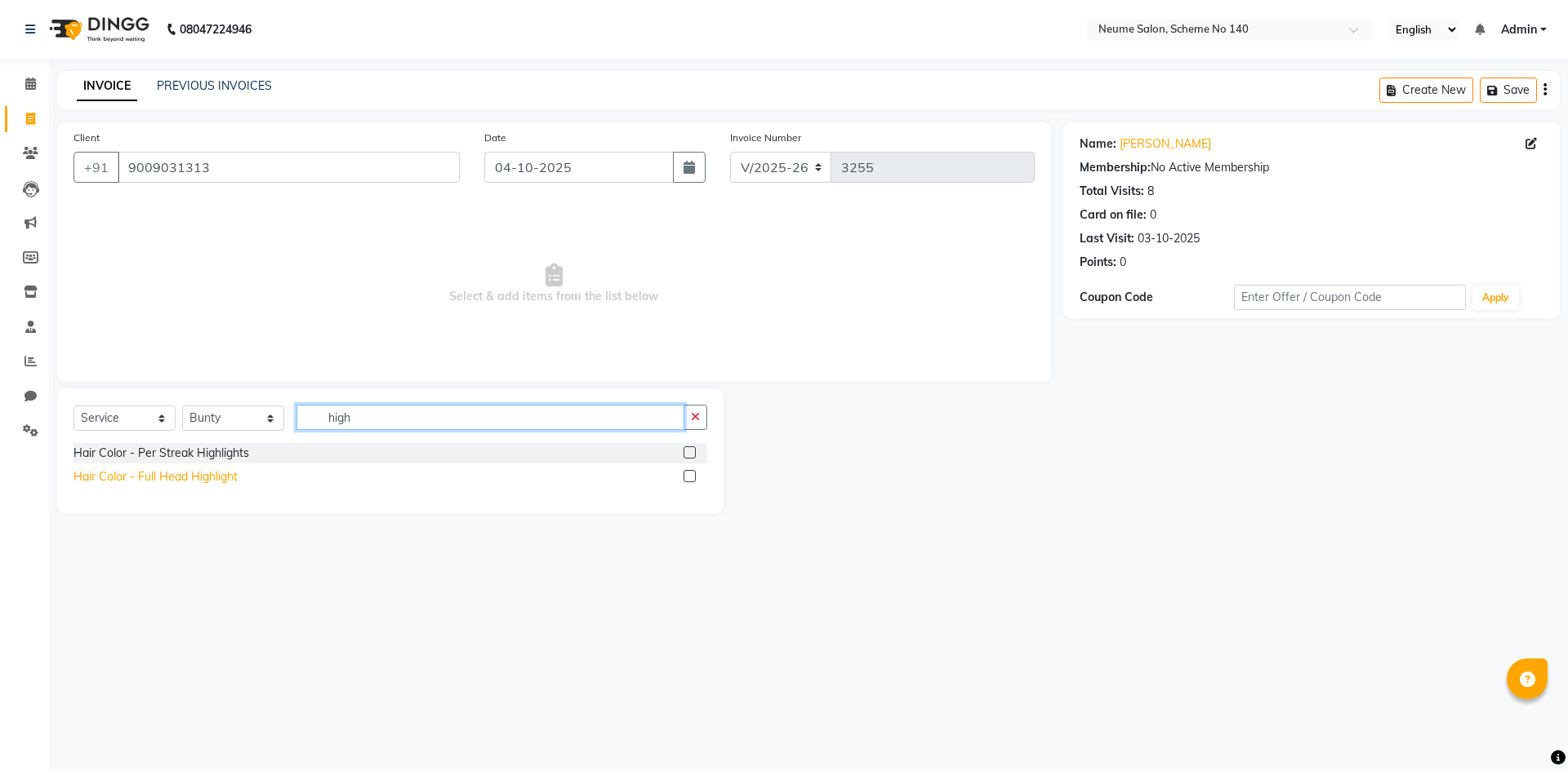
type input "high"
click at [234, 472] on div "Hair Color - Full Head Highlight" at bounding box center [155, 477] width 165 height 18
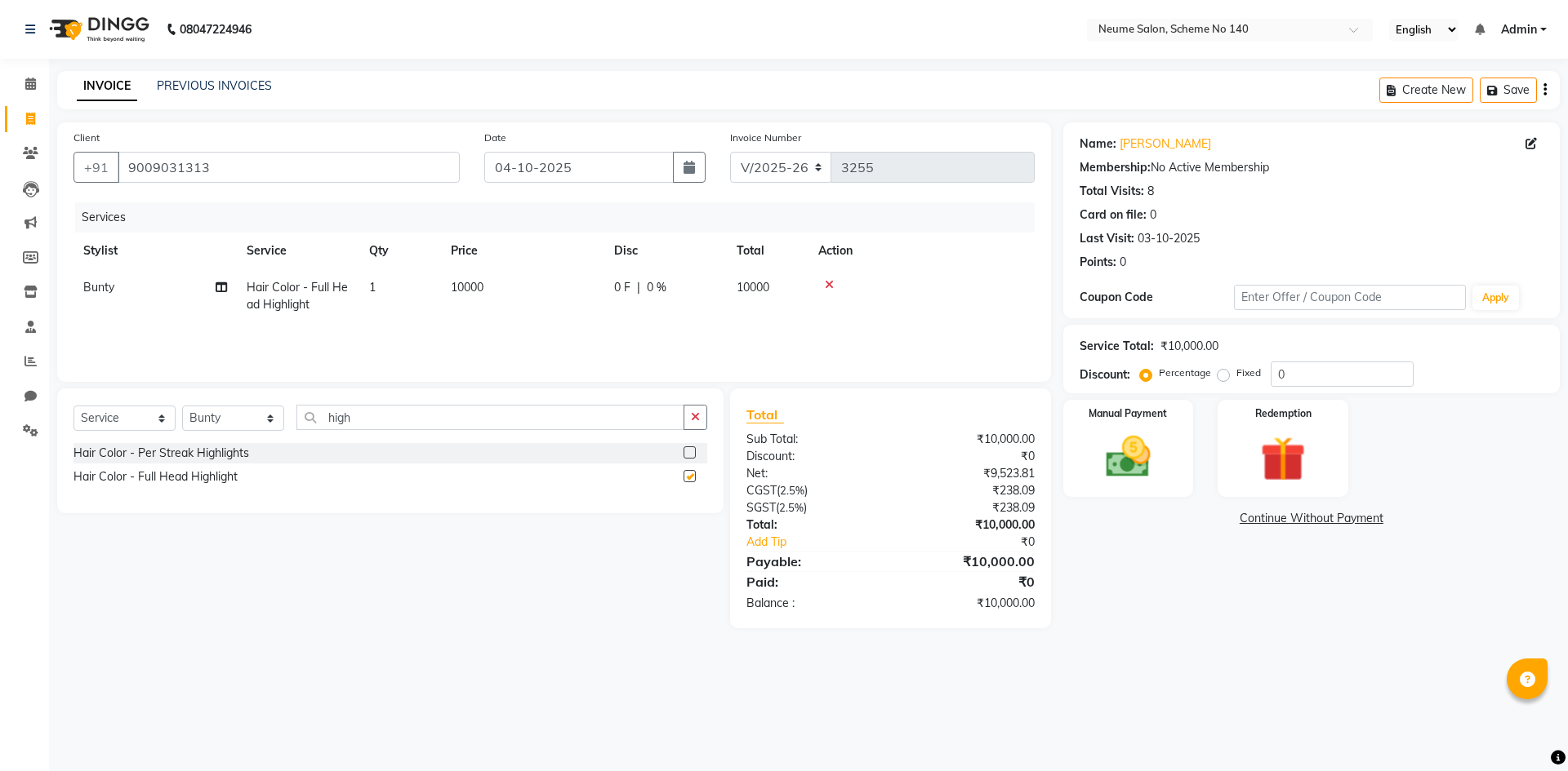
checkbox input "false"
click at [221, 447] on div "Hair Color - Per Streak Highlights" at bounding box center [161, 454] width 175 height 18
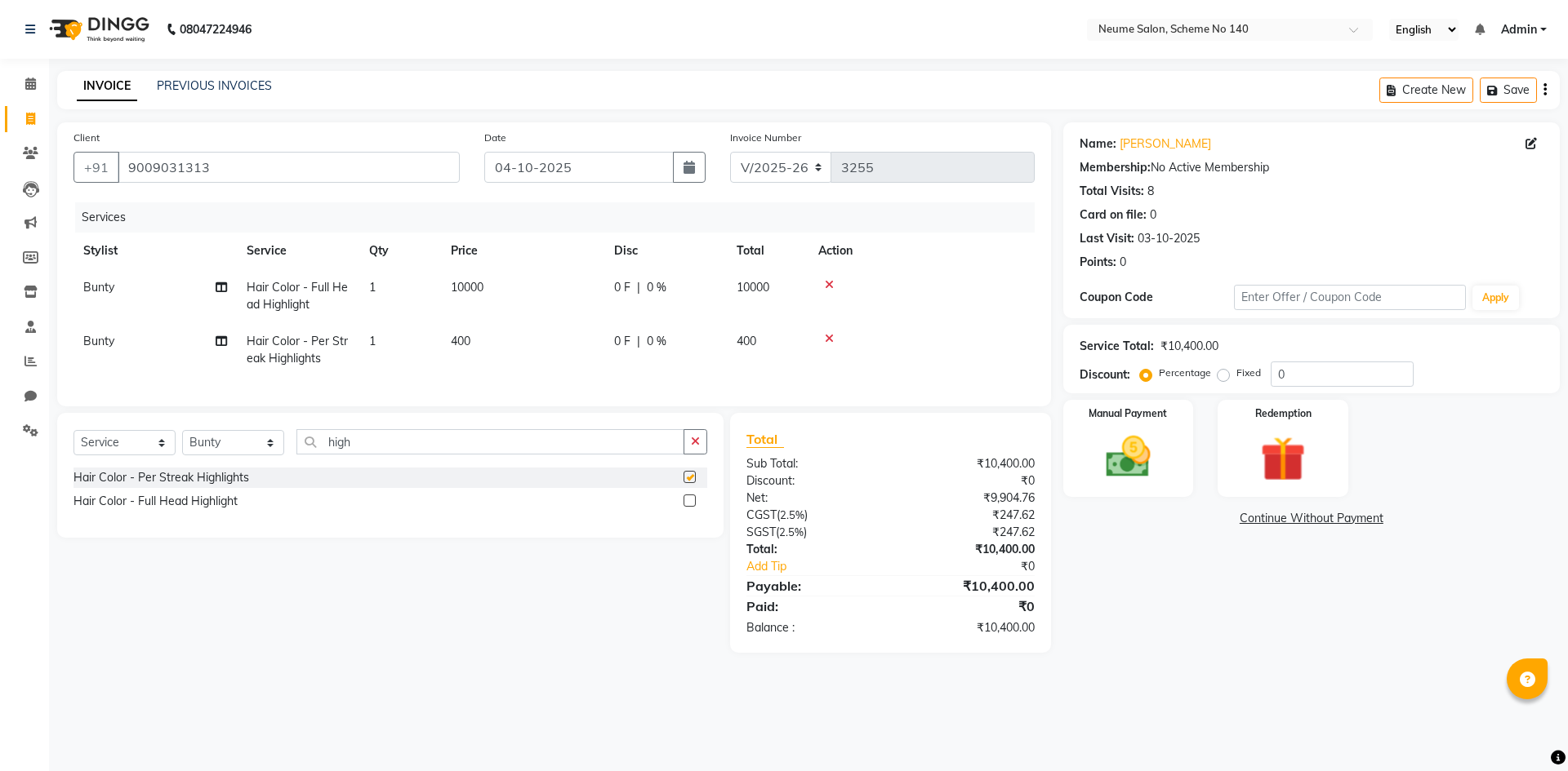
checkbox input "false"
click at [836, 342] on div at bounding box center [921, 339] width 206 height 12
click at [831, 341] on icon at bounding box center [829, 339] width 9 height 12
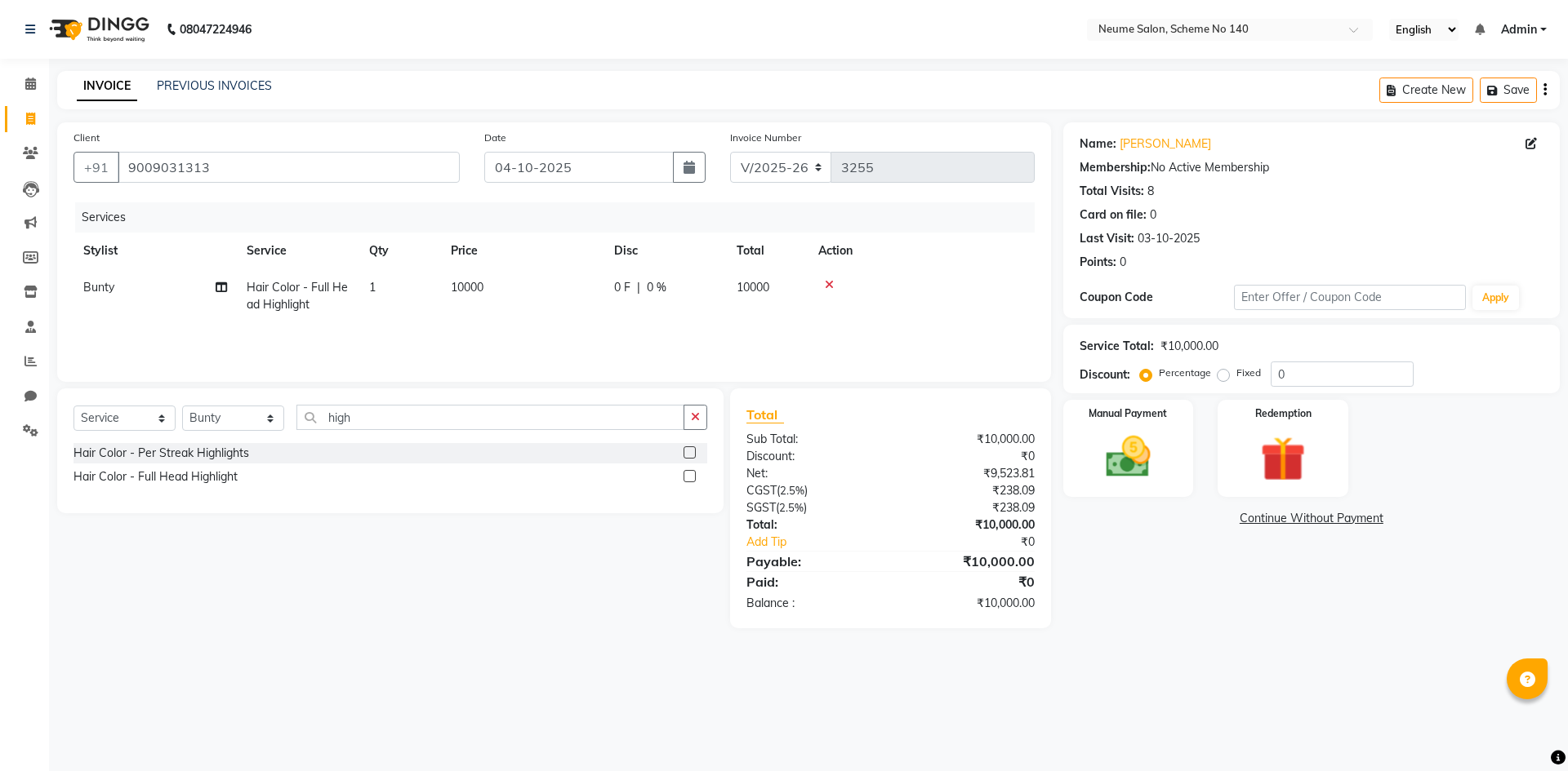
click at [752, 290] on span "10000" at bounding box center [753, 287] width 33 height 15
select select "75325"
click at [863, 285] on span "10000" at bounding box center [858, 287] width 33 height 15
click at [855, 284] on span "10000" at bounding box center [858, 287] width 33 height 15
click at [850, 287] on span "10000" at bounding box center [858, 287] width 33 height 15
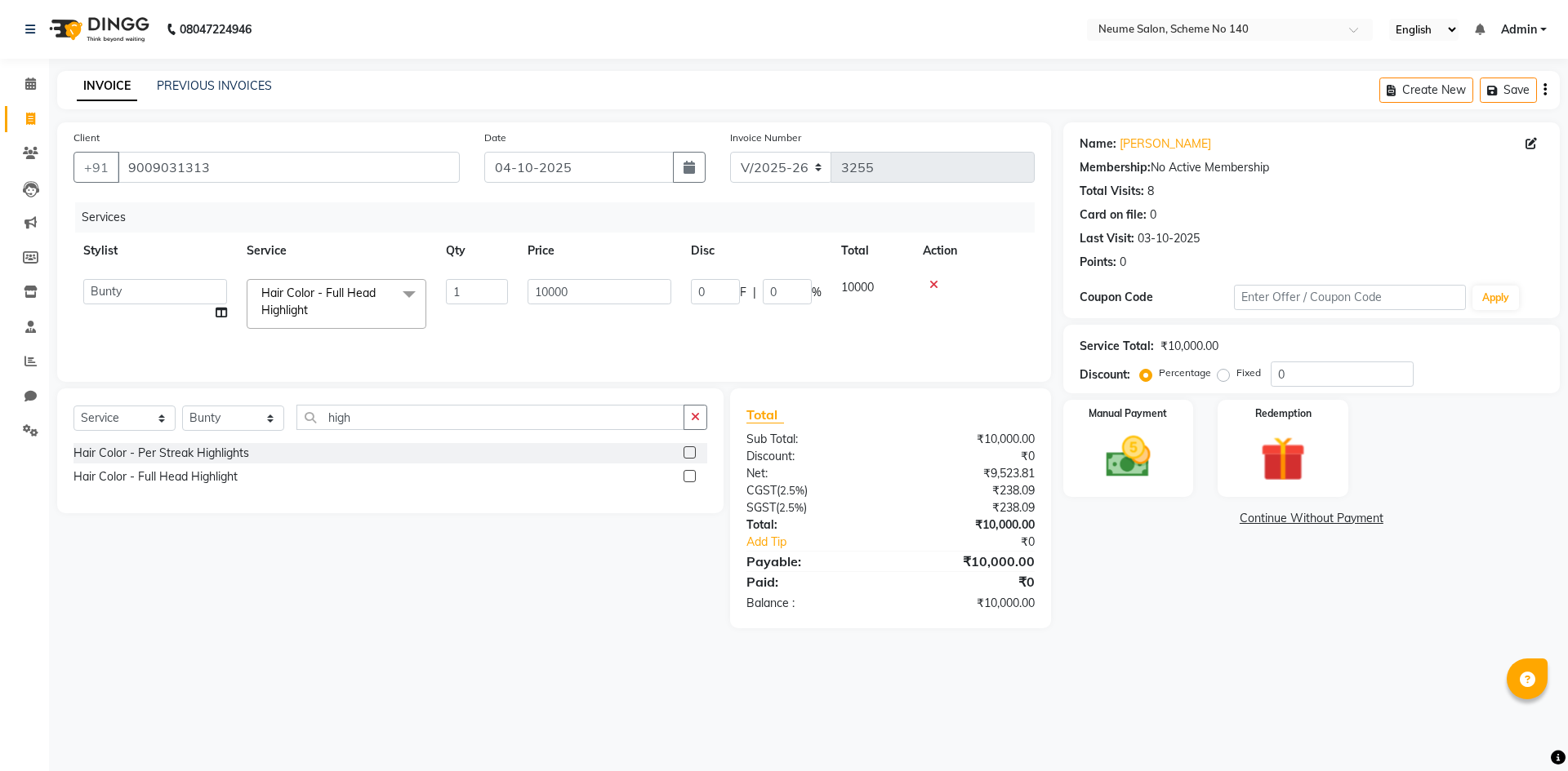
click at [854, 281] on span "10000" at bounding box center [858, 287] width 33 height 15
click at [856, 285] on span "10000" at bounding box center [858, 287] width 33 height 15
click at [852, 281] on span "10000" at bounding box center [858, 287] width 33 height 15
click at [878, 308] on td "10000" at bounding box center [872, 304] width 82 height 69
click at [867, 285] on span "10000" at bounding box center [858, 287] width 33 height 15
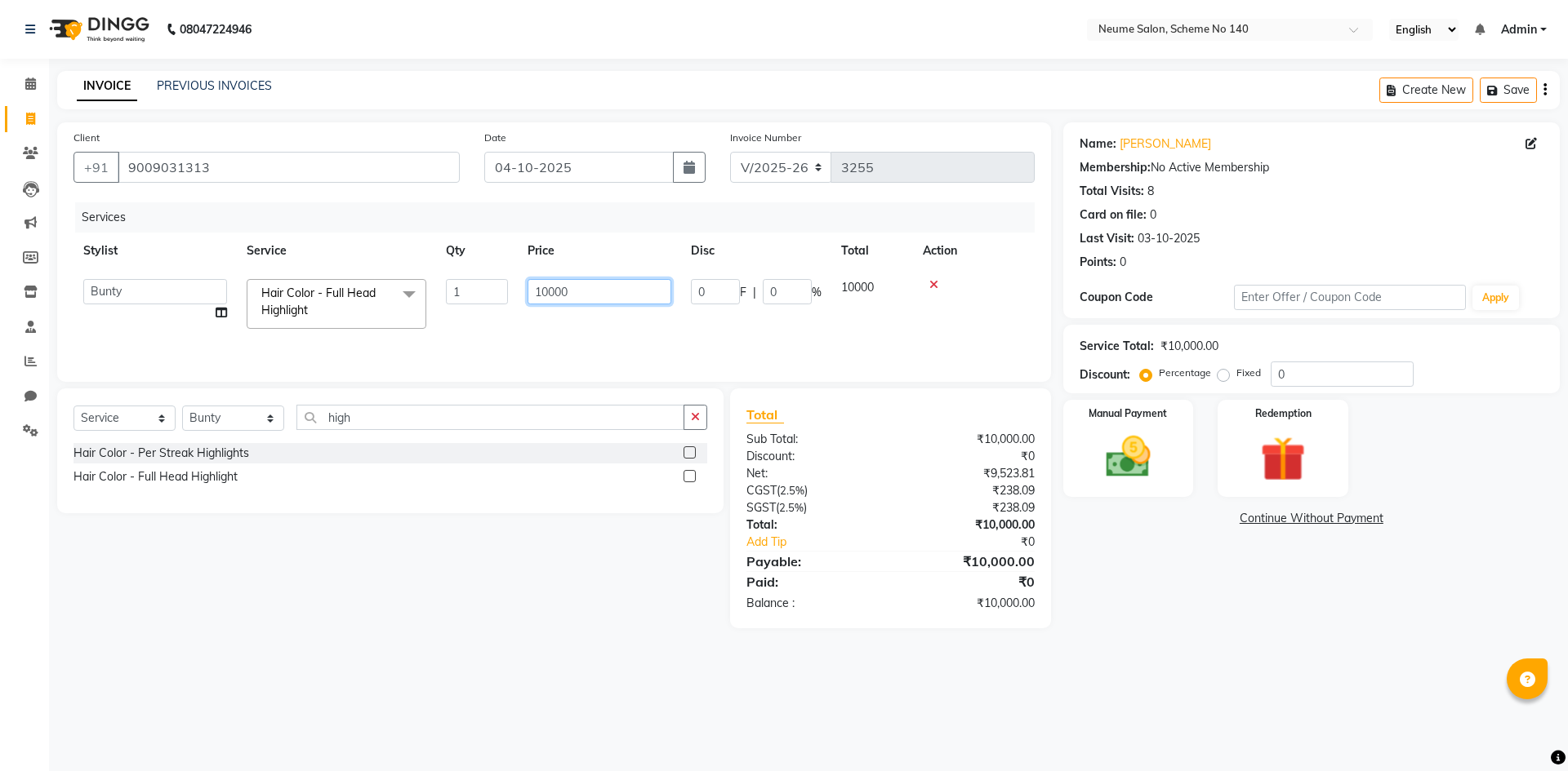
drag, startPoint x: 553, startPoint y: 285, endPoint x: 553, endPoint y: 294, distance: 9.0
click at [553, 294] on input "10000" at bounding box center [600, 292] width 144 height 25
click at [562, 293] on input "1200" at bounding box center [600, 292] width 144 height 25
type input "12750"
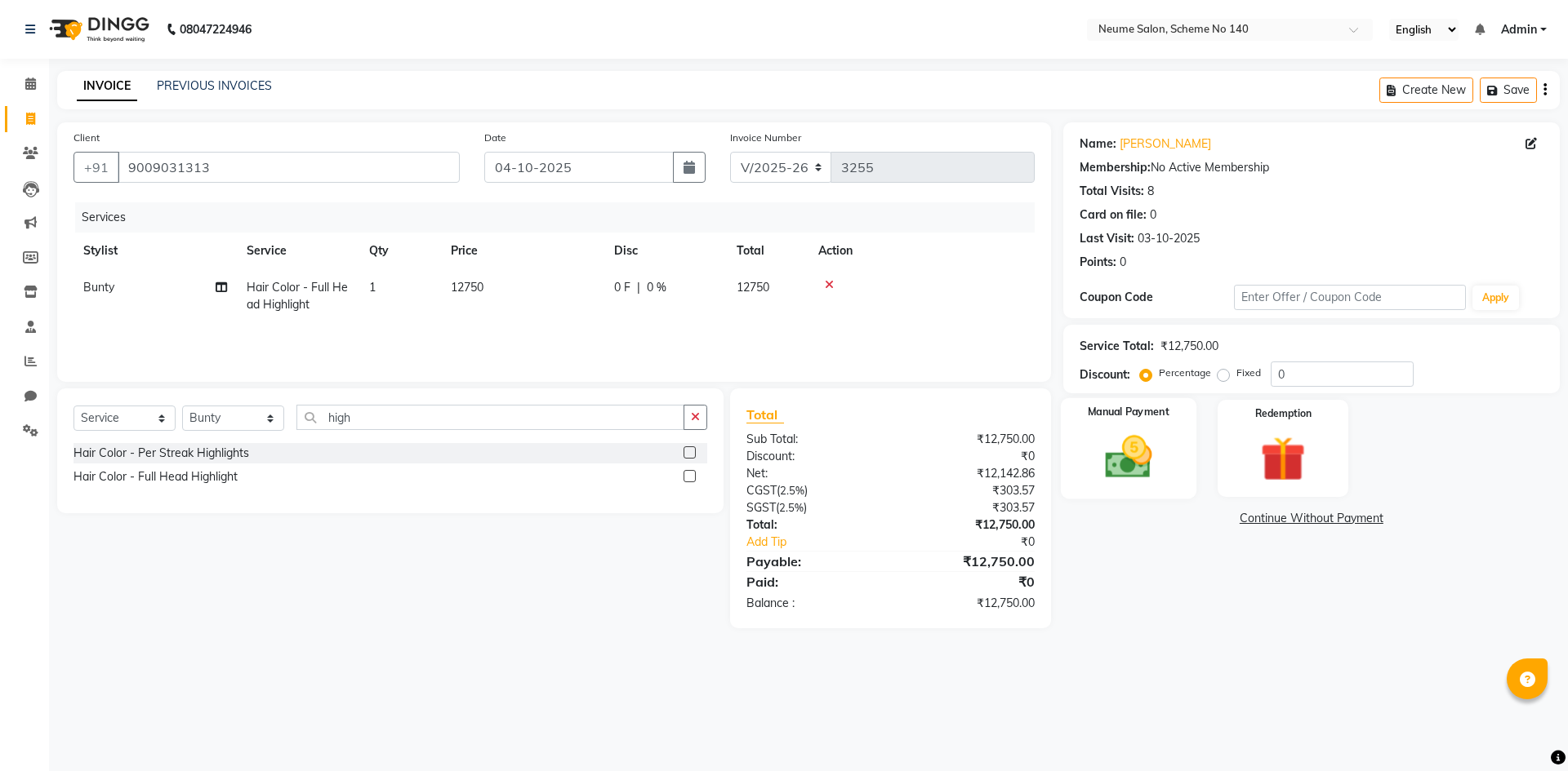
click at [1143, 453] on img at bounding box center [1128, 457] width 76 height 54
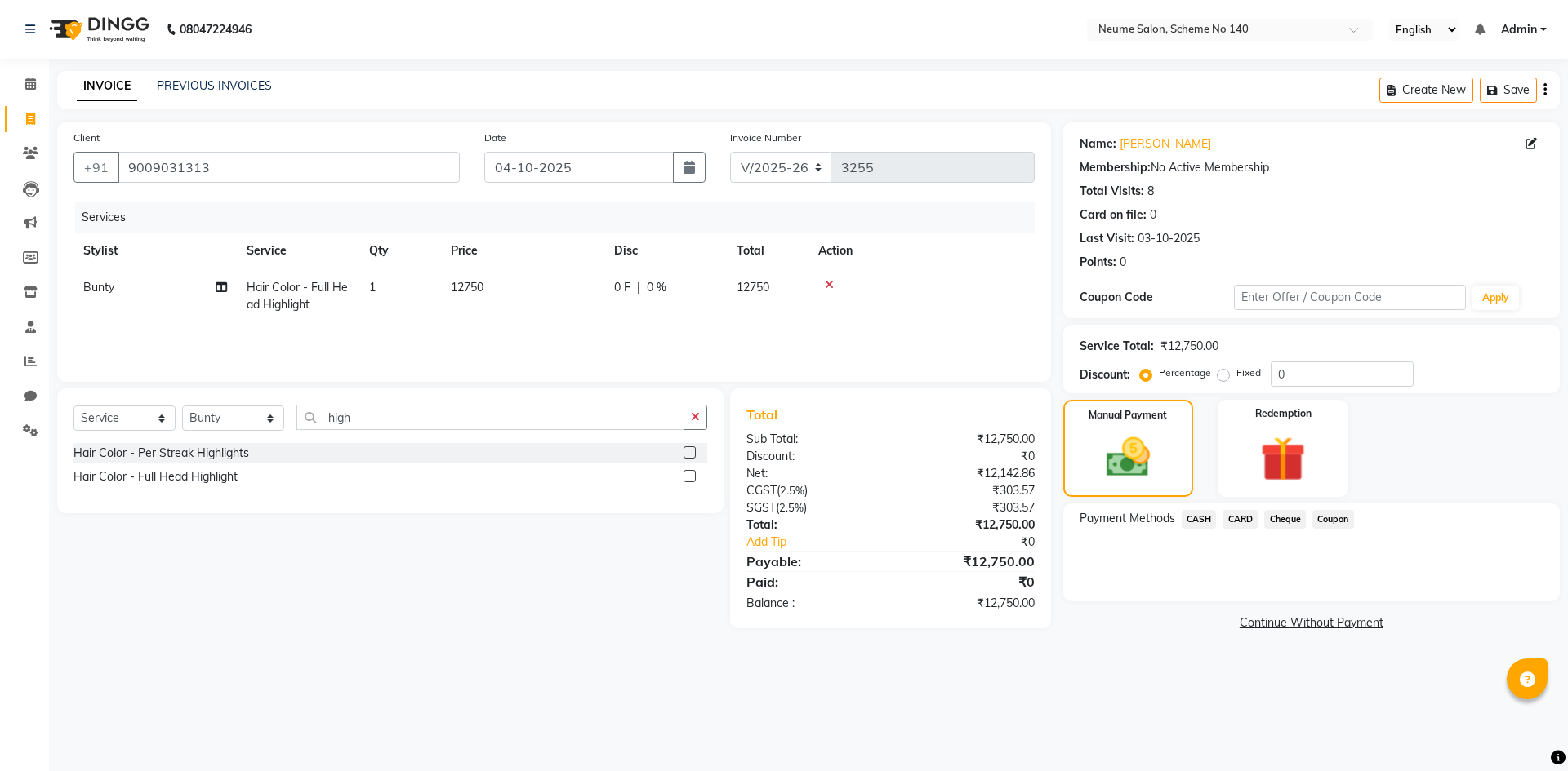
click at [1198, 512] on span "CASH" at bounding box center [1199, 519] width 35 height 18
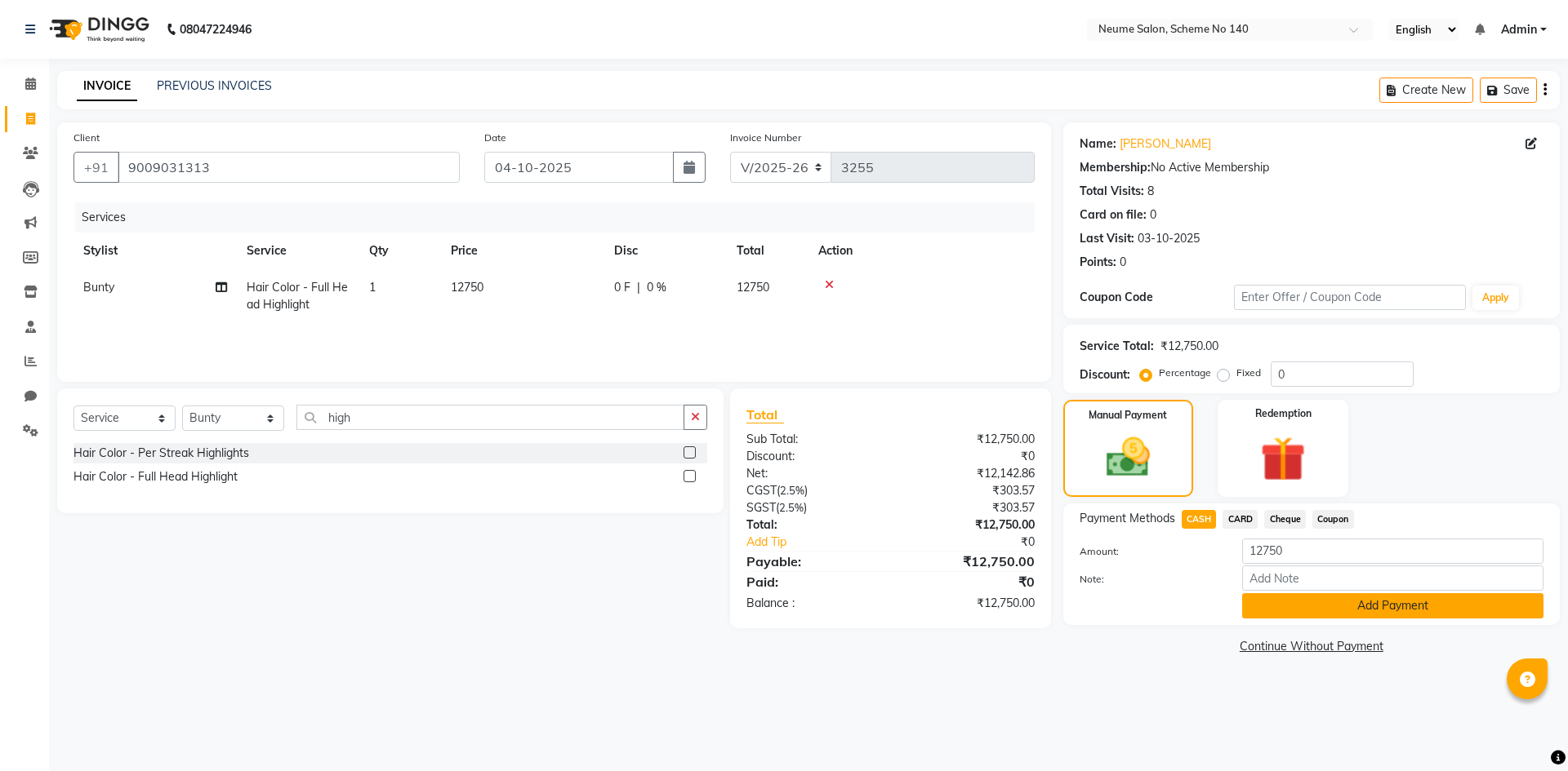
click at [1280, 603] on button "Add Payment" at bounding box center [1392, 606] width 301 height 25
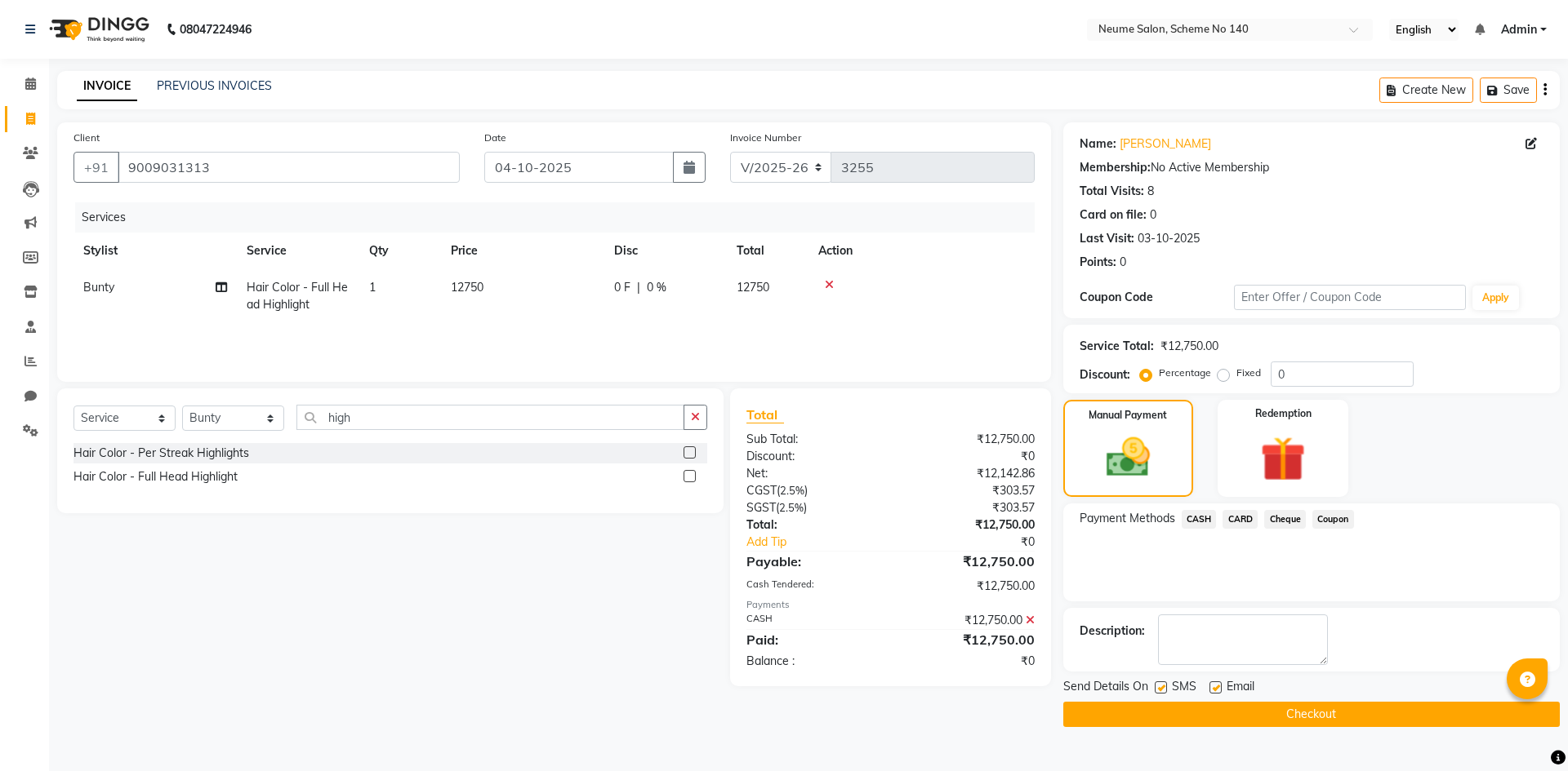
click at [1282, 708] on button "Checkout" at bounding box center [1312, 715] width 497 height 25
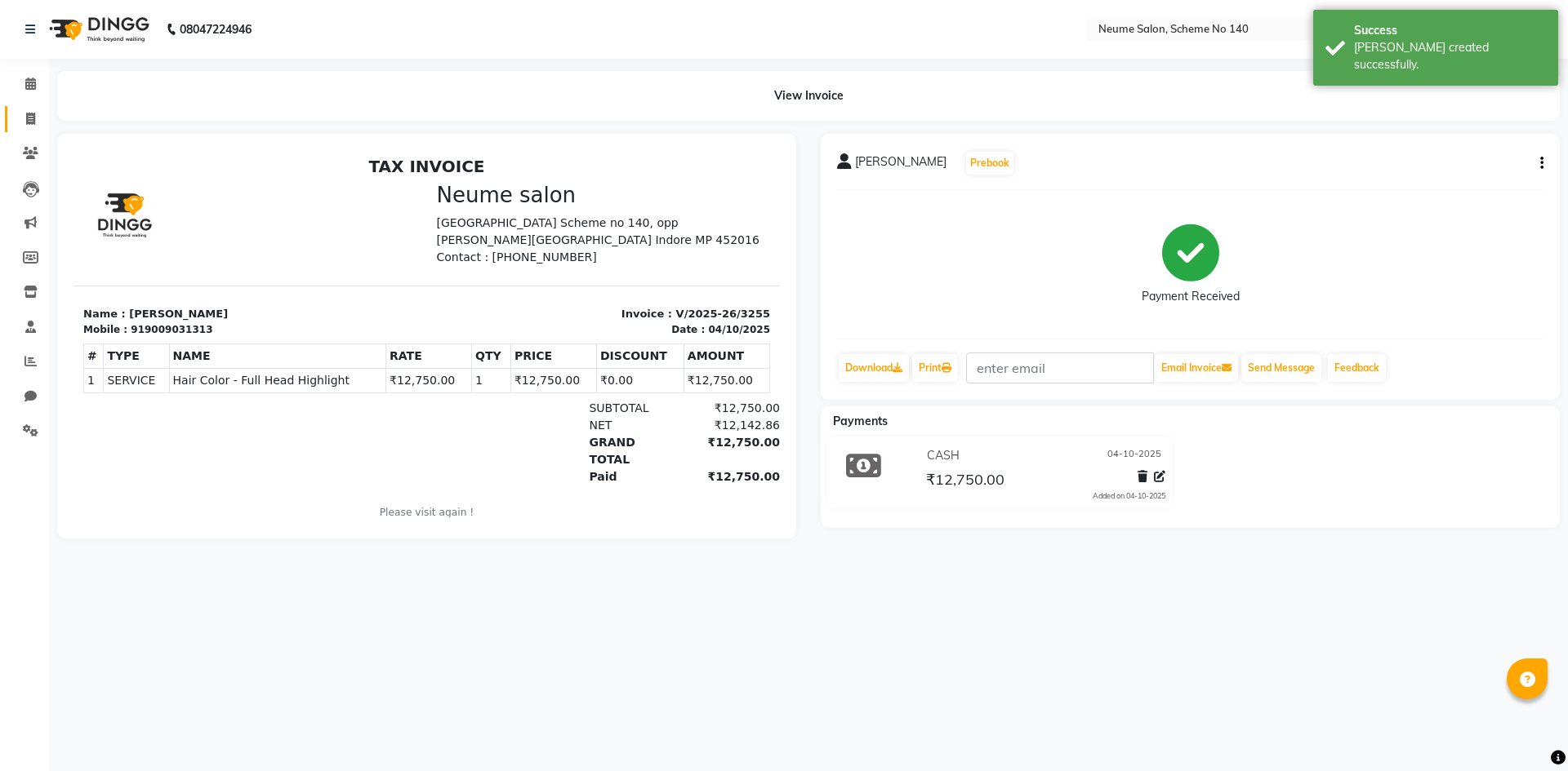
click at [28, 107] on li "Invoice" at bounding box center [24, 120] width 49 height 35
click at [28, 114] on icon at bounding box center [30, 119] width 9 height 13
select select "8098"
select select "service"
